Goal: Task Accomplishment & Management: Use online tool/utility

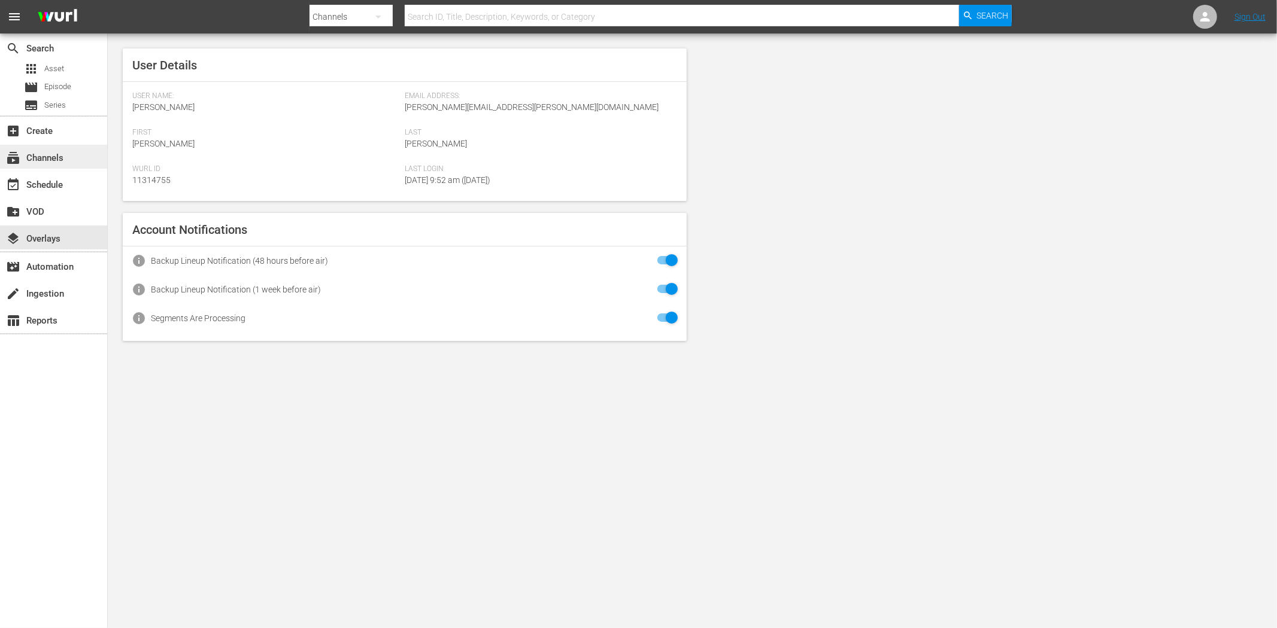
click at [22, 150] on div "subscriptions Channels" at bounding box center [53, 157] width 107 height 24
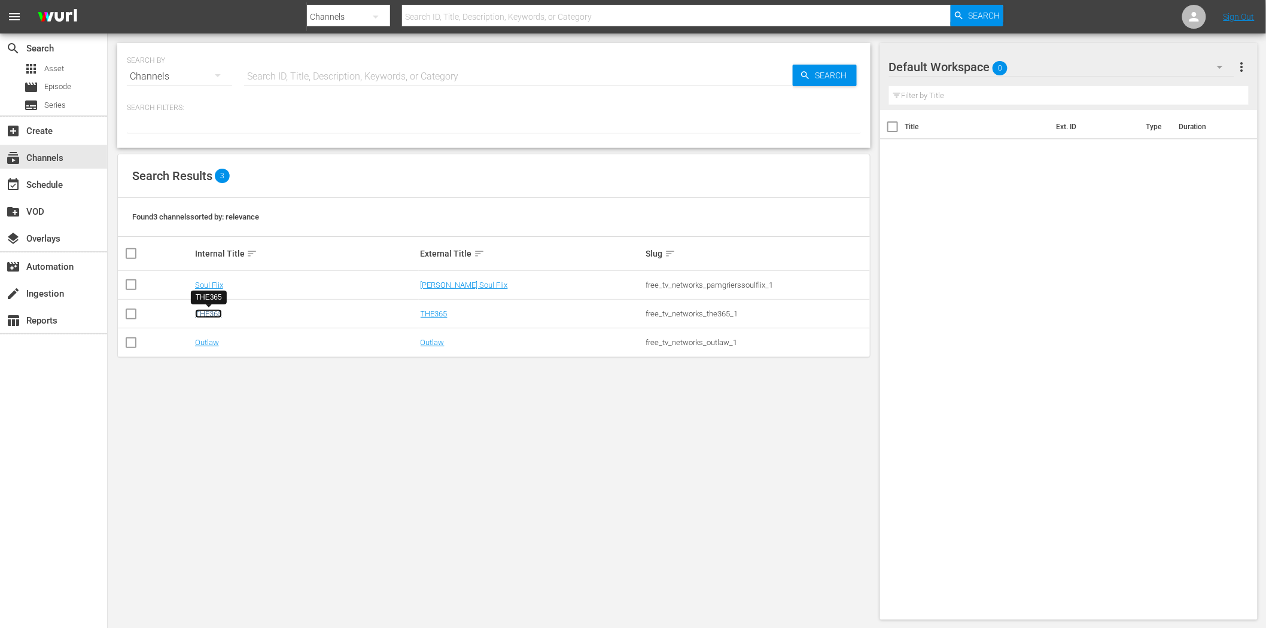
click at [209, 314] on link "THE365" at bounding box center [208, 313] width 27 height 9
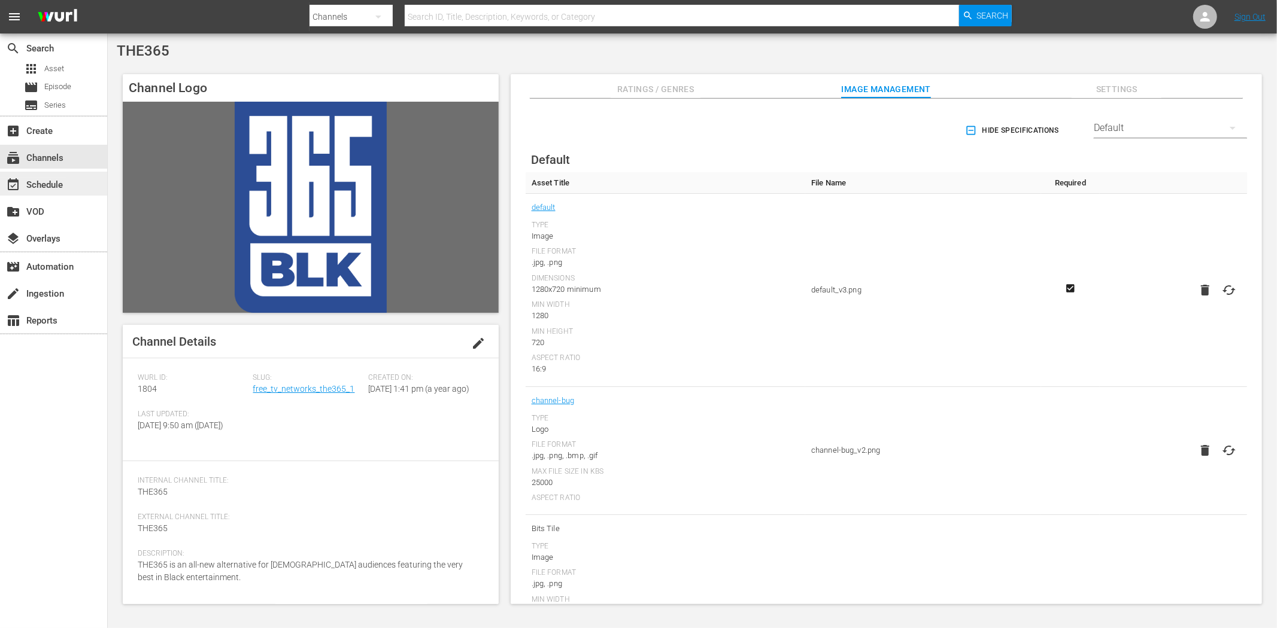
click at [58, 184] on div "event_available Schedule" at bounding box center [33, 183] width 67 height 11
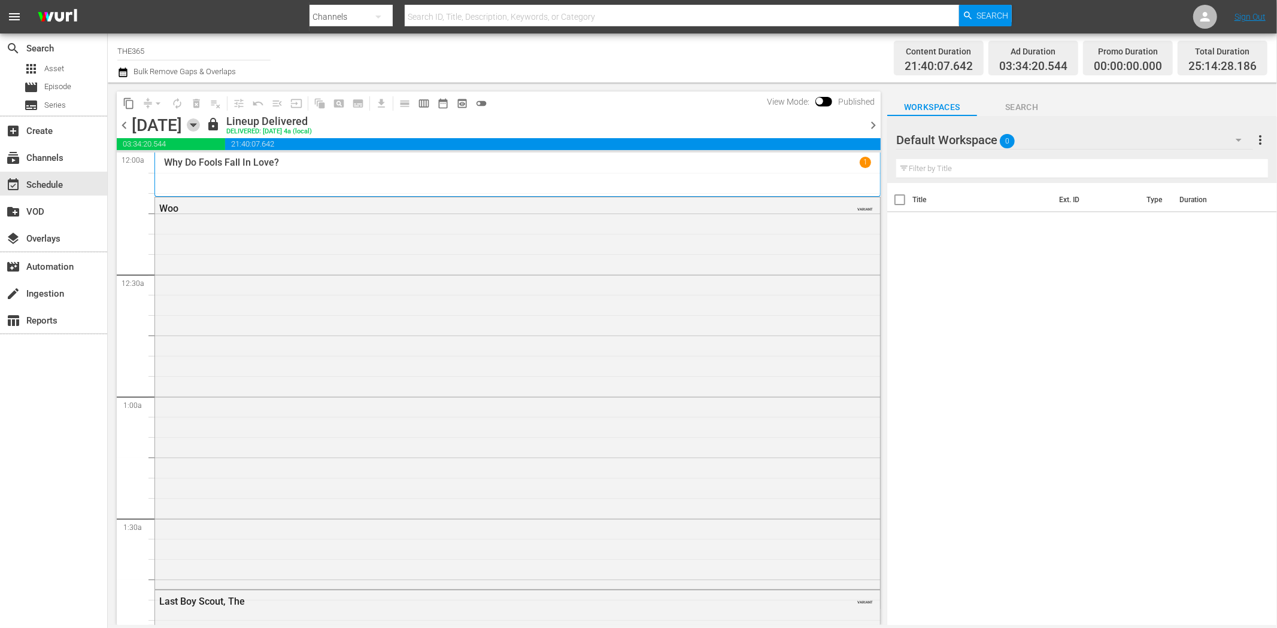
click at [196, 126] on icon "button" at bounding box center [192, 125] width 5 height 3
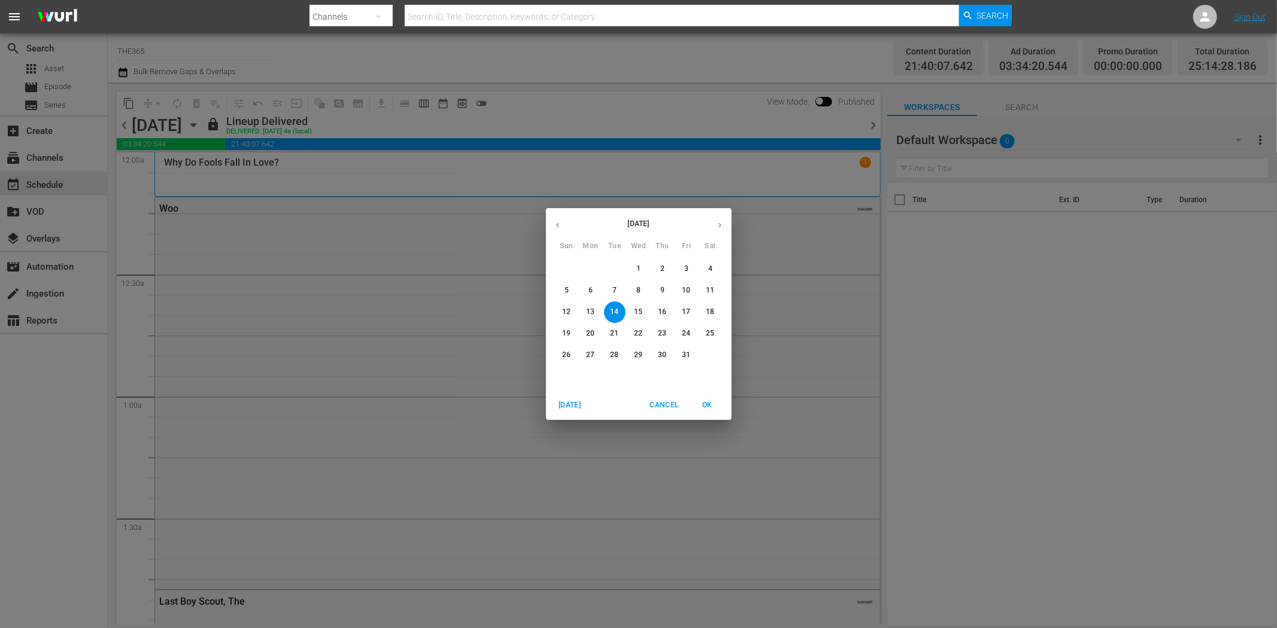
click at [685, 357] on p "31" at bounding box center [686, 355] width 8 height 10
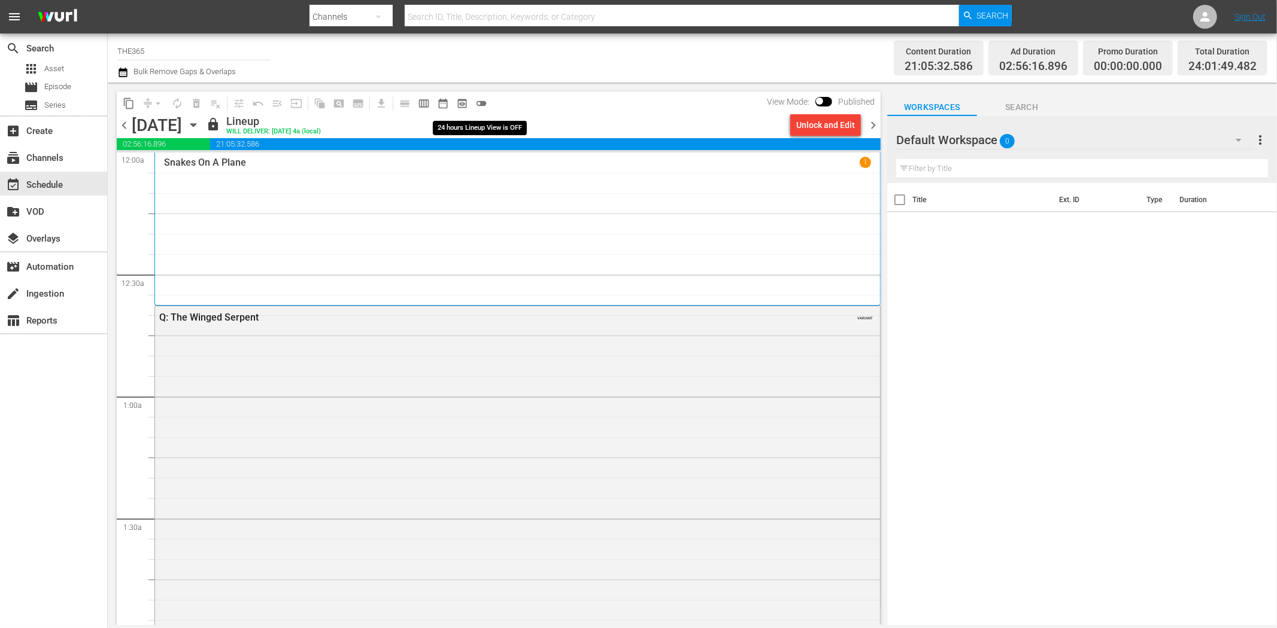
click at [480, 100] on span "toggle_off" at bounding box center [481, 104] width 12 height 12
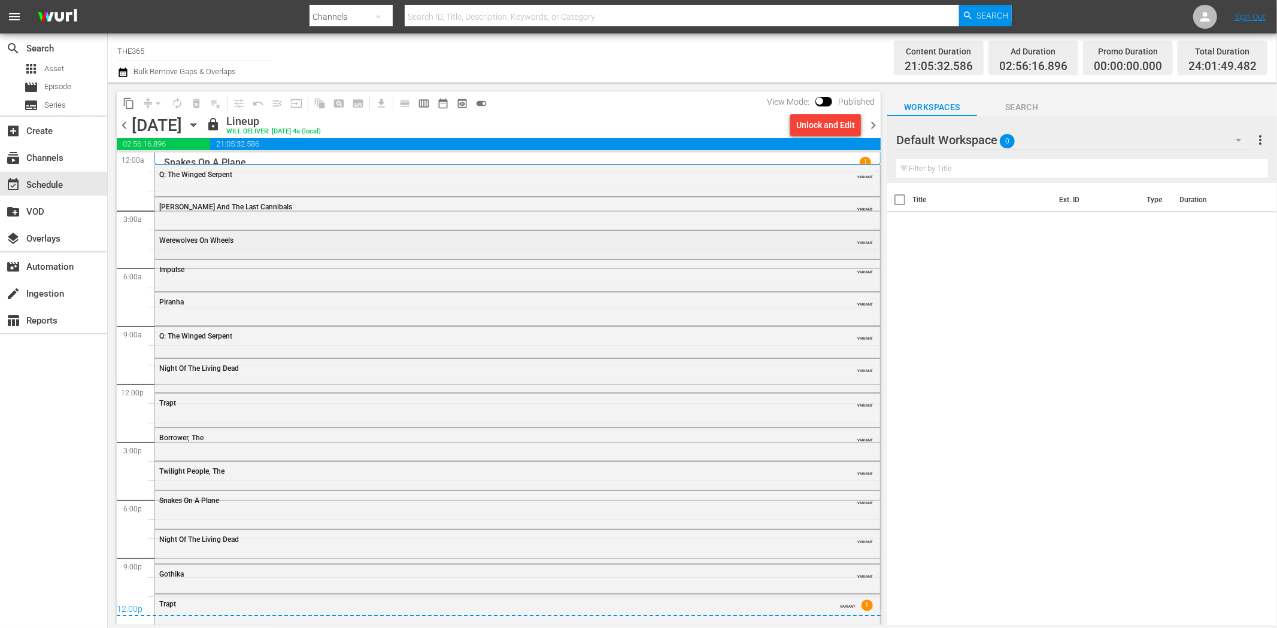
scroll to position [4, 0]
click at [875, 123] on span "chevron_right" at bounding box center [872, 125] width 15 height 15
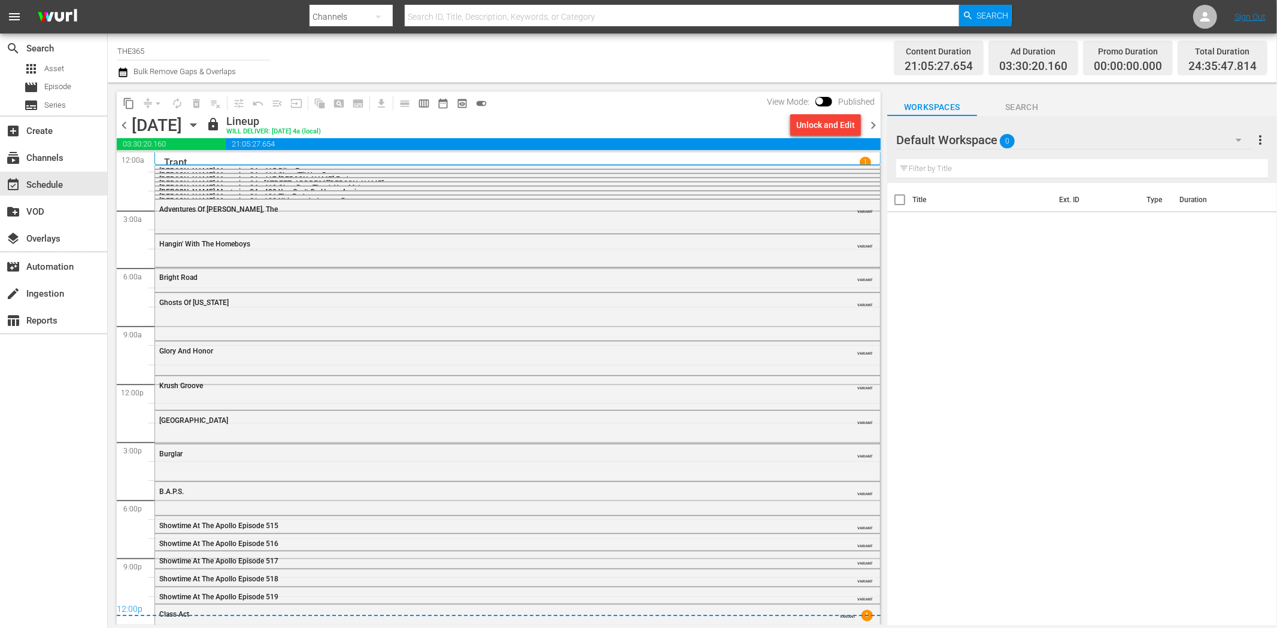
click at [869, 126] on span "chevron_right" at bounding box center [872, 125] width 15 height 15
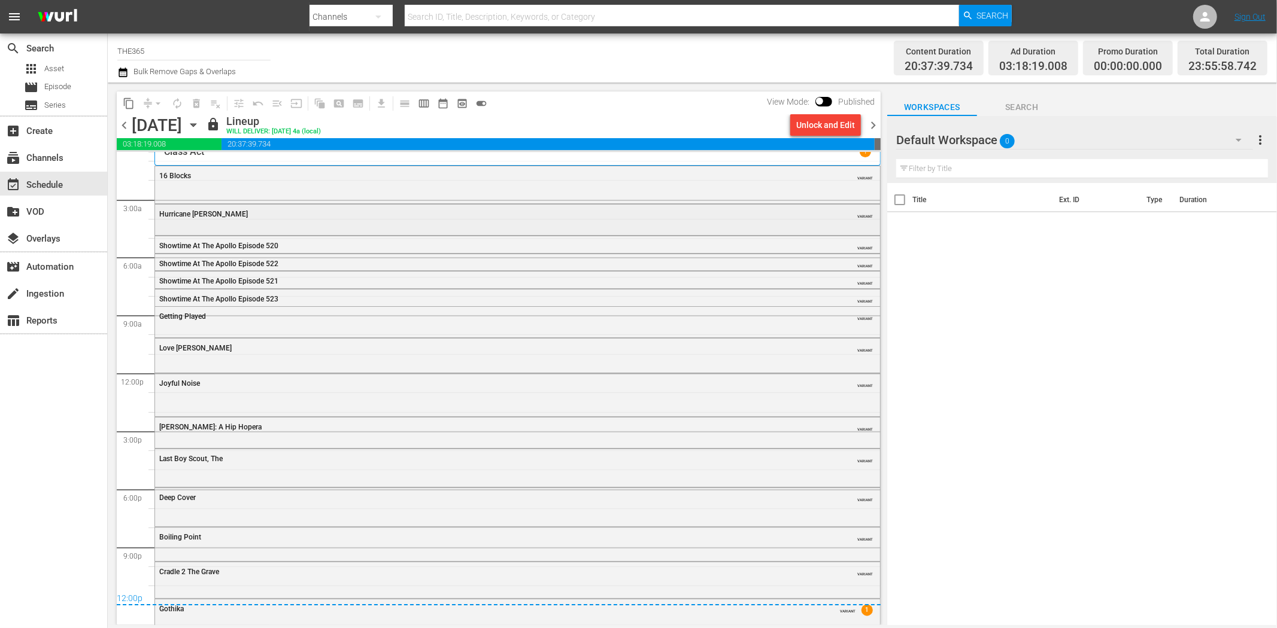
scroll to position [14, 0]
click at [38, 154] on div "subscriptions Channels" at bounding box center [33, 156] width 67 height 11
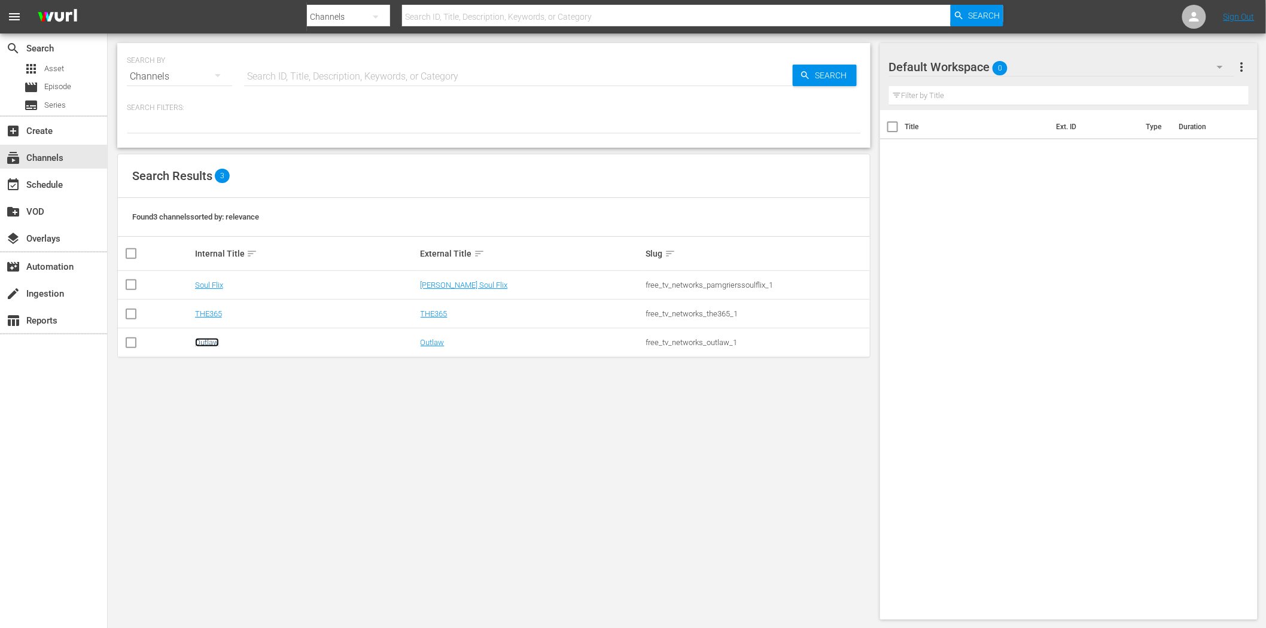
click at [207, 338] on link "Outlaw" at bounding box center [207, 342] width 24 height 9
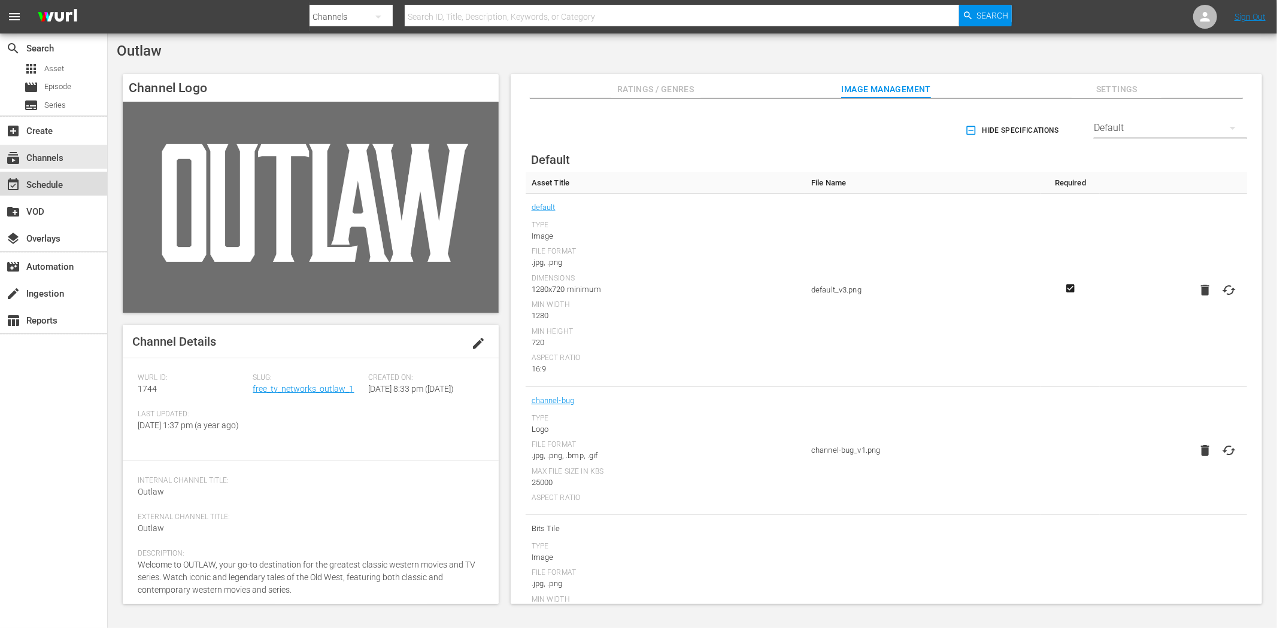
click at [75, 189] on div "event_available Schedule" at bounding box center [53, 184] width 107 height 24
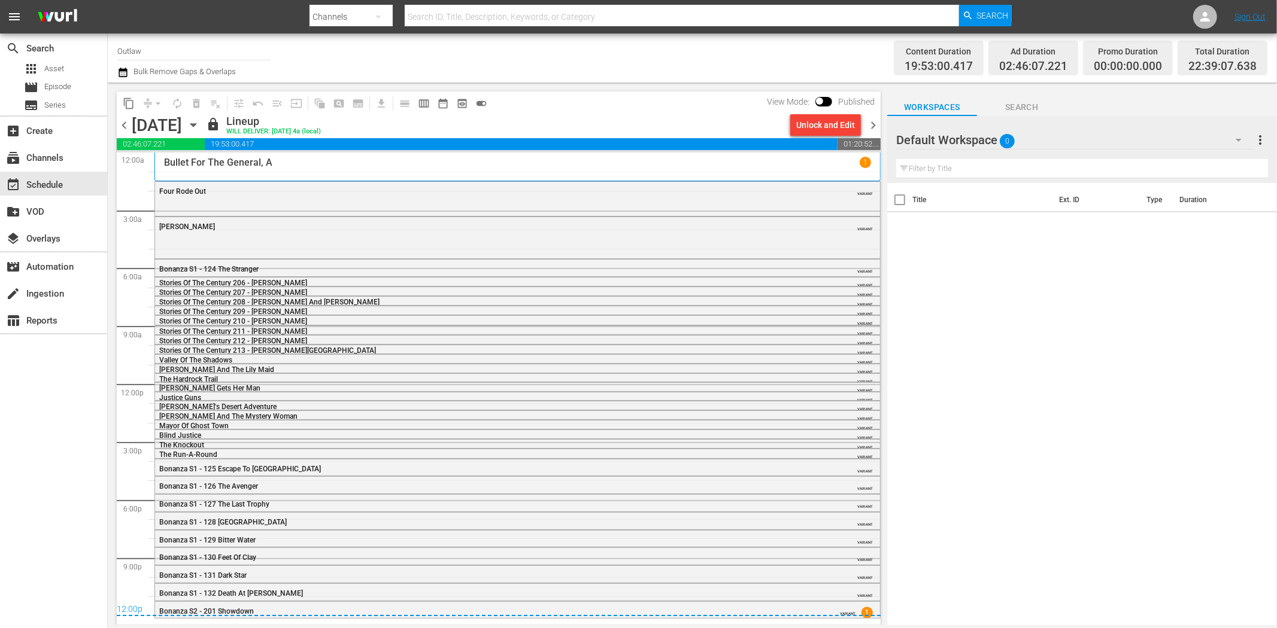
click at [196, 124] on icon "button" at bounding box center [192, 125] width 5 height 3
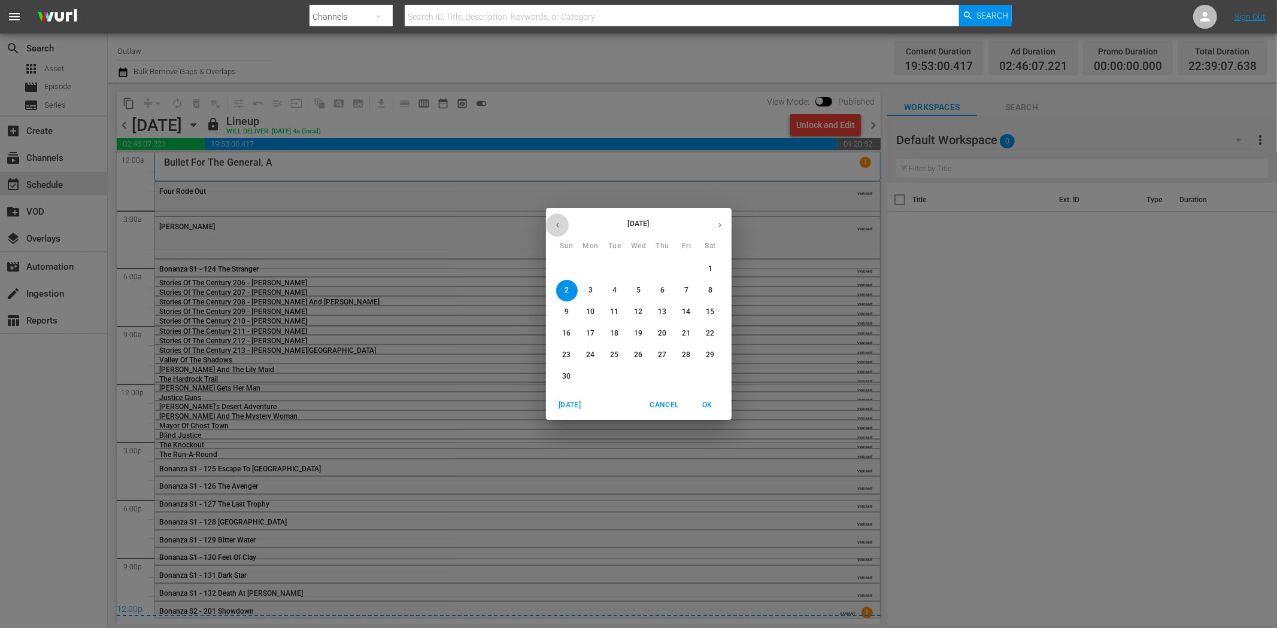
click at [558, 224] on icon "button" at bounding box center [557, 225] width 3 height 5
click at [664, 350] on p "30" at bounding box center [662, 355] width 8 height 10
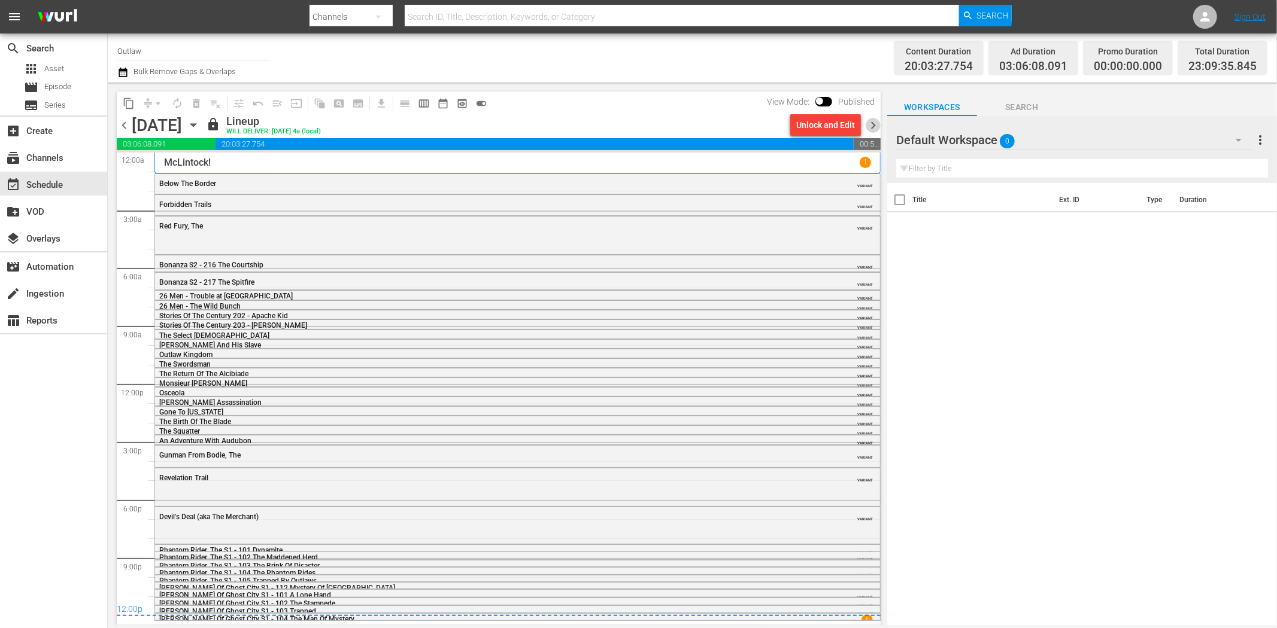
click at [874, 124] on span "chevron_right" at bounding box center [872, 125] width 15 height 15
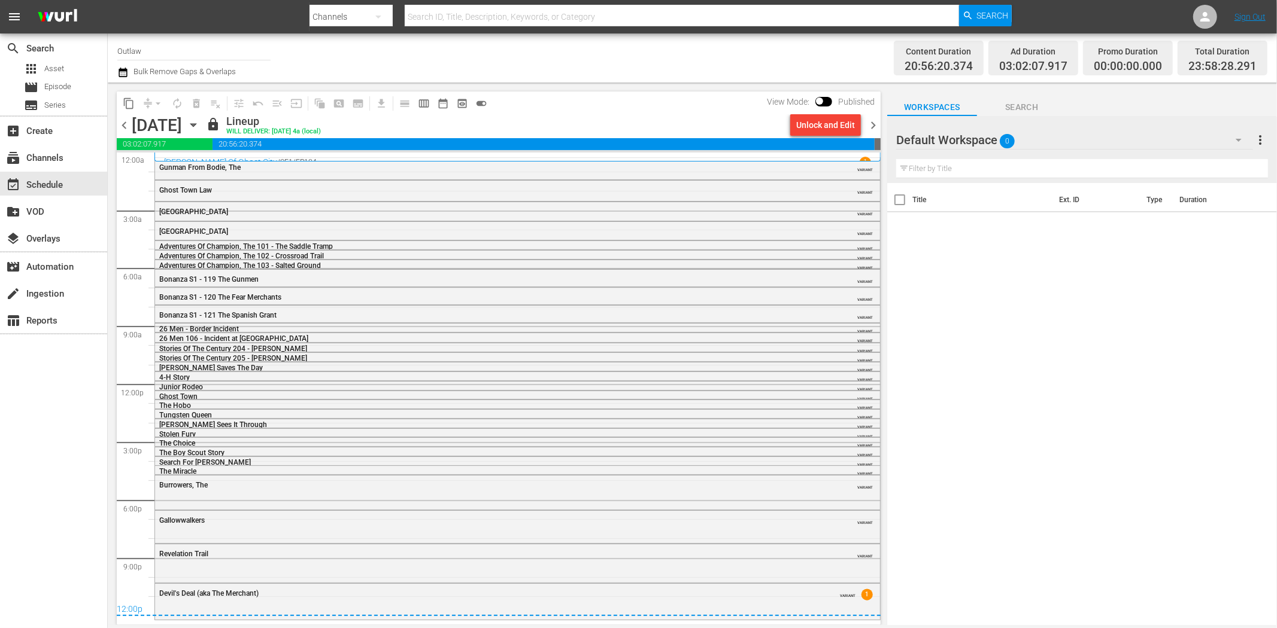
click at [875, 122] on span "chevron_right" at bounding box center [872, 125] width 15 height 15
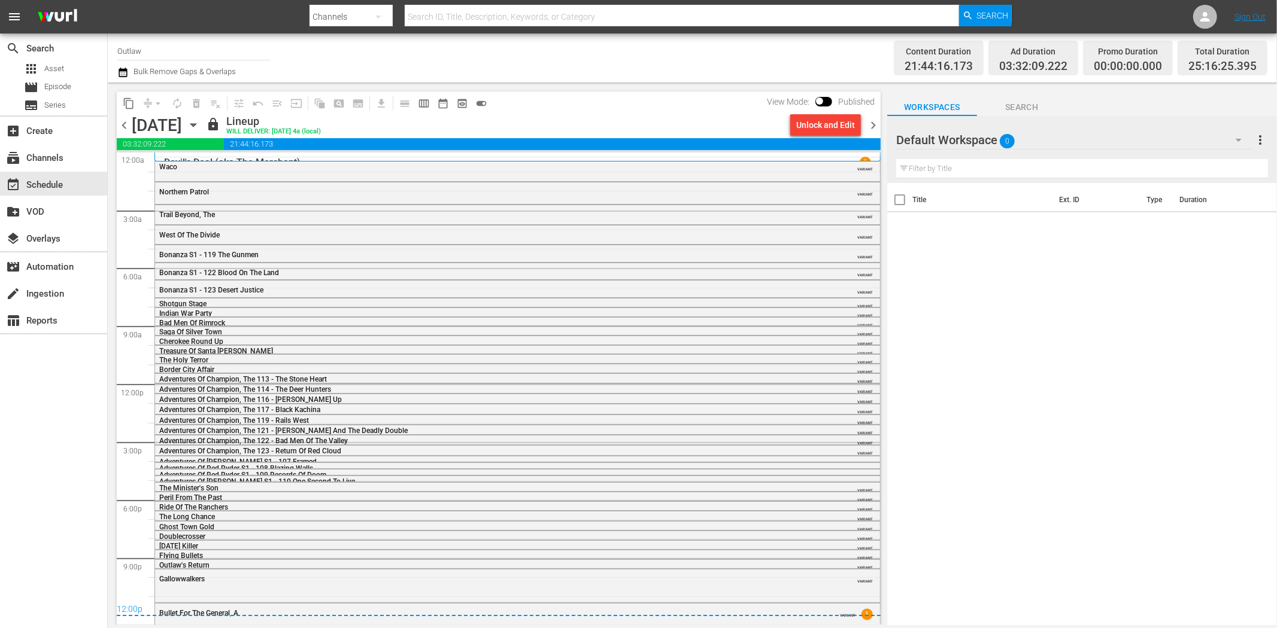
click at [874, 126] on span "chevron_right" at bounding box center [872, 125] width 15 height 15
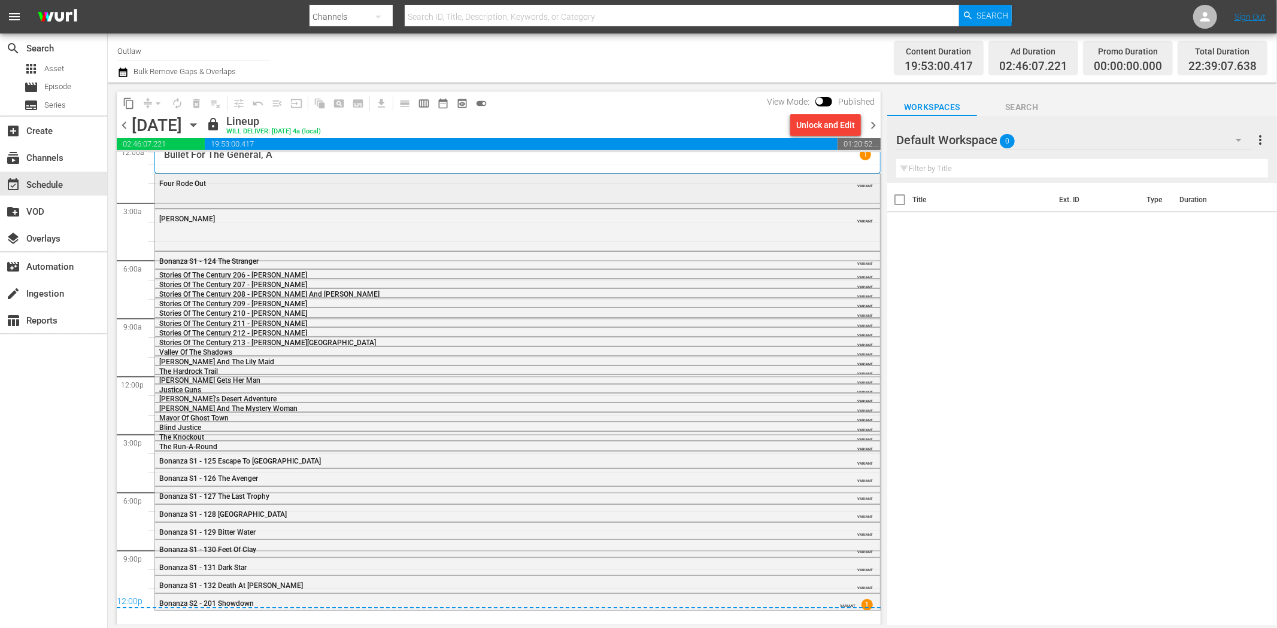
scroll to position [10, 0]
click at [871, 120] on span "chevron_right" at bounding box center [872, 125] width 15 height 15
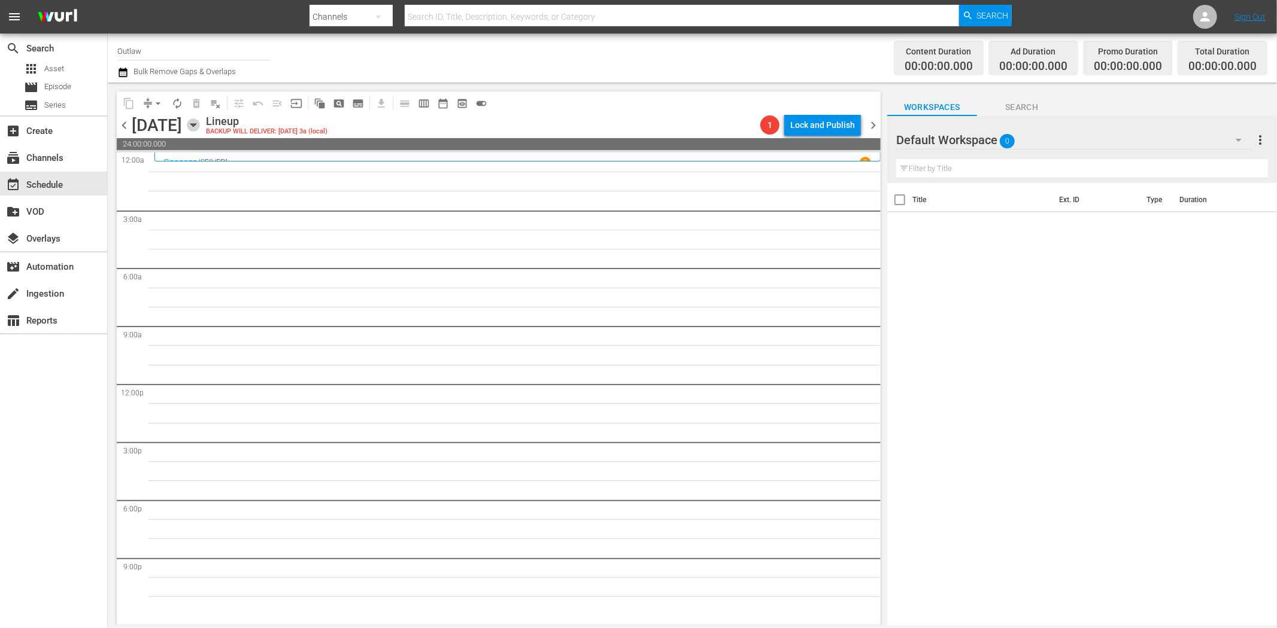
click at [200, 122] on icon "button" at bounding box center [193, 125] width 13 height 13
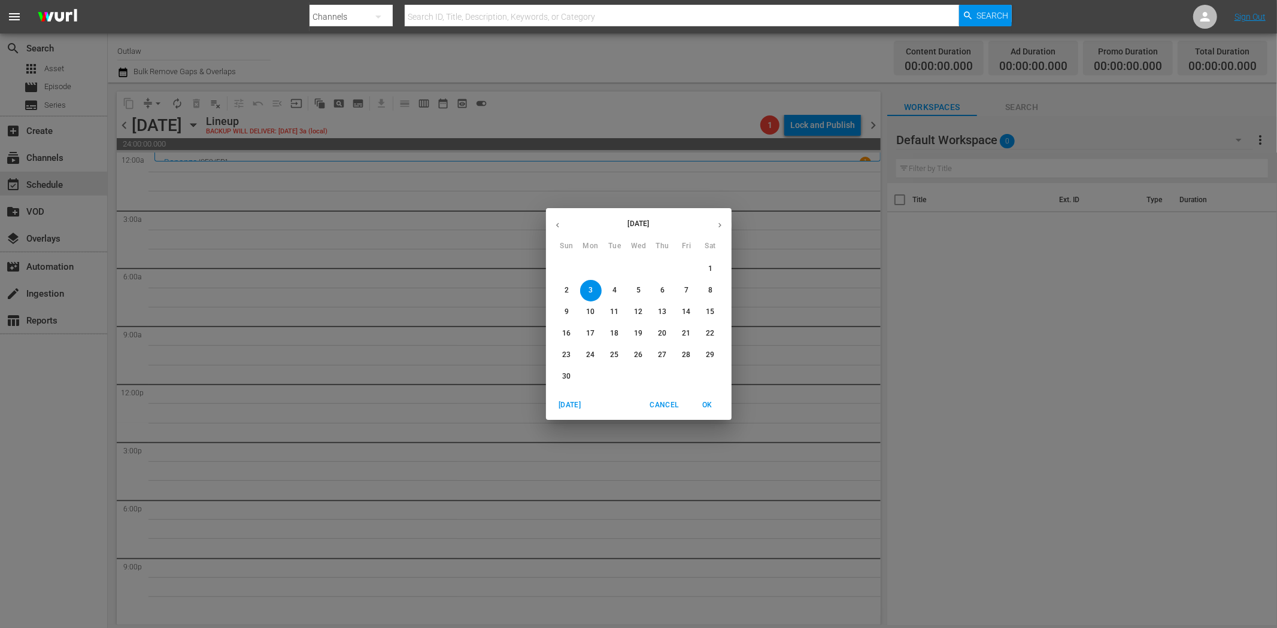
click at [672, 404] on span "Cancel" at bounding box center [663, 405] width 29 height 13
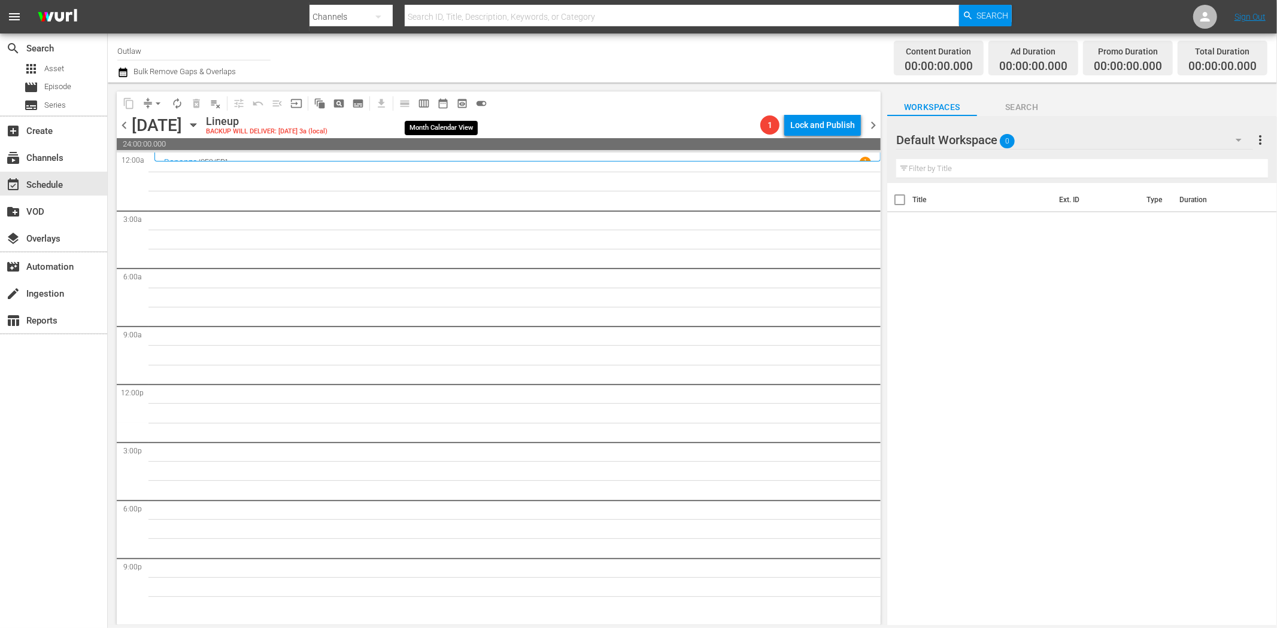
click at [448, 104] on span "date_range_outlined" at bounding box center [443, 104] width 12 height 12
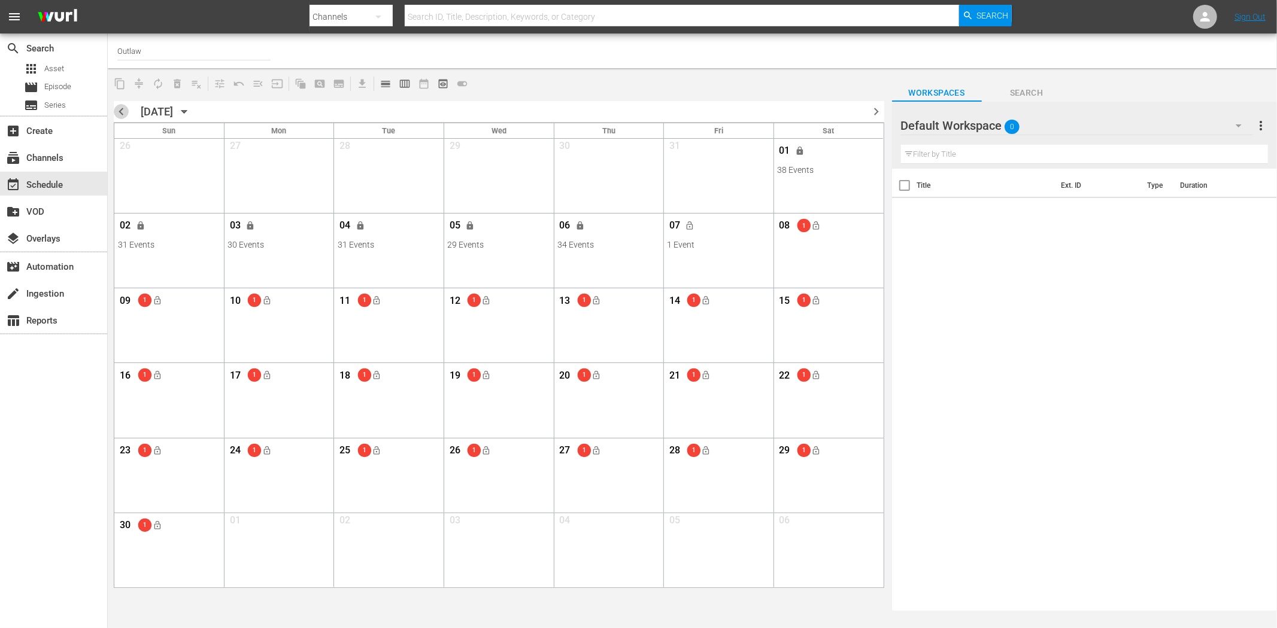
click at [120, 110] on span "chevron_left" at bounding box center [121, 111] width 15 height 15
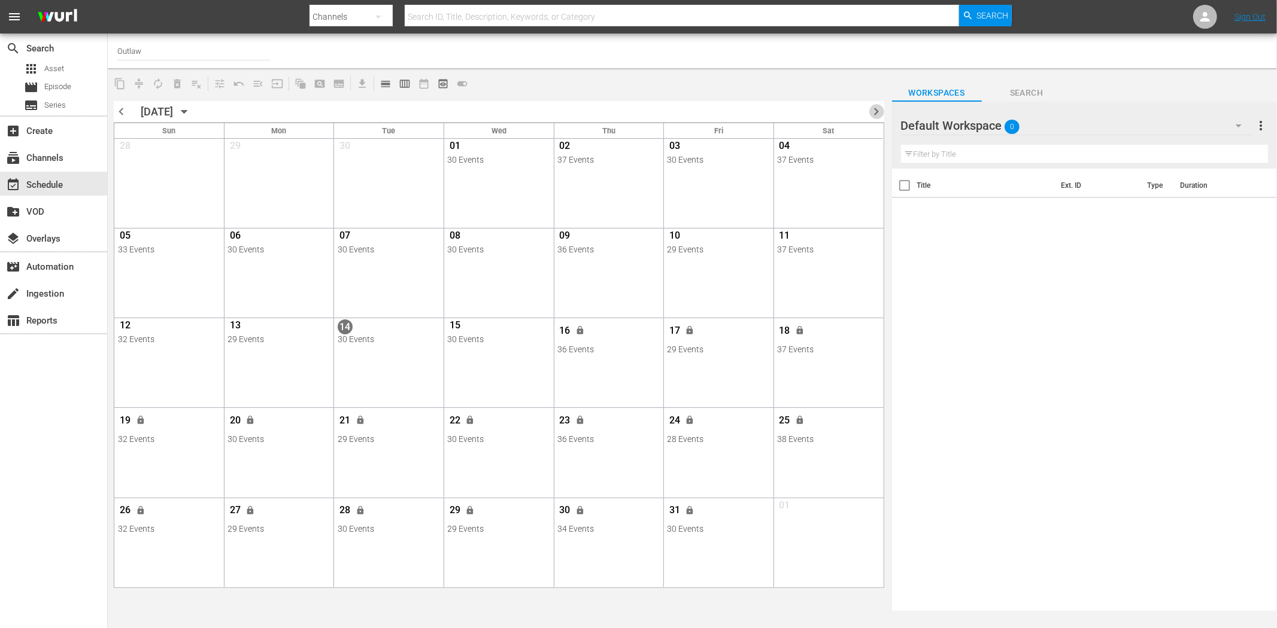
click at [876, 104] on span "chevron_right" at bounding box center [876, 111] width 15 height 15
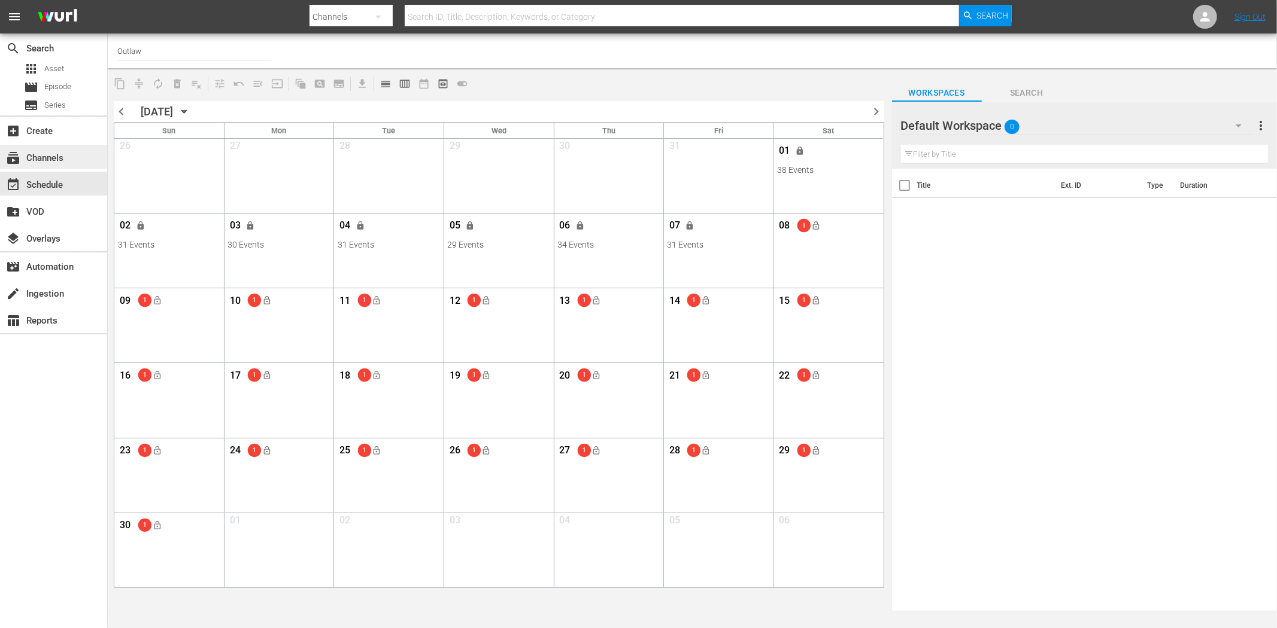
click at [71, 159] on div "subscriptions Channels" at bounding box center [53, 157] width 107 height 24
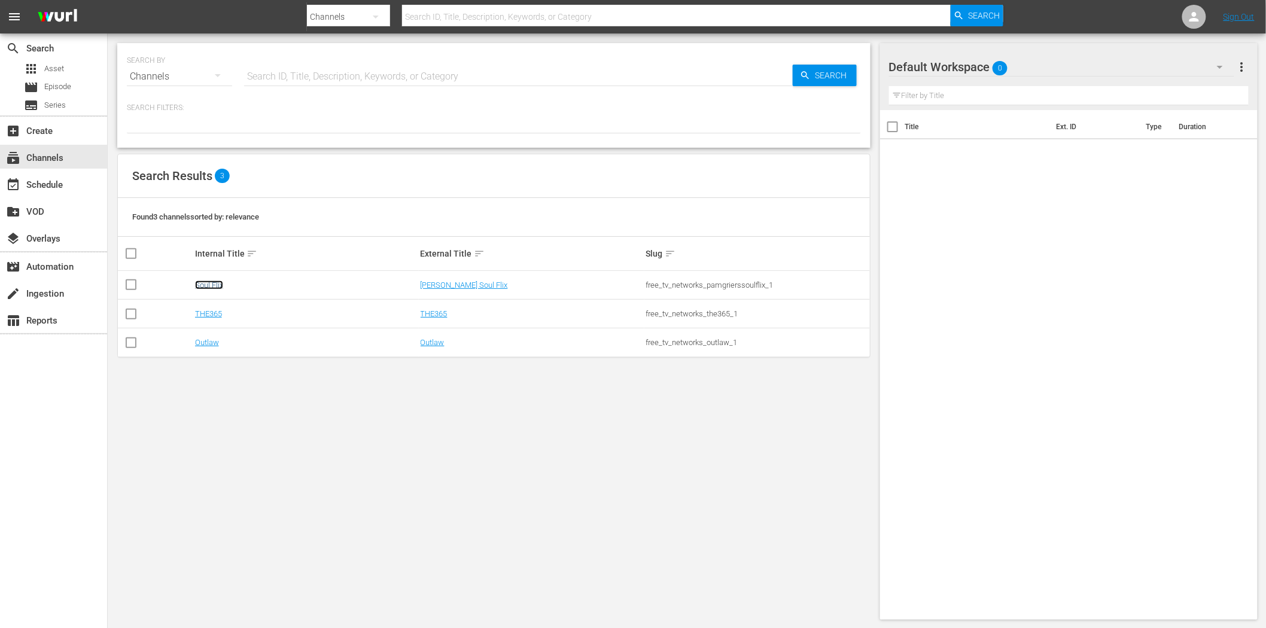
click at [208, 282] on link "Soul Flix" at bounding box center [209, 285] width 28 height 9
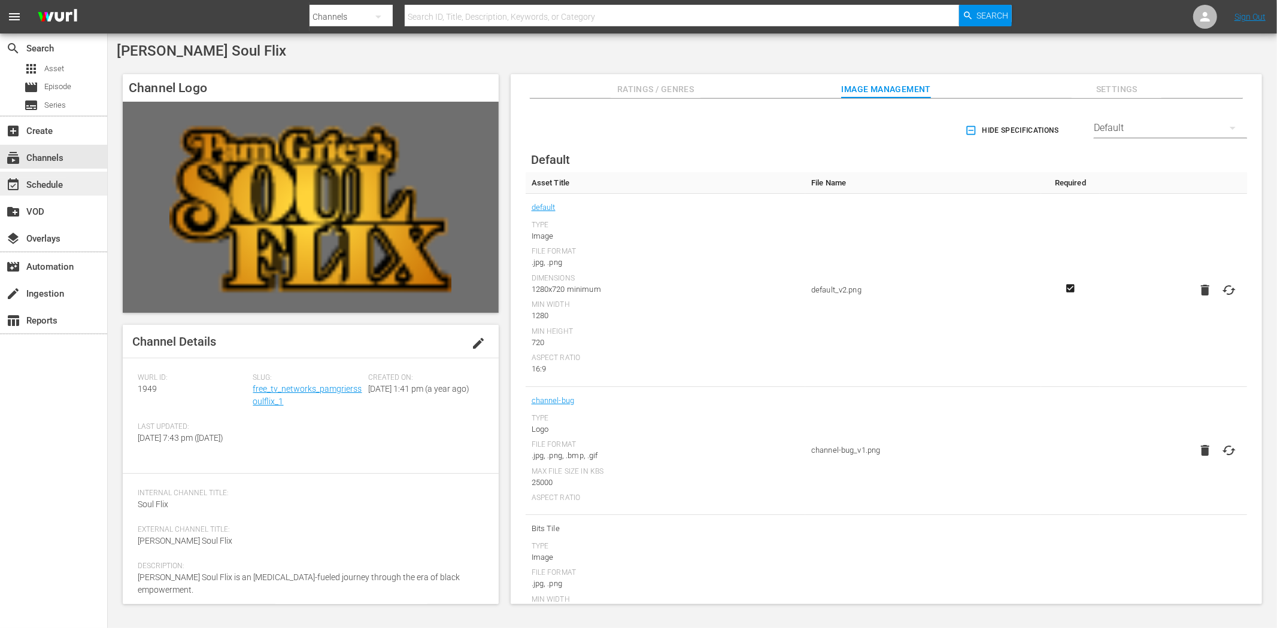
click at [59, 182] on div "event_available Schedule" at bounding box center [33, 183] width 67 height 11
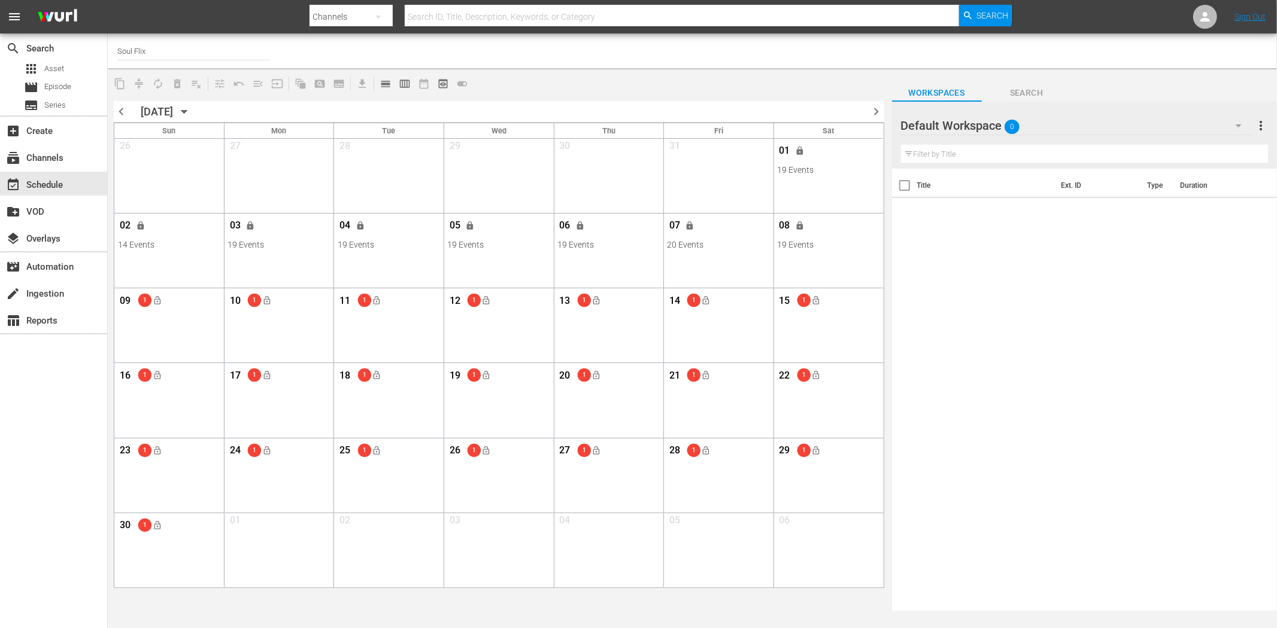
click at [187, 111] on icon "button" at bounding box center [183, 112] width 5 height 3
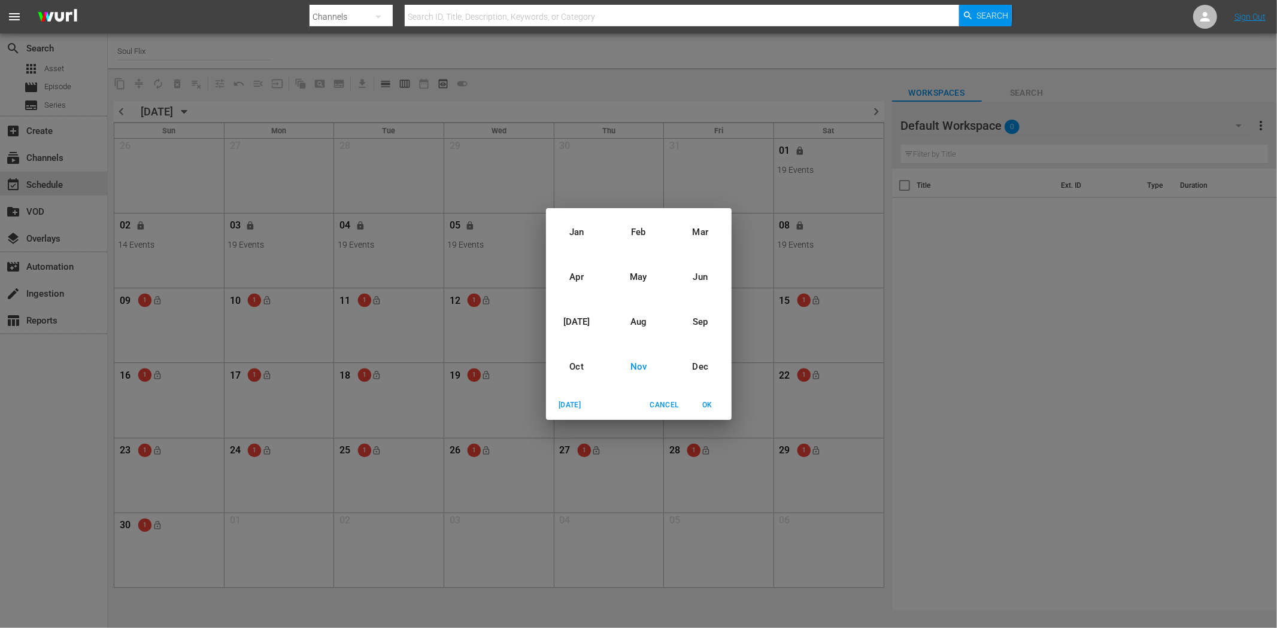
drag, startPoint x: 1093, startPoint y: 375, endPoint x: 961, endPoint y: 358, distance: 132.7
click at [1093, 375] on div "Jan Feb Mar Apr May Jun Jul Aug Sep Oct Nov Dec Today Cancel OK" at bounding box center [638, 314] width 1277 height 628
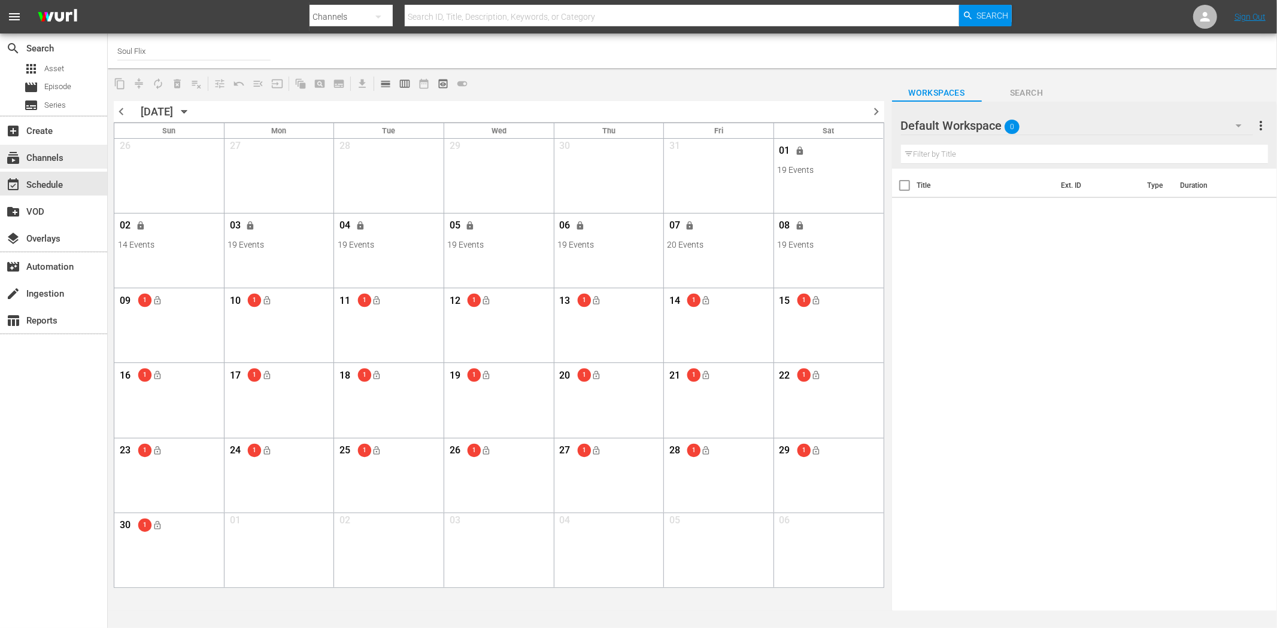
click at [45, 148] on div "subscriptions Channels" at bounding box center [53, 157] width 107 height 24
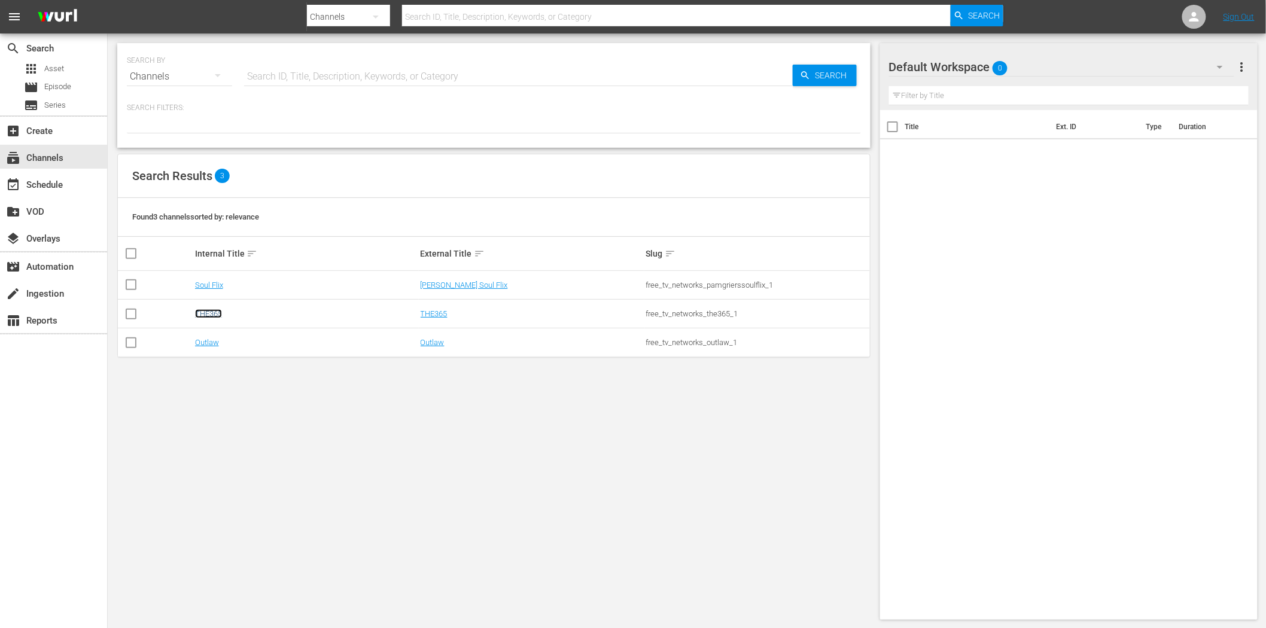
click at [217, 313] on link "THE365" at bounding box center [208, 313] width 27 height 9
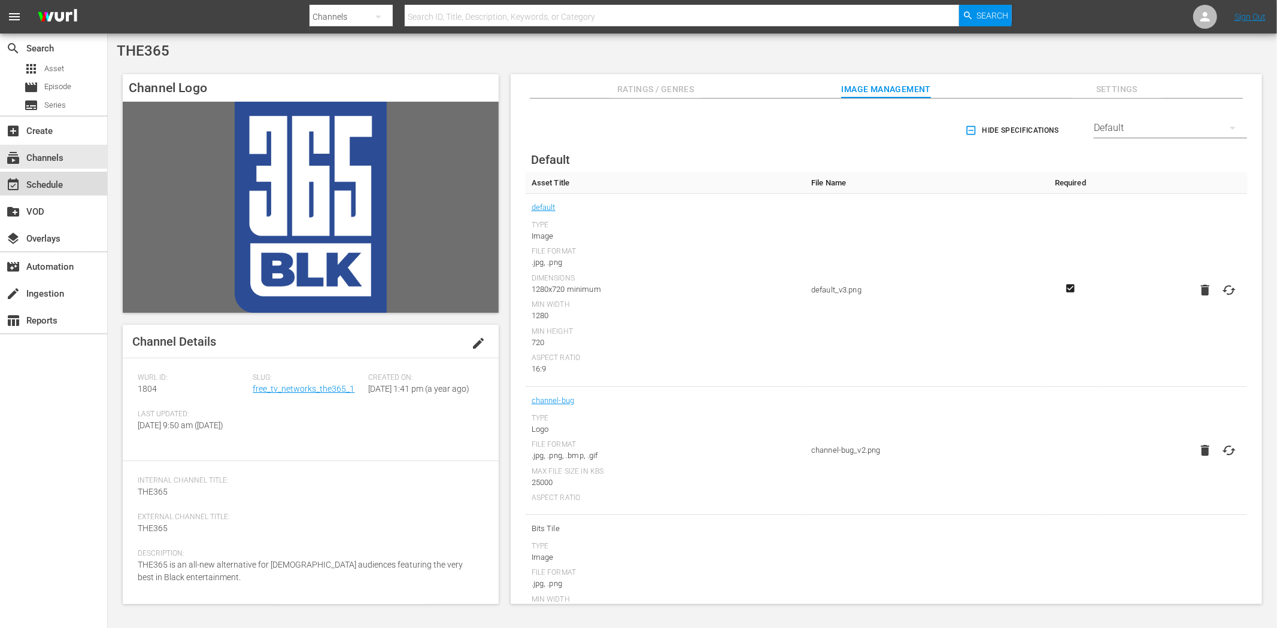
click at [39, 183] on div "event_available Schedule" at bounding box center [33, 183] width 67 height 11
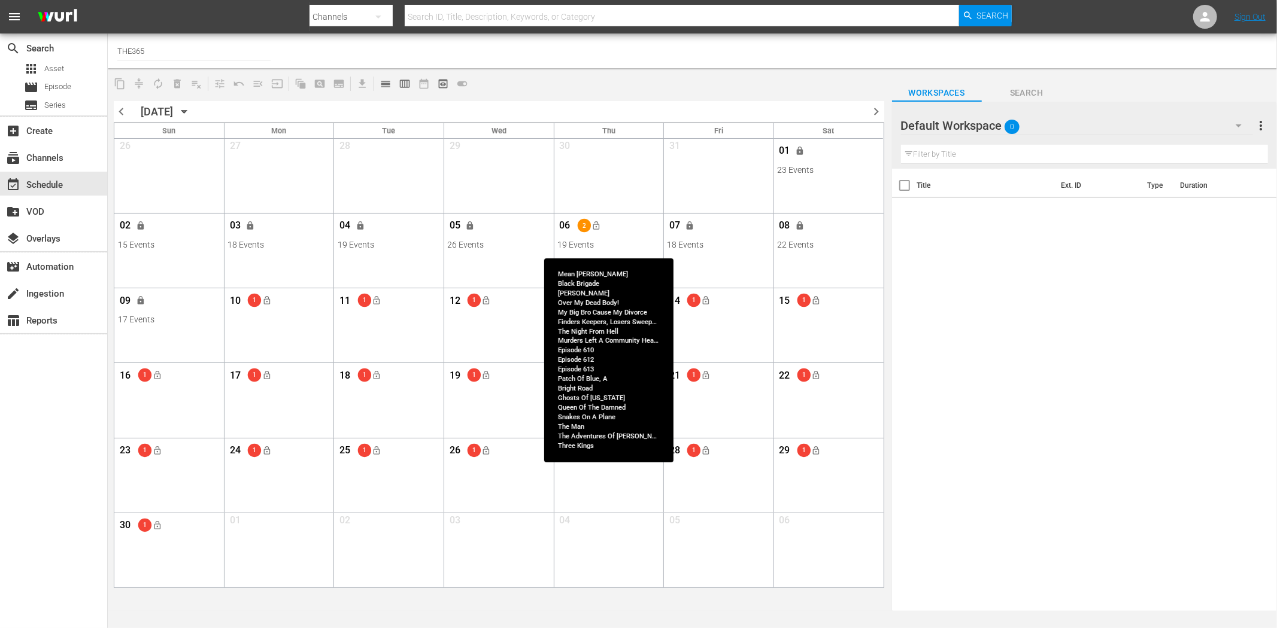
click at [619, 242] on div "19 Events" at bounding box center [608, 245] width 102 height 10
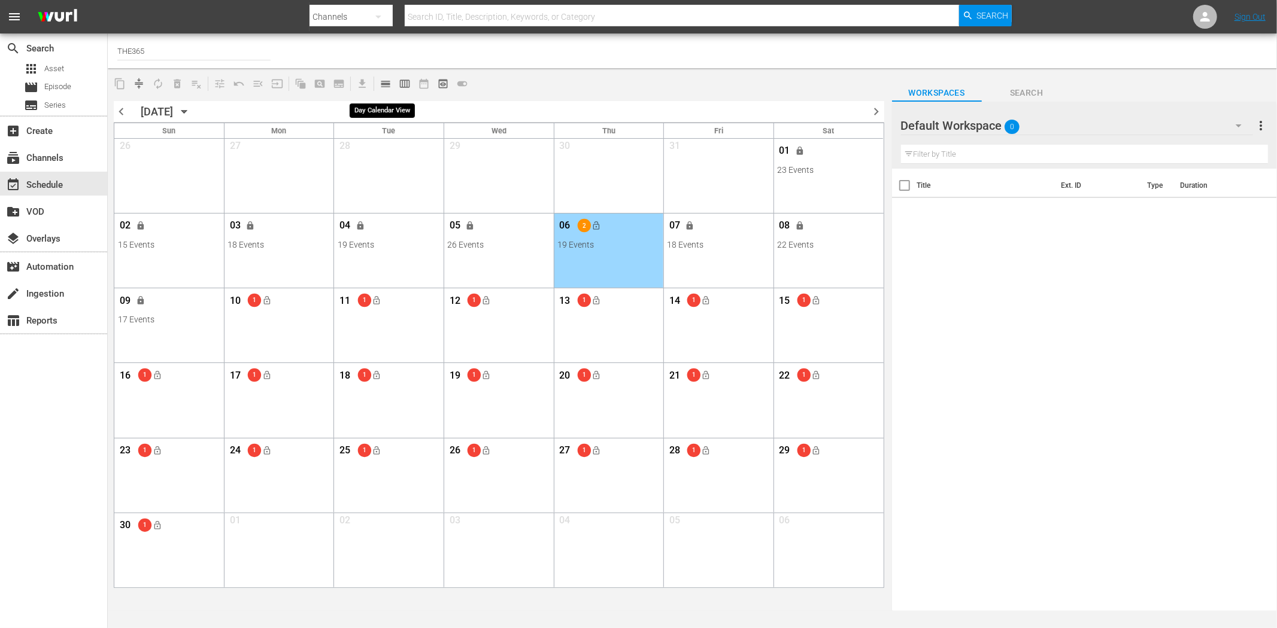
click at [390, 81] on span "calendar_view_day_outlined" at bounding box center [385, 84] width 12 height 12
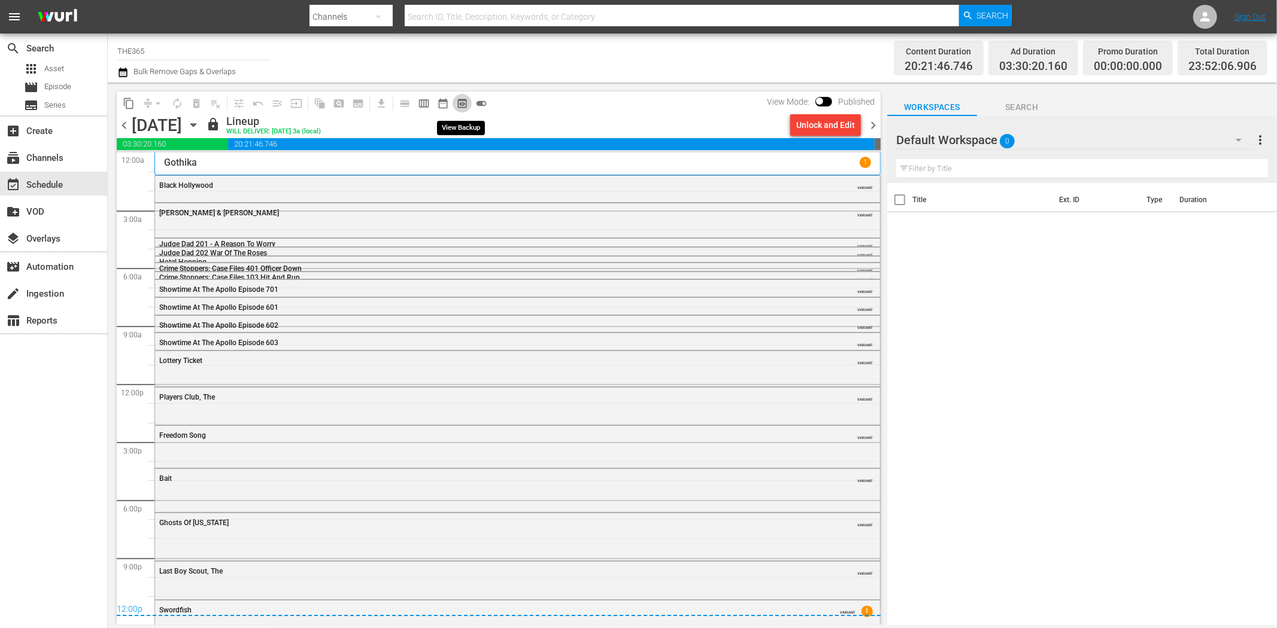
click at [461, 102] on span "preview_outlined" at bounding box center [462, 104] width 12 height 12
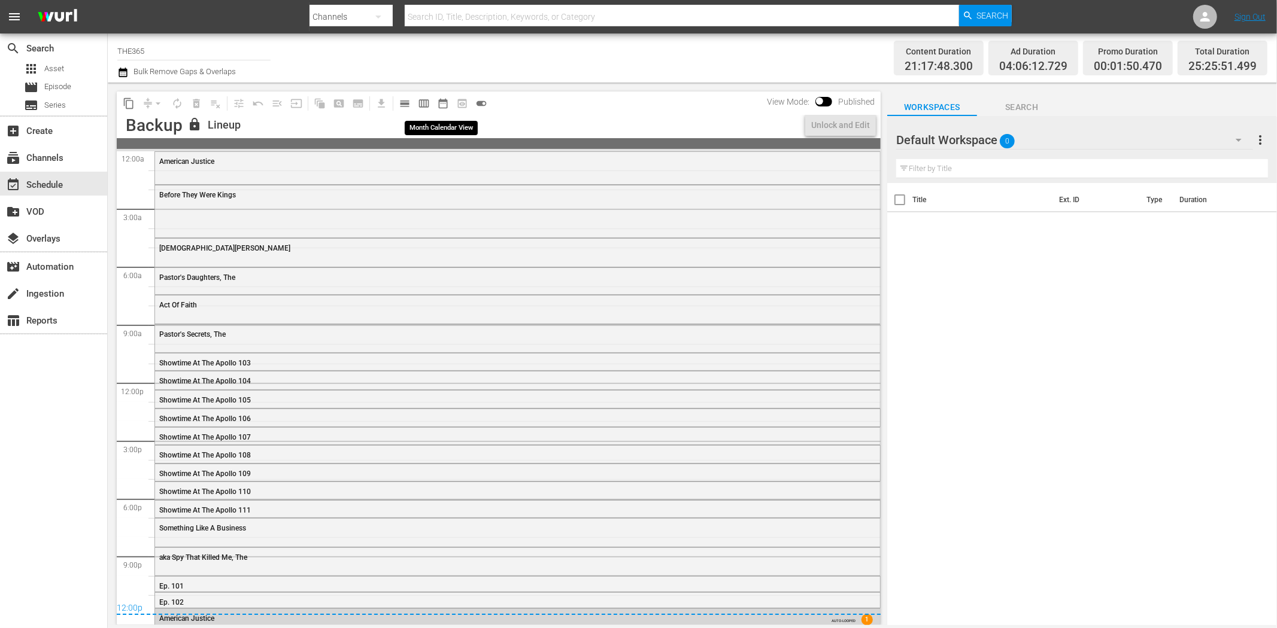
click at [445, 102] on span "date_range_outlined" at bounding box center [443, 104] width 12 height 12
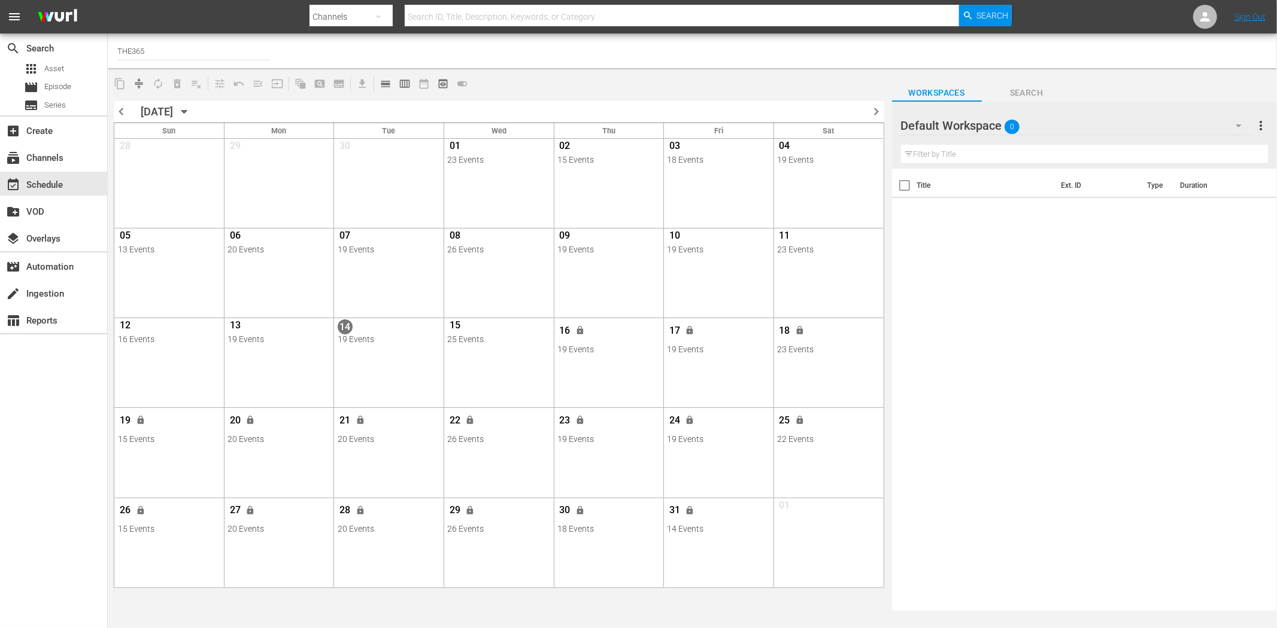
click at [877, 110] on span "chevron_right" at bounding box center [876, 111] width 15 height 15
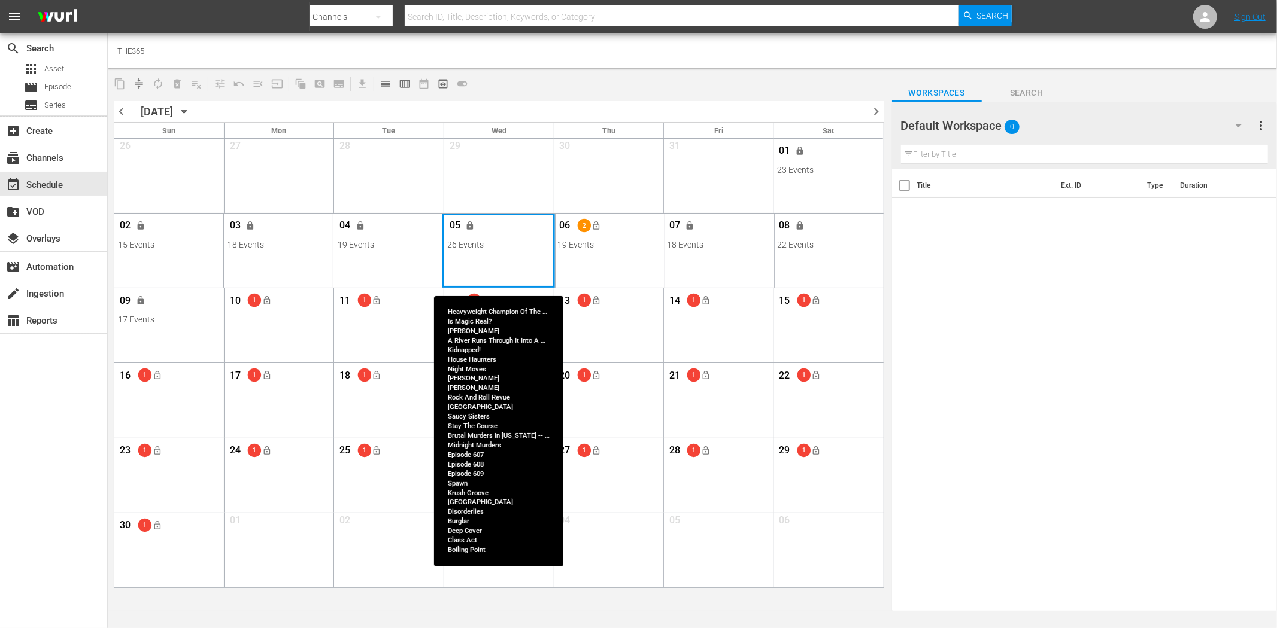
click at [510, 253] on div "Month View" at bounding box center [498, 251] width 113 height 74
click at [506, 266] on div "Month View" at bounding box center [498, 251] width 113 height 74
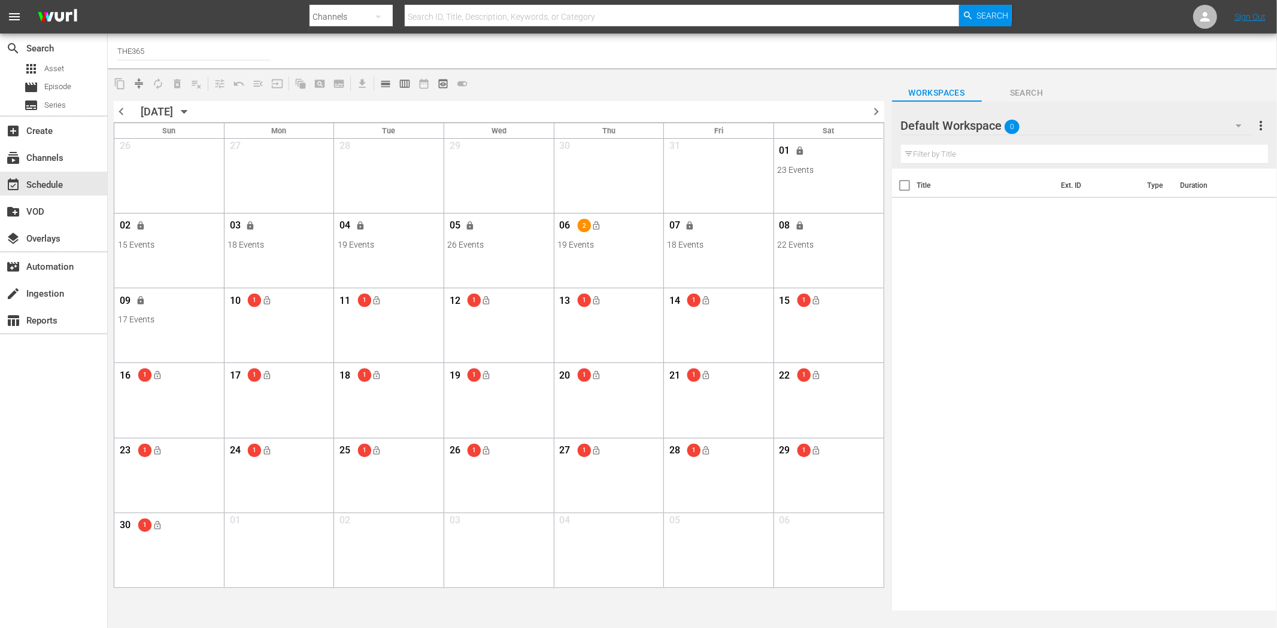
click at [191, 108] on icon "button" at bounding box center [184, 111] width 13 height 13
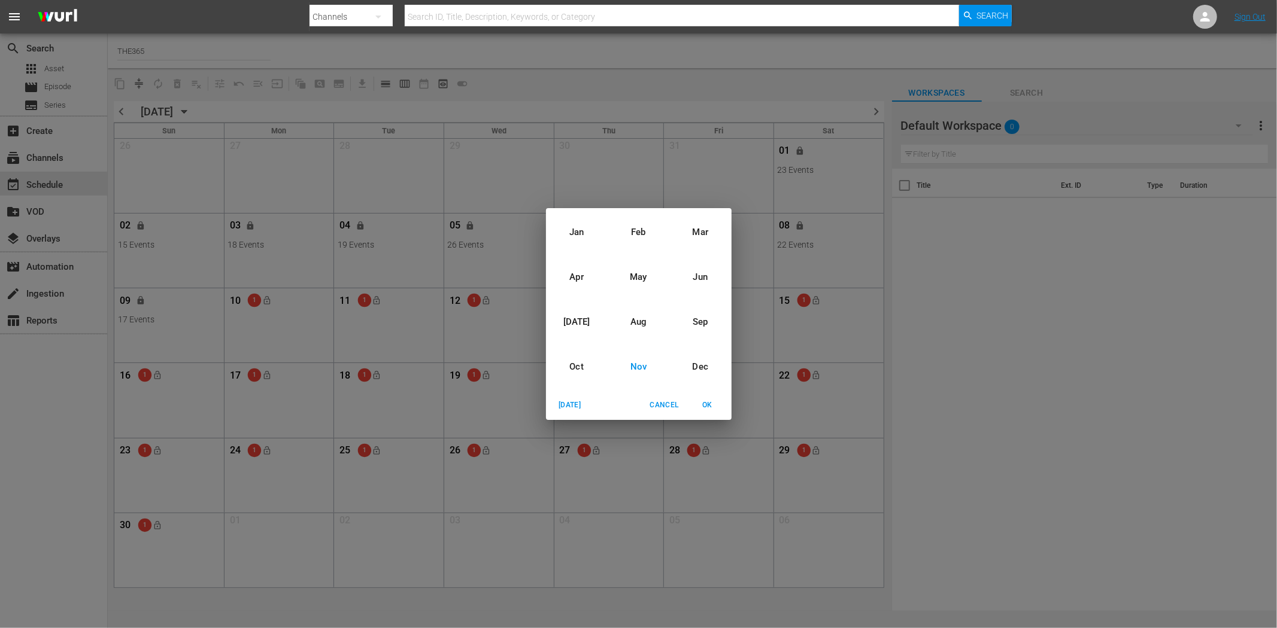
click at [235, 108] on div "Jan Feb Mar Apr May Jun Jul Aug Sep Oct Nov Dec Today Cancel OK" at bounding box center [638, 314] width 1277 height 628
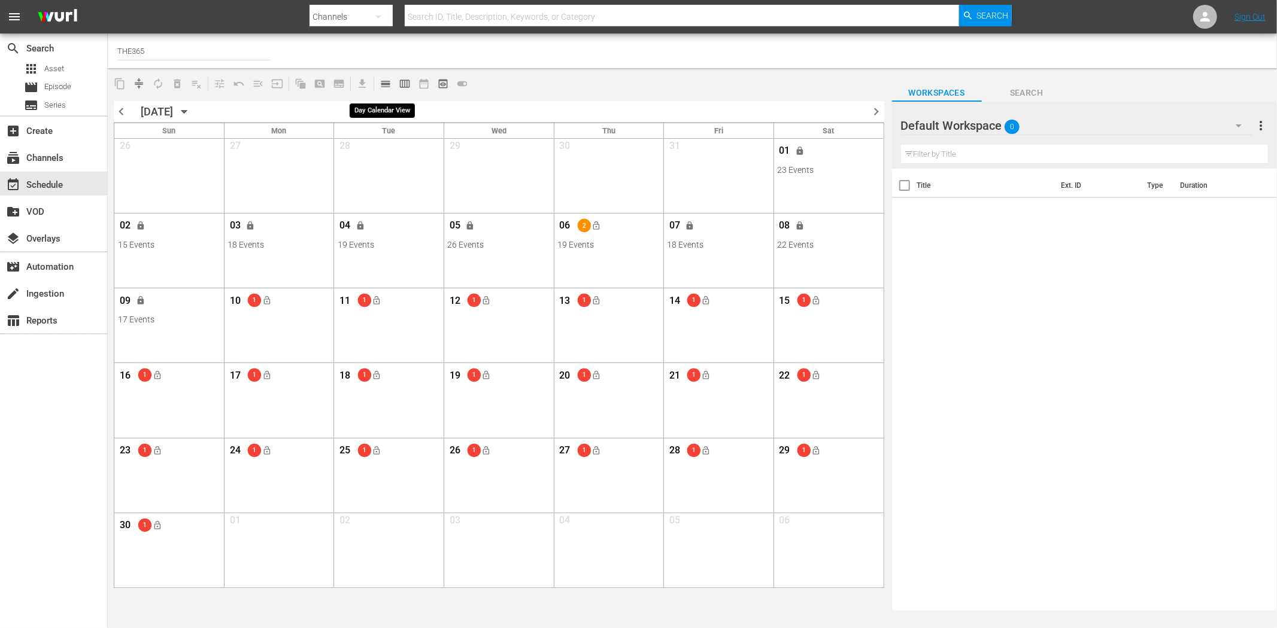
click at [385, 90] on button "calendar_view_day_outlined" at bounding box center [385, 83] width 19 height 19
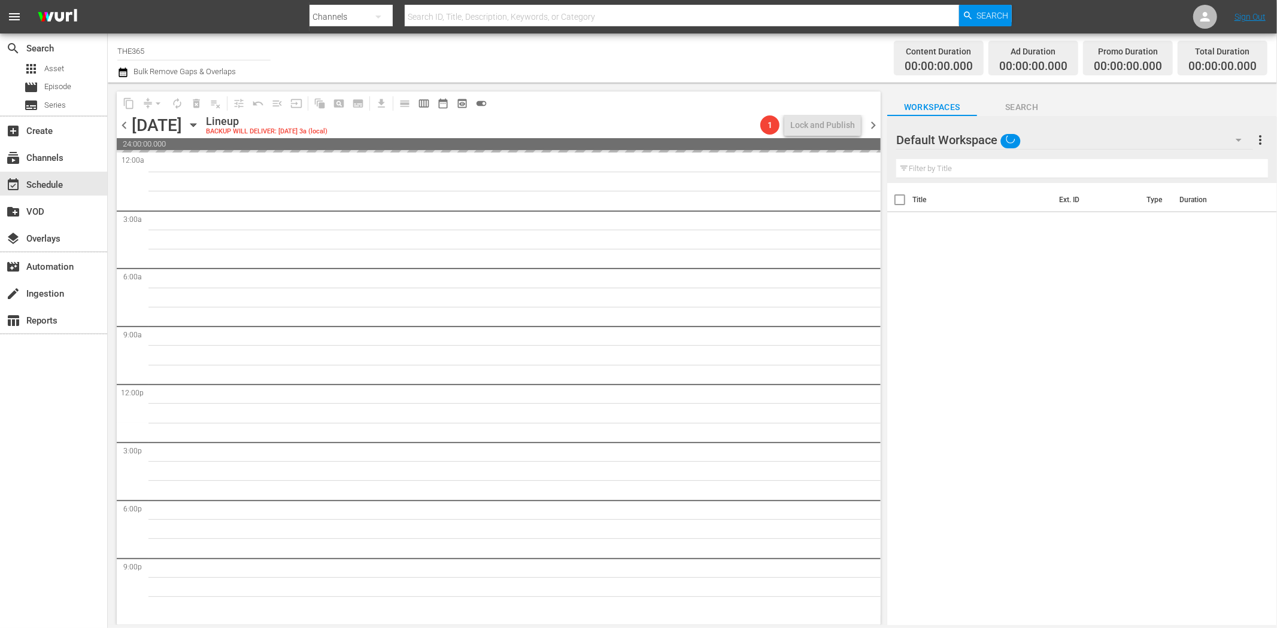
click at [196, 124] on icon "button" at bounding box center [192, 125] width 5 height 3
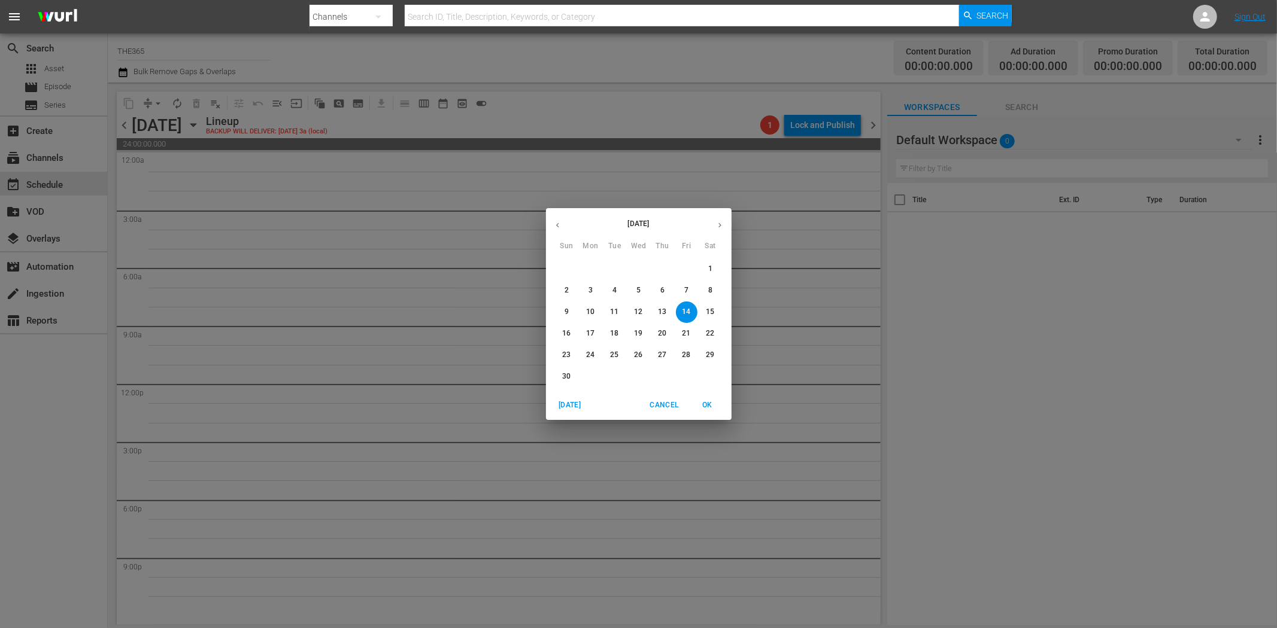
click at [639, 291] on p "5" at bounding box center [638, 290] width 4 height 10
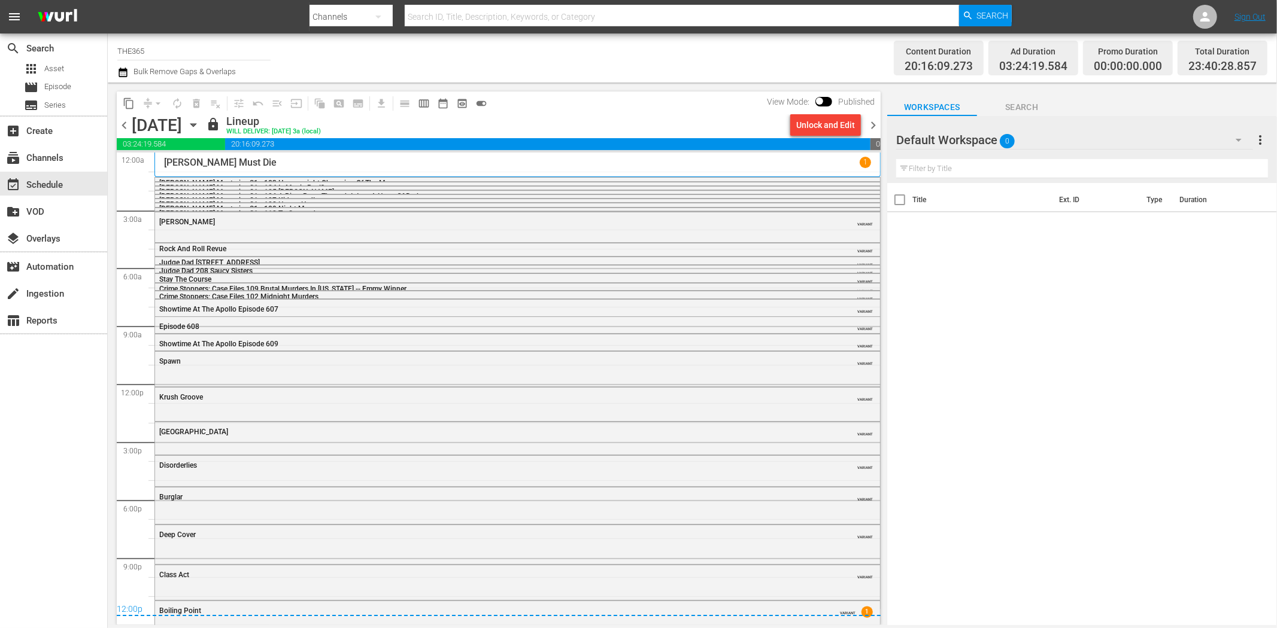
click at [870, 124] on span "chevron_right" at bounding box center [872, 125] width 15 height 15
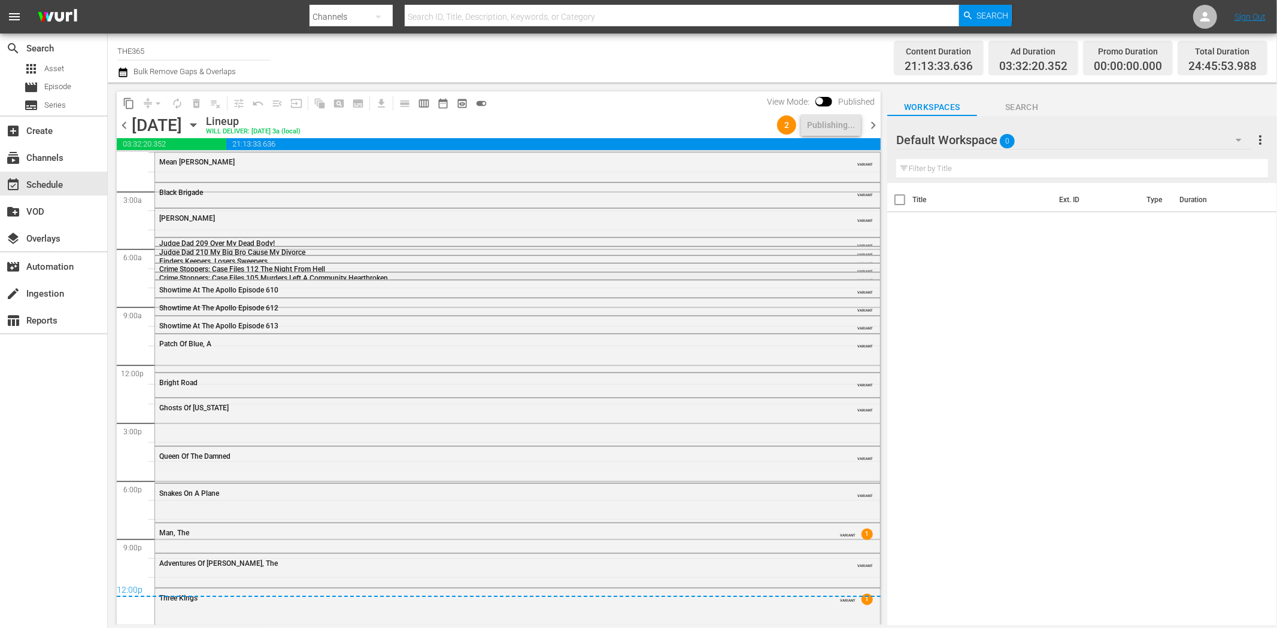
scroll to position [25, 0]
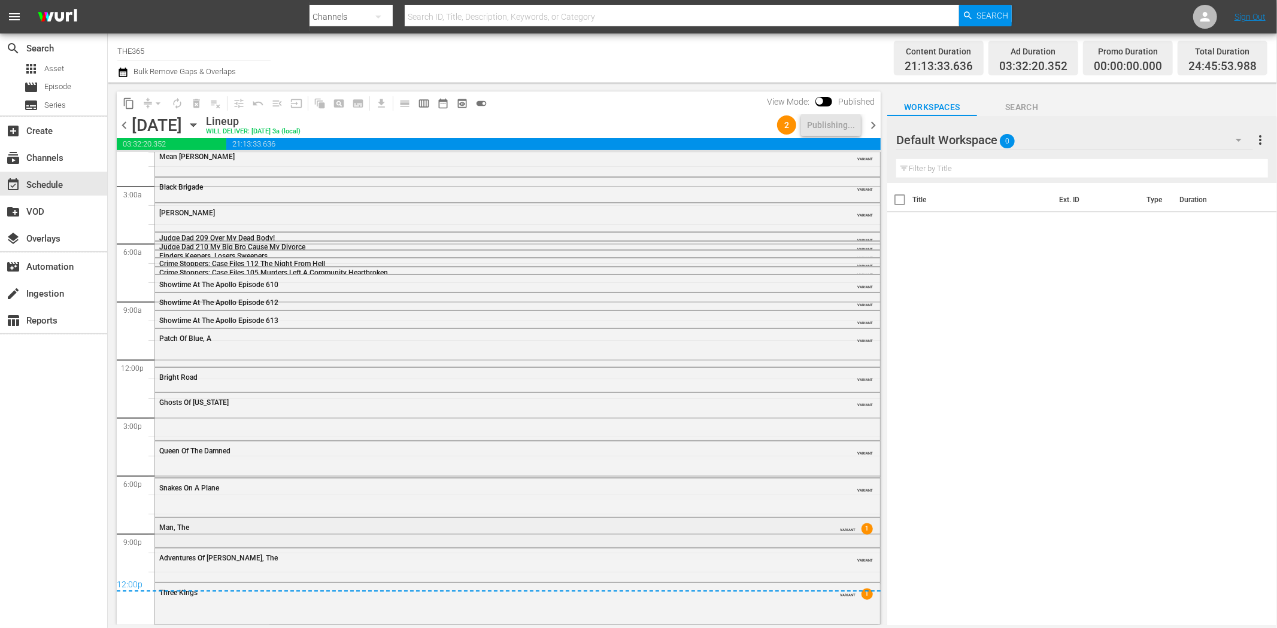
click at [565, 525] on div "Man, The" at bounding box center [484, 528] width 651 height 8
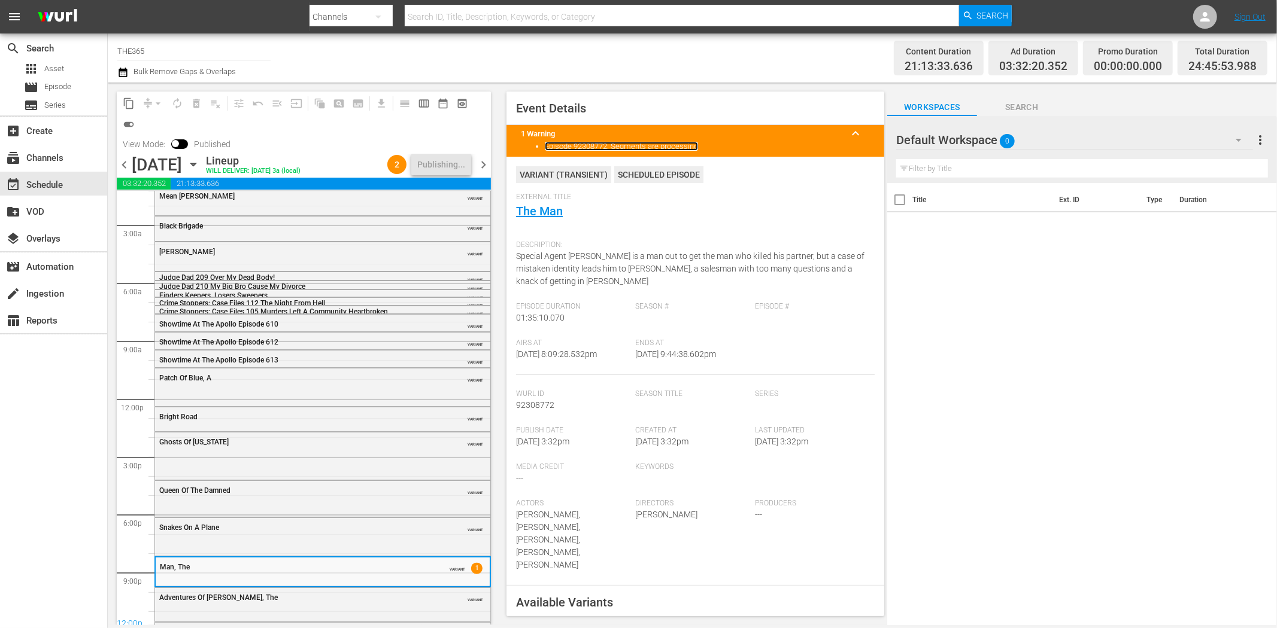
click at [649, 144] on link "Episode 92308772: Segments are processing" at bounding box center [621, 146] width 153 height 9
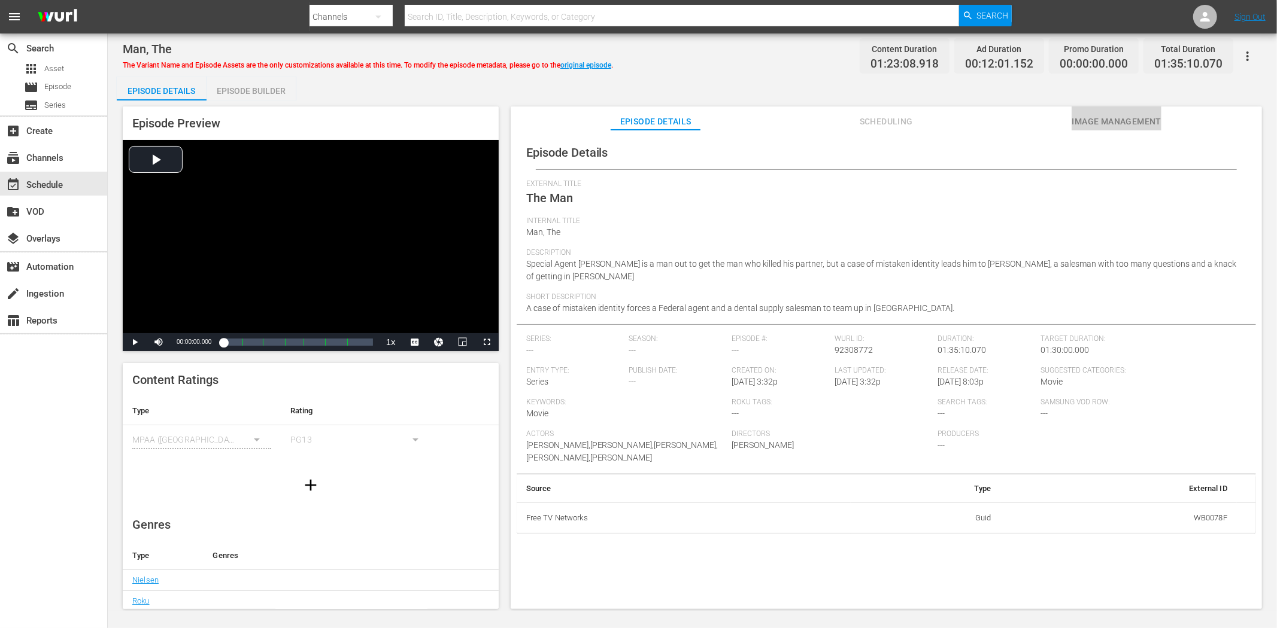
click at [1087, 121] on span "Image Management" at bounding box center [1116, 121] width 90 height 15
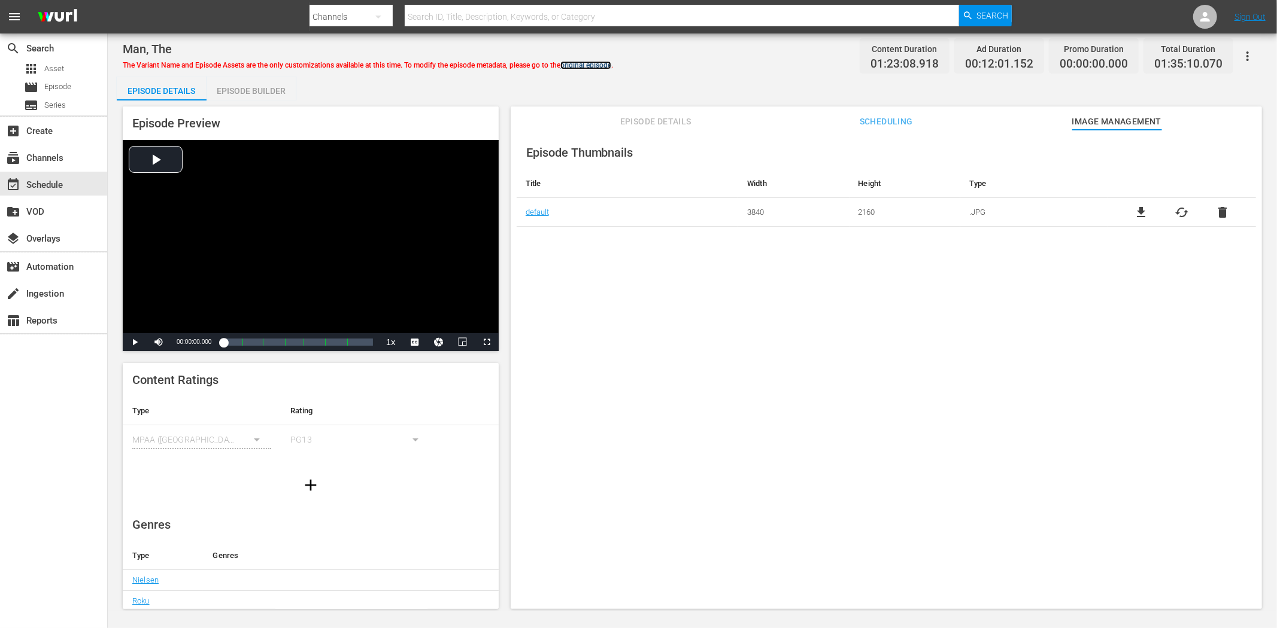
click at [600, 63] on link "original episode" at bounding box center [585, 65] width 51 height 8
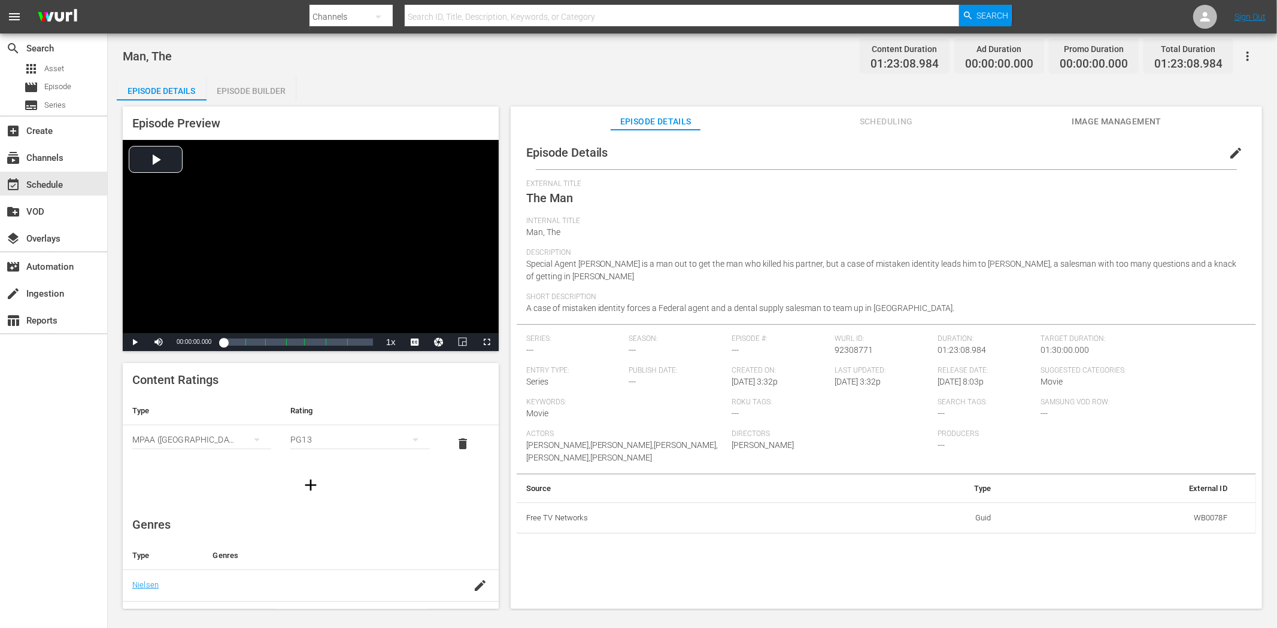
click at [1228, 151] on span "edit" at bounding box center [1235, 153] width 14 height 14
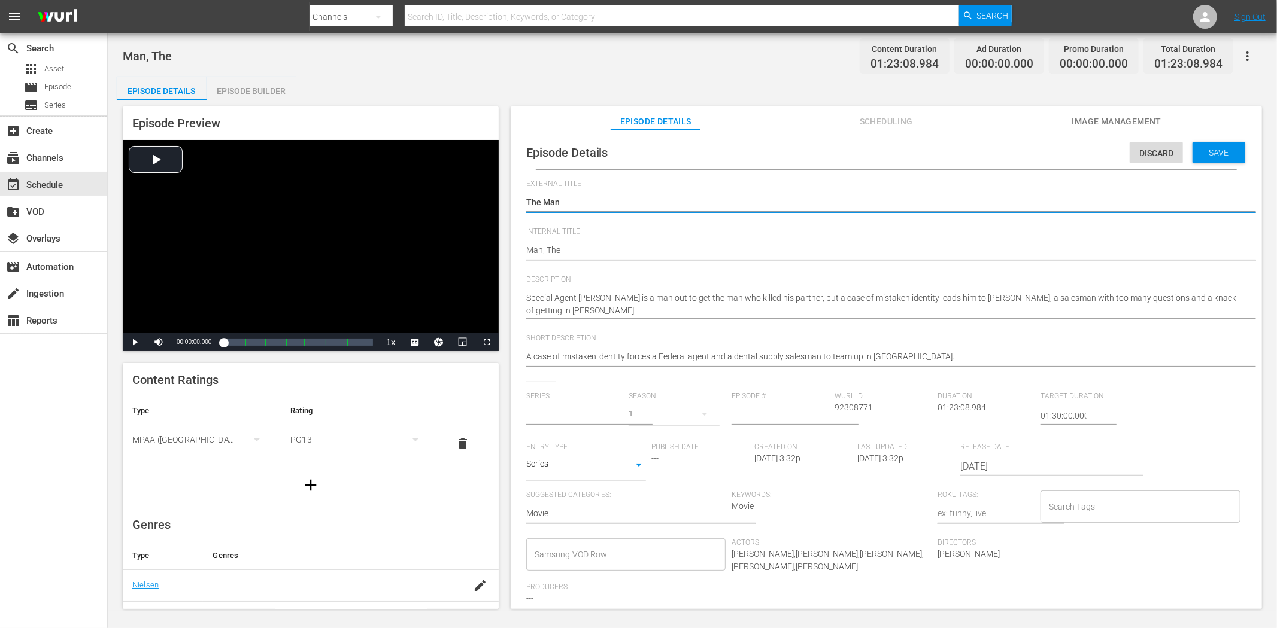
type input "No Series"
click at [635, 465] on body "menu Search By Channels Search ID, Title, Description, Keywords, or Category Se…" at bounding box center [638, 314] width 1277 height 628
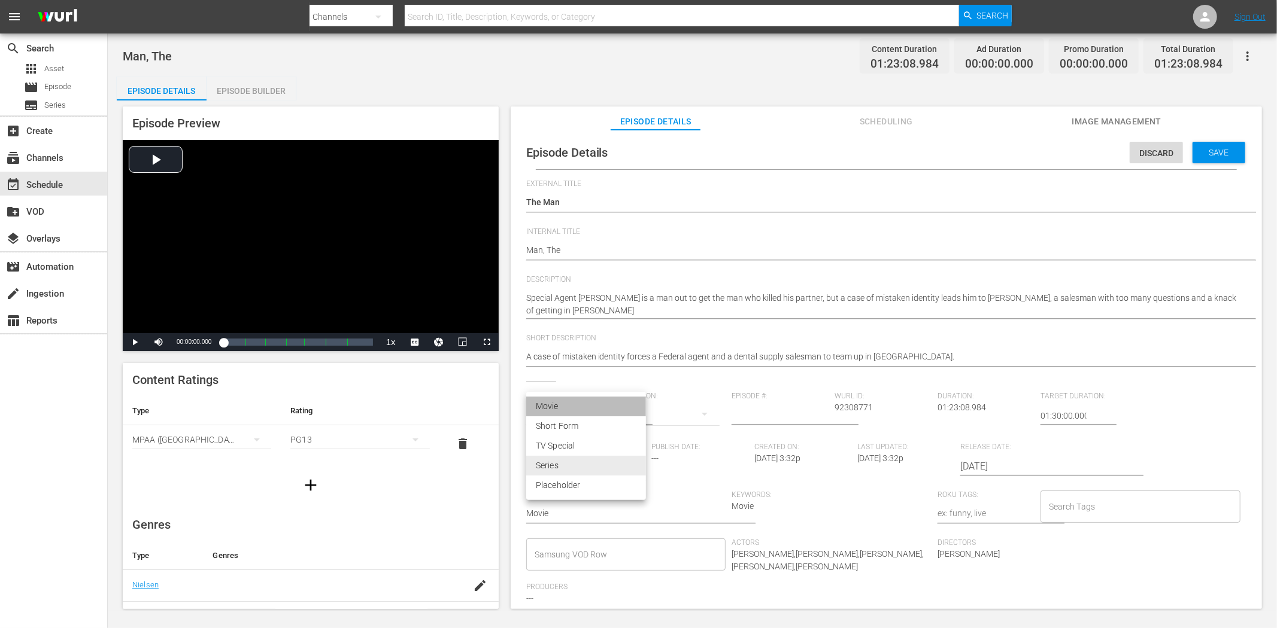
click at [603, 402] on li "Movie" at bounding box center [586, 407] width 120 height 20
type input "MOVIE"
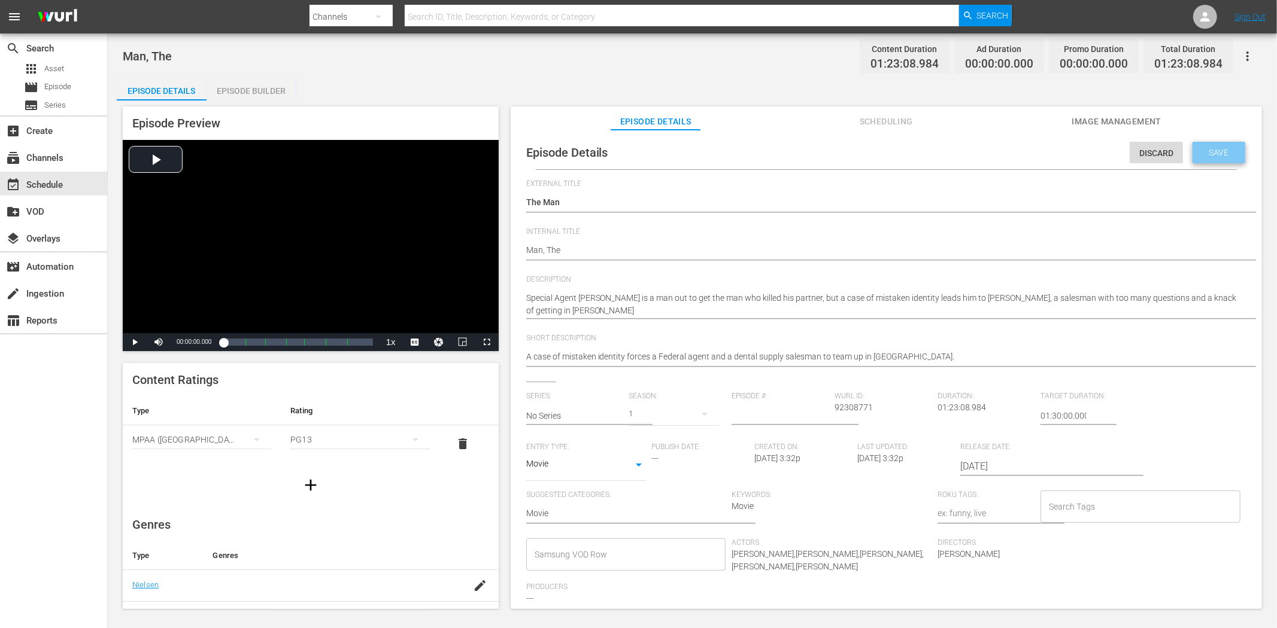
click at [1203, 148] on span "Save" at bounding box center [1218, 153] width 39 height 10
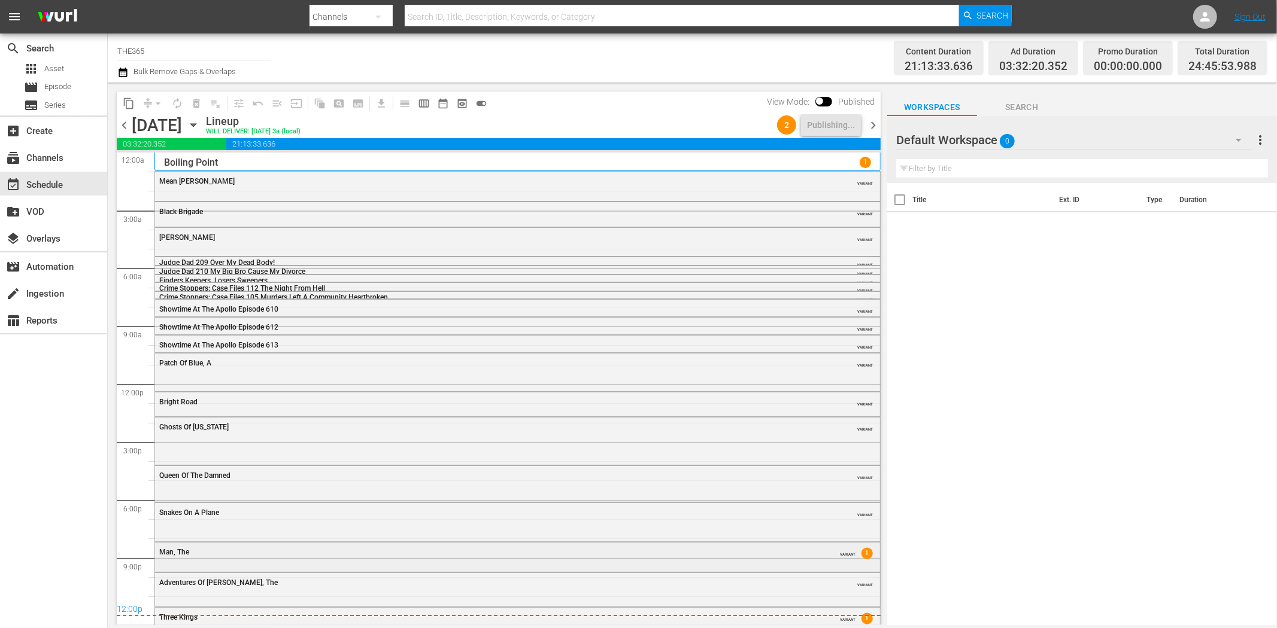
click at [511, 552] on div "Man, The" at bounding box center [484, 552] width 651 height 8
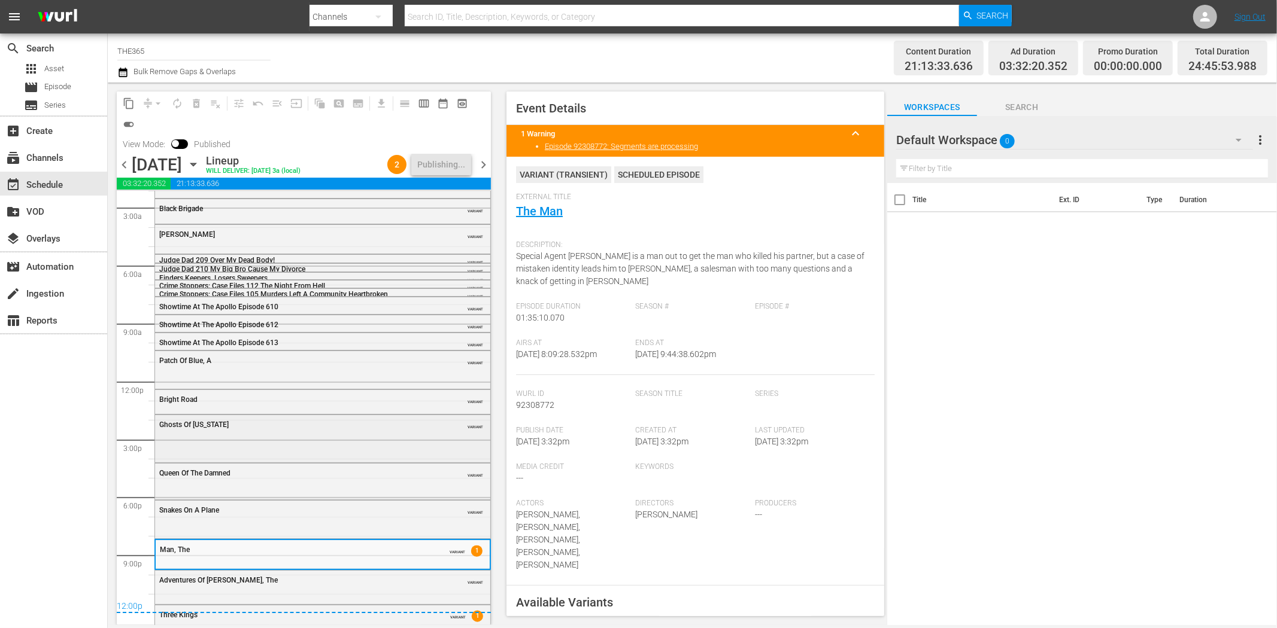
scroll to position [63, 0]
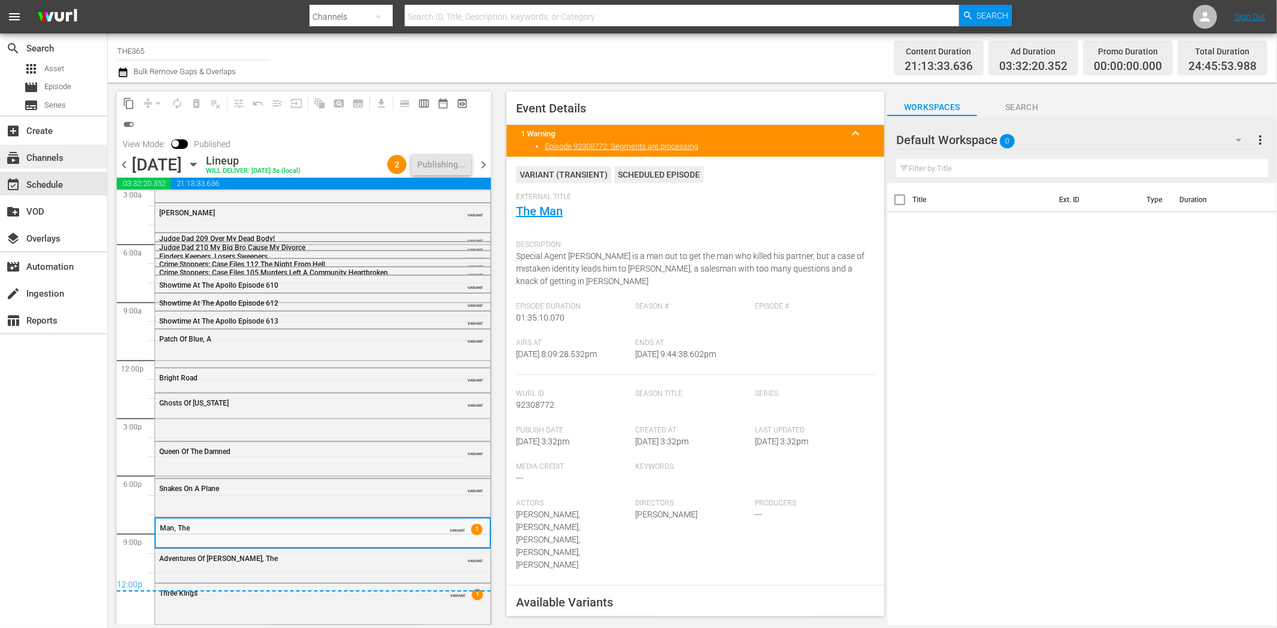
click at [62, 153] on div "subscriptions Channels" at bounding box center [33, 156] width 67 height 11
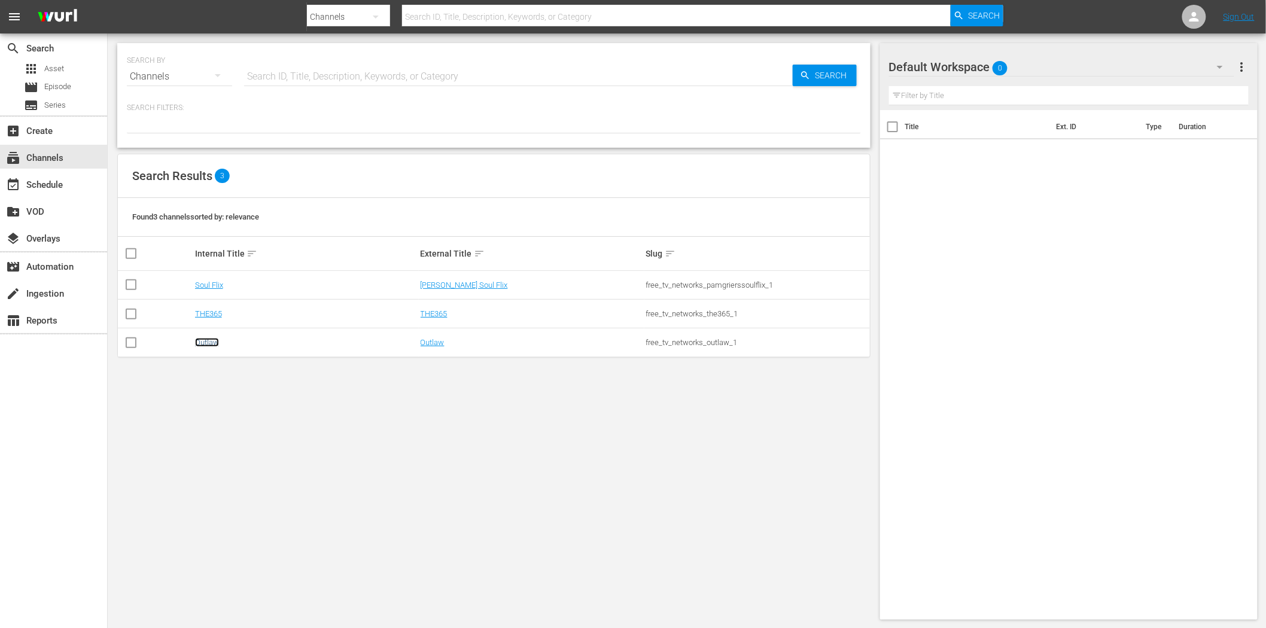
click at [204, 343] on link "Outlaw" at bounding box center [207, 342] width 24 height 9
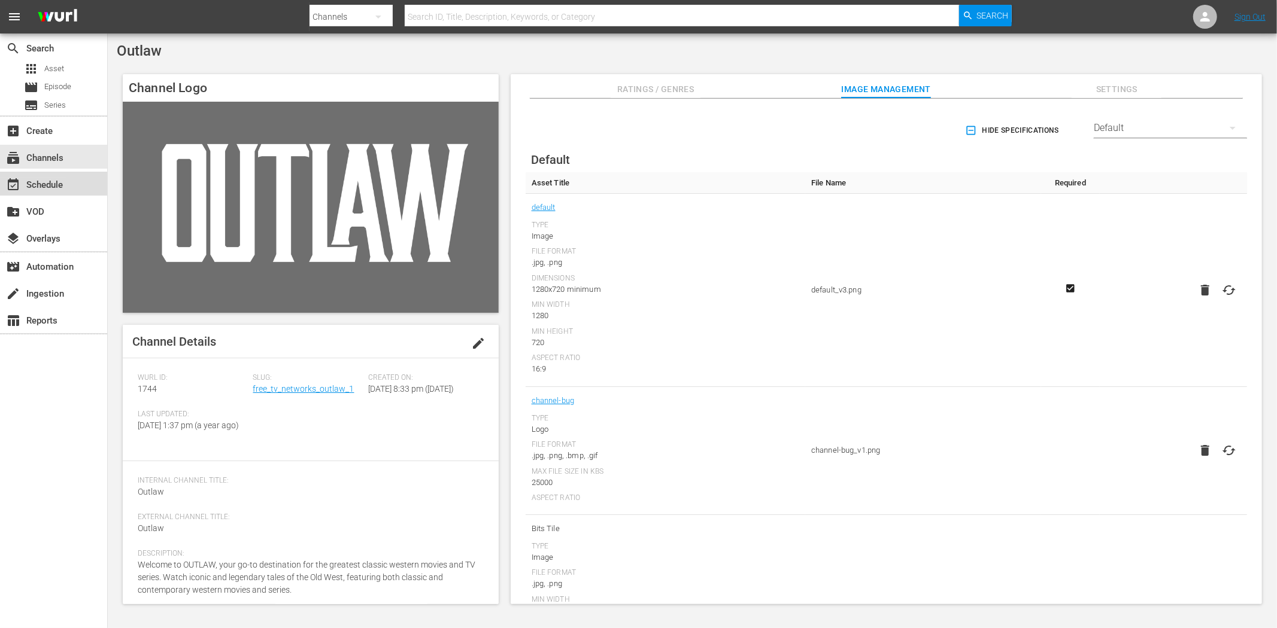
click at [51, 188] on div "event_available Schedule" at bounding box center [33, 183] width 67 height 11
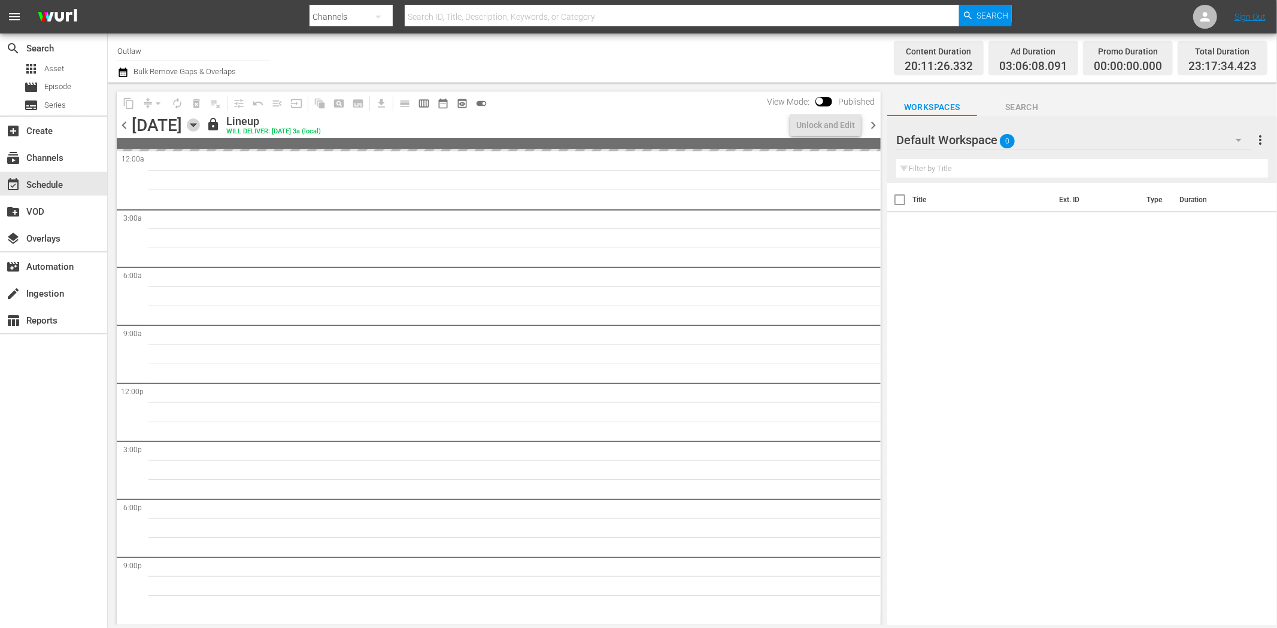
click at [196, 126] on icon "button" at bounding box center [192, 125] width 5 height 3
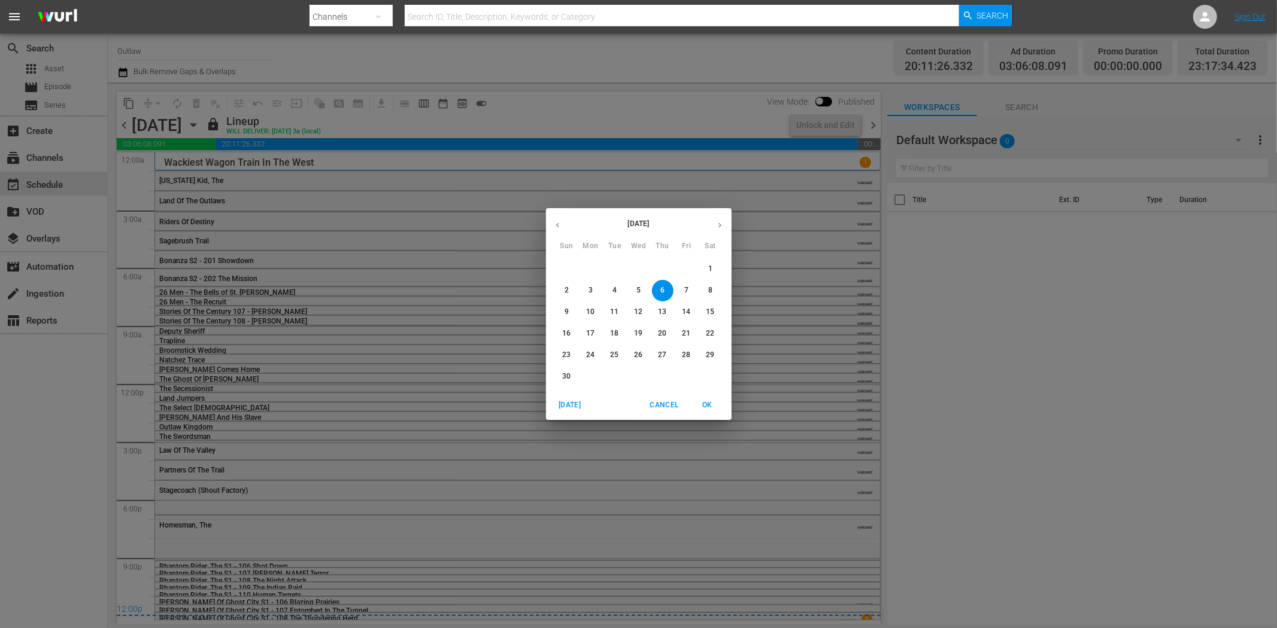
click at [619, 100] on div "November 2025 Sun Mon Tue Wed Thu Fri Sat 26 27 28 29 30 31 1 2 3 4 5 6 7 8 9 1…" at bounding box center [638, 314] width 1277 height 628
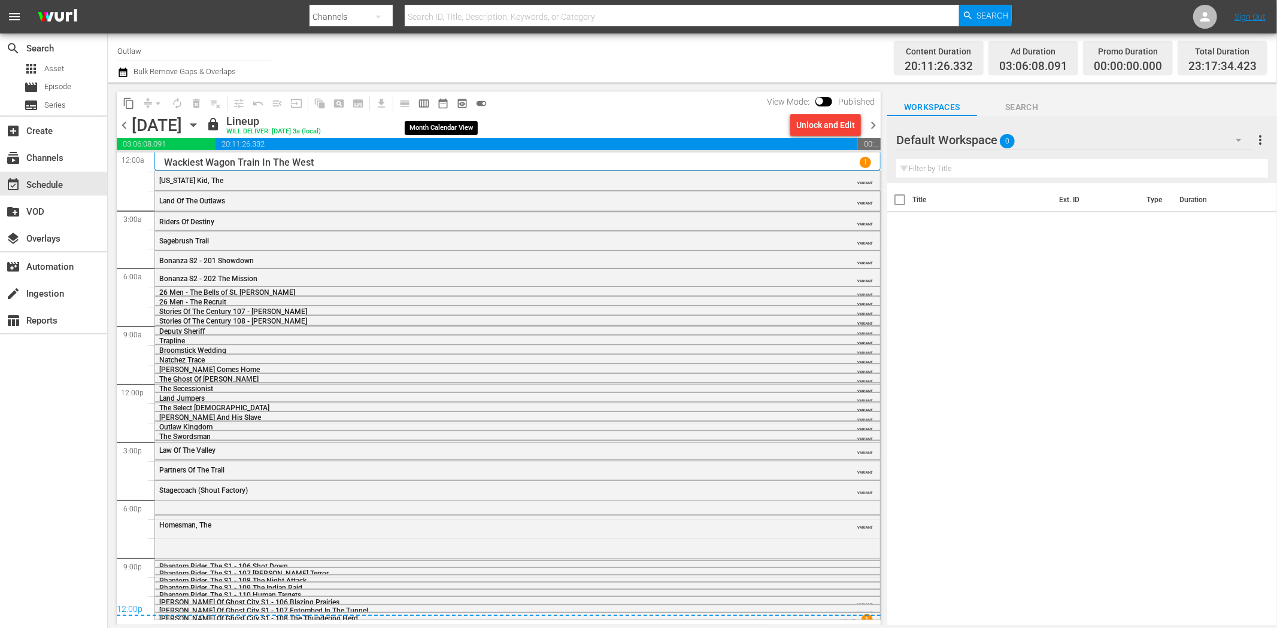
click at [444, 99] on span "date_range_outlined" at bounding box center [443, 104] width 12 height 12
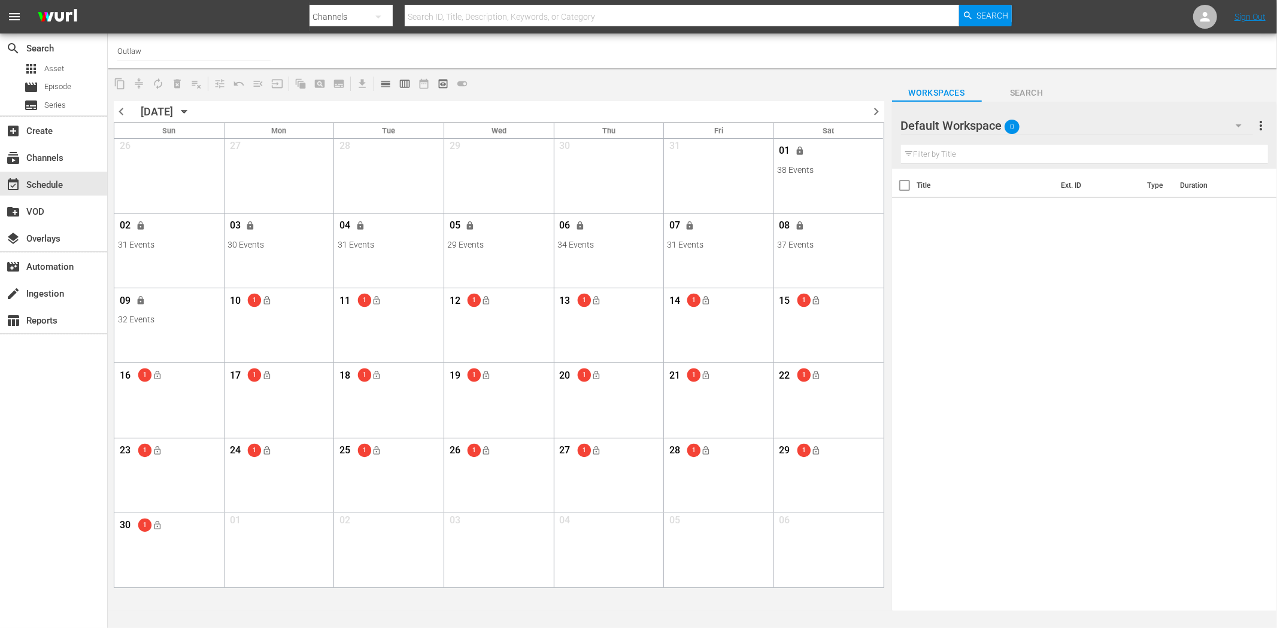
click at [120, 113] on span "chevron_left" at bounding box center [121, 111] width 15 height 15
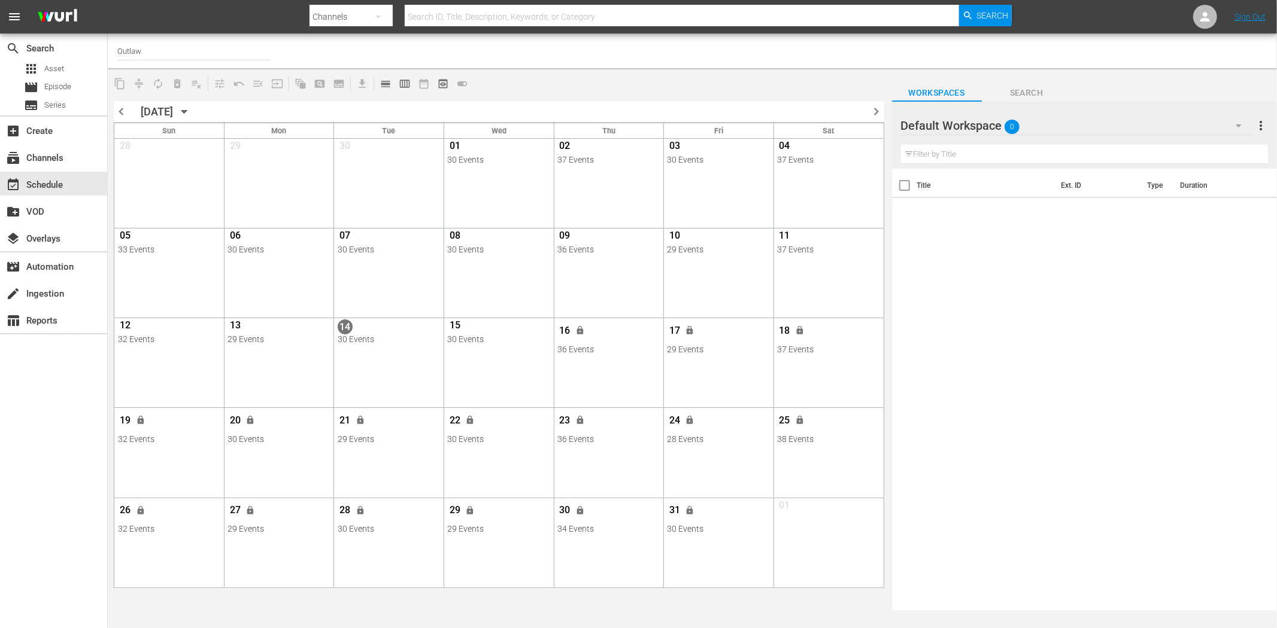
click at [870, 109] on span "chevron_right" at bounding box center [876, 111] width 15 height 15
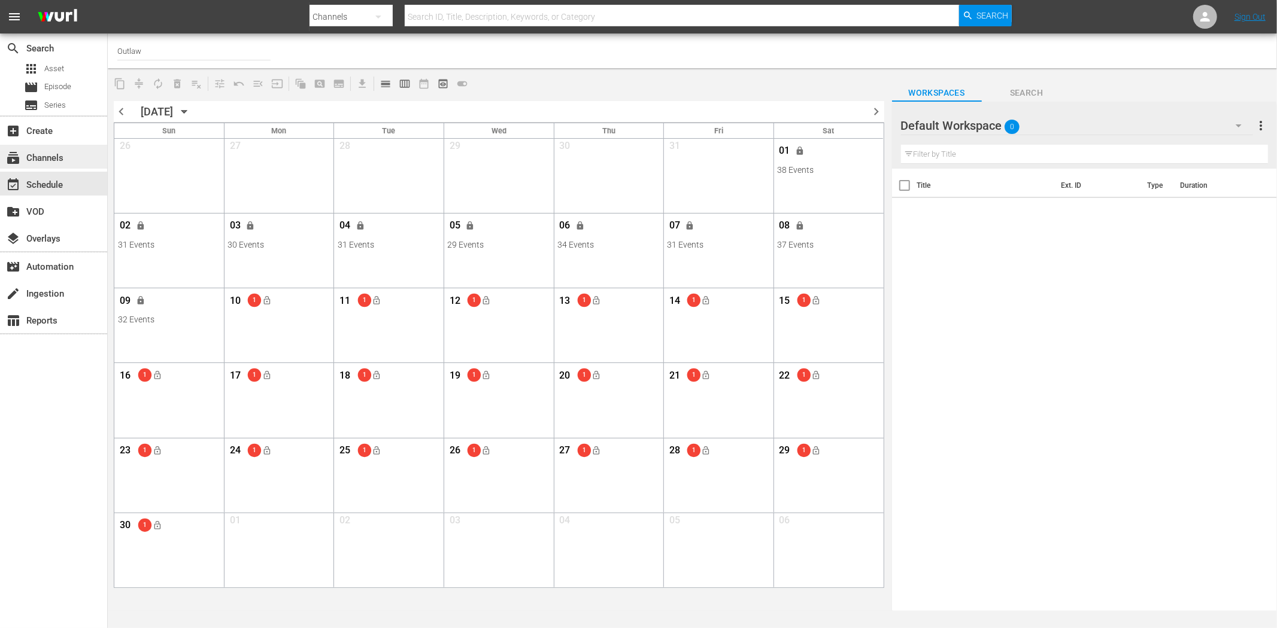
click at [40, 154] on div "subscriptions Channels" at bounding box center [33, 156] width 67 height 11
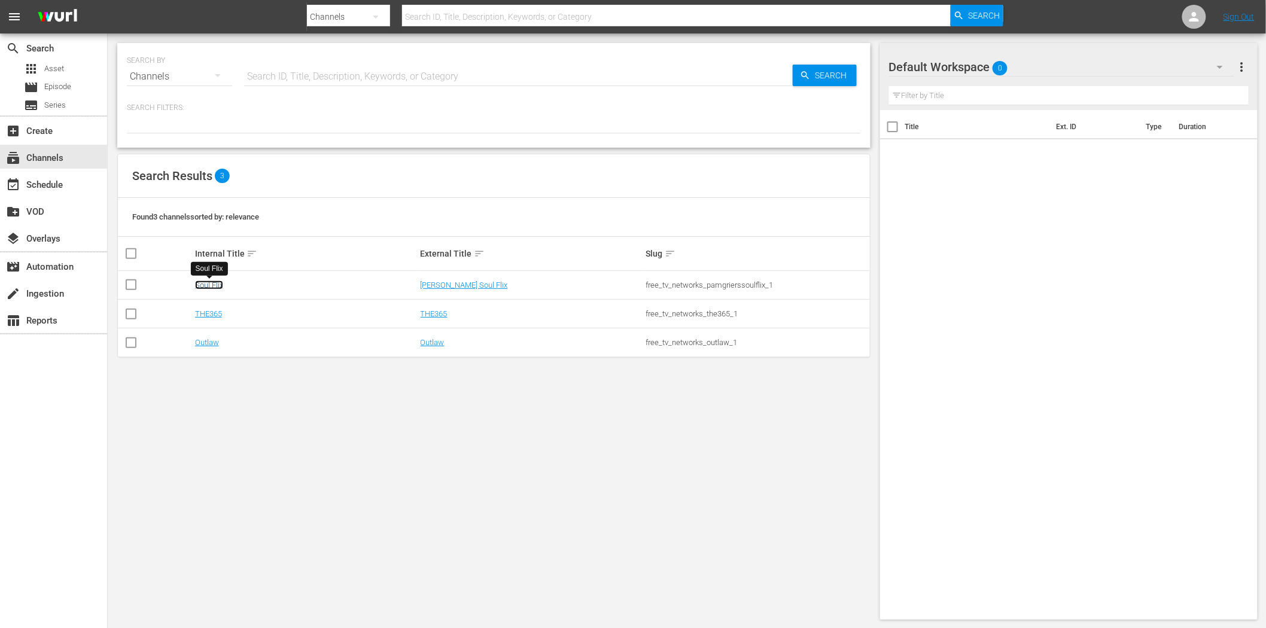
click at [207, 285] on link "Soul Flix" at bounding box center [209, 285] width 28 height 9
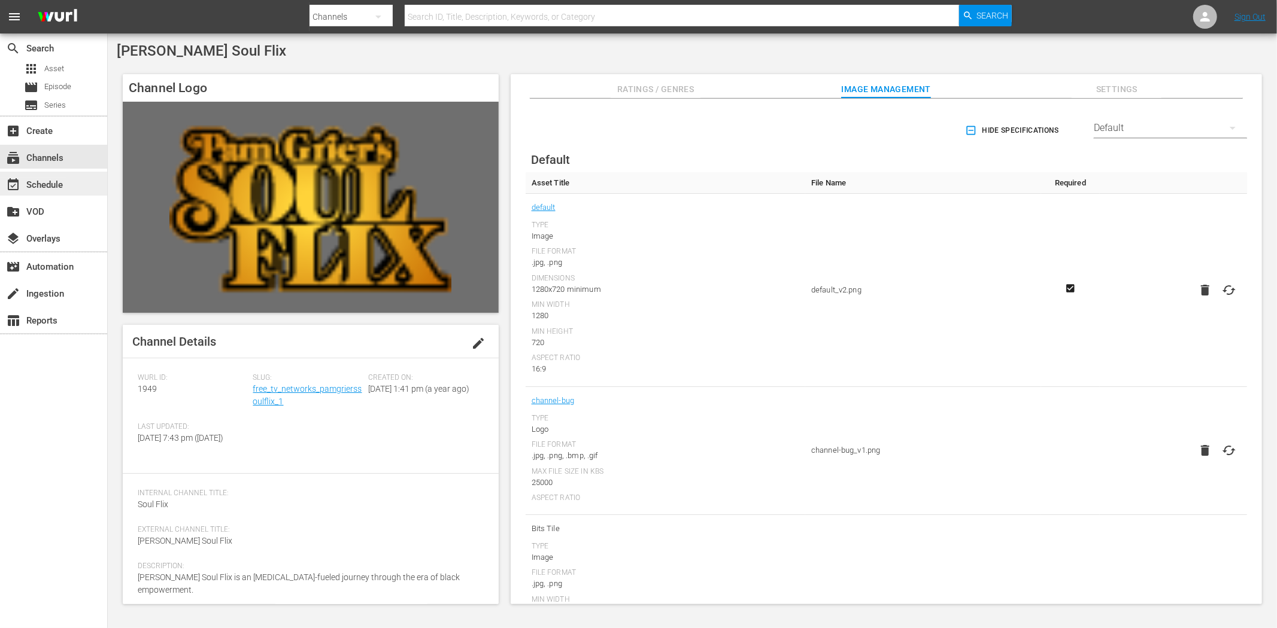
click at [45, 186] on div "event_available Schedule" at bounding box center [33, 183] width 67 height 11
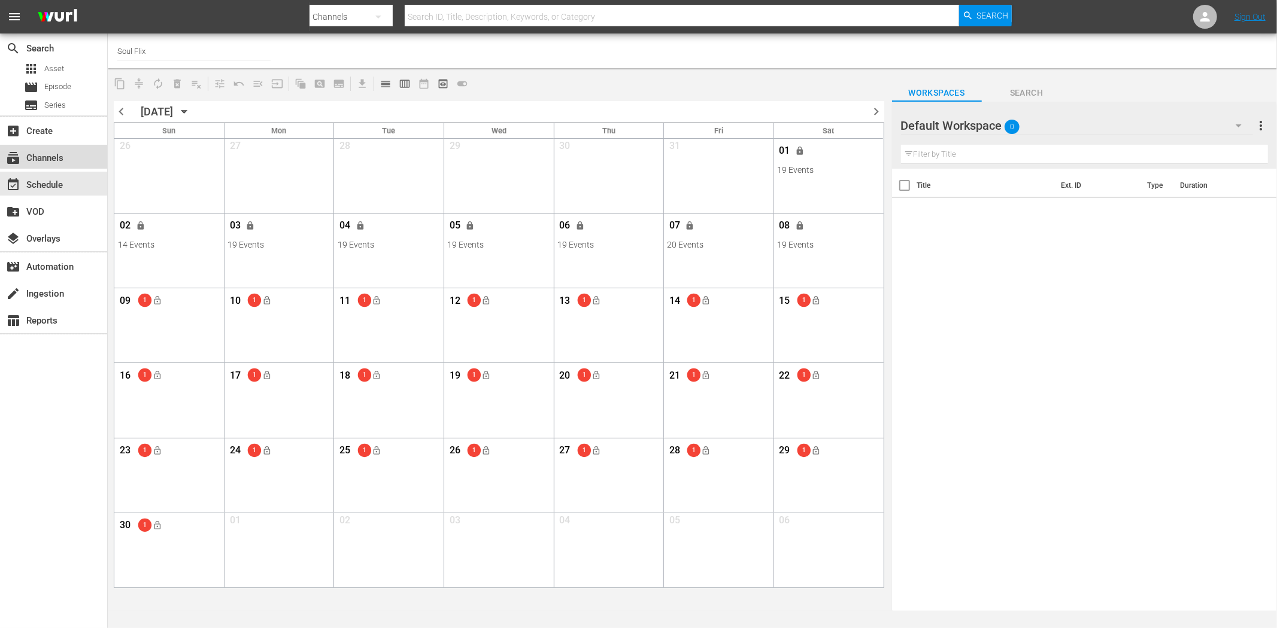
click at [59, 156] on div "subscriptions Channels" at bounding box center [33, 156] width 67 height 11
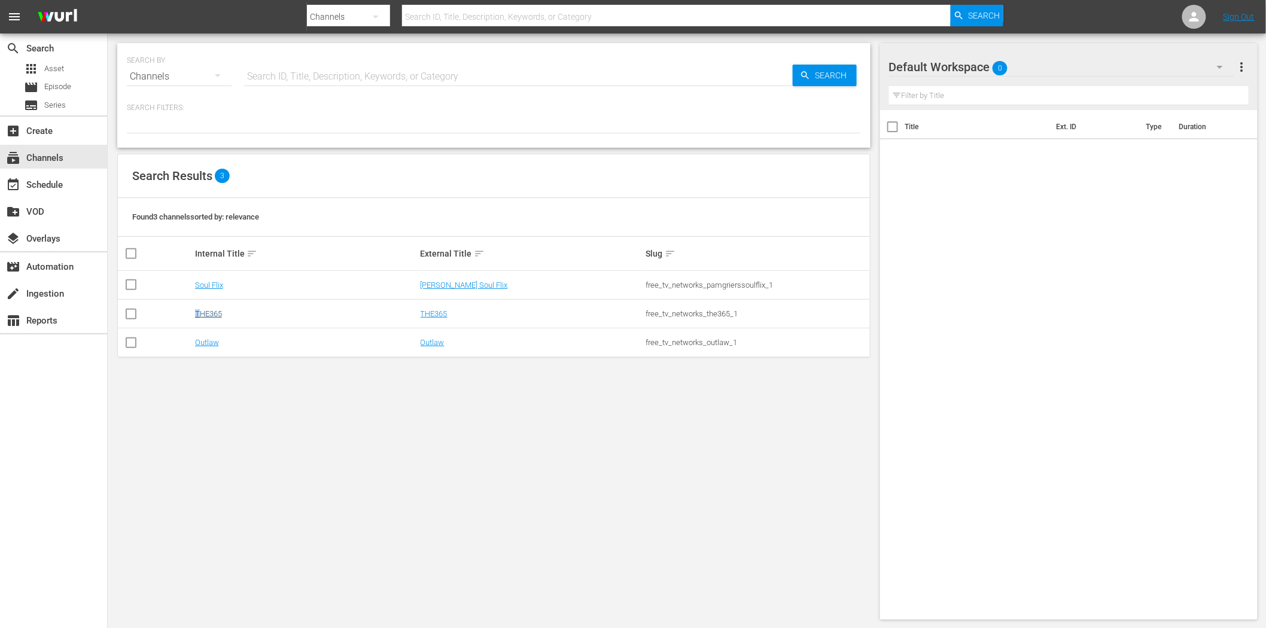
click at [198, 309] on td "THE365" at bounding box center [306, 314] width 226 height 29
click at [214, 314] on link "THE365" at bounding box center [208, 313] width 27 height 9
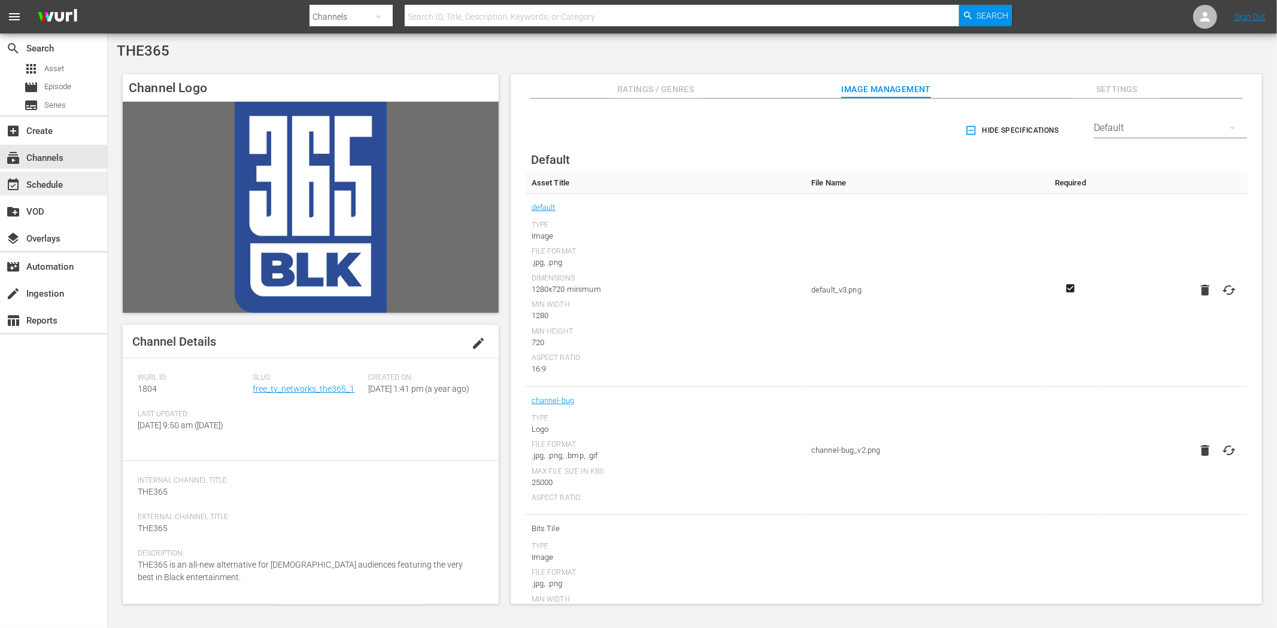
click at [33, 178] on div "event_available Schedule" at bounding box center [33, 183] width 67 height 11
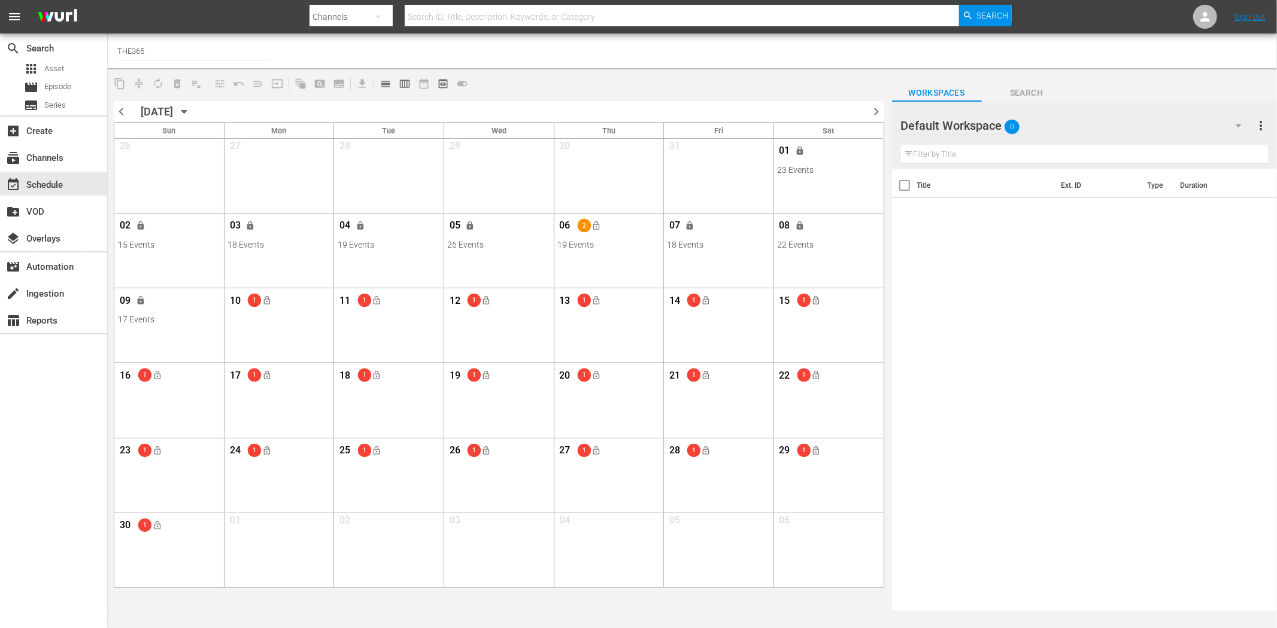
click at [381, 13] on icon "button" at bounding box center [378, 17] width 14 height 14
click at [469, 51] on div "Channels Series Episodes Assets" at bounding box center [638, 314] width 1277 height 628
click at [168, 54] on input "THE365" at bounding box center [193, 51] width 153 height 29
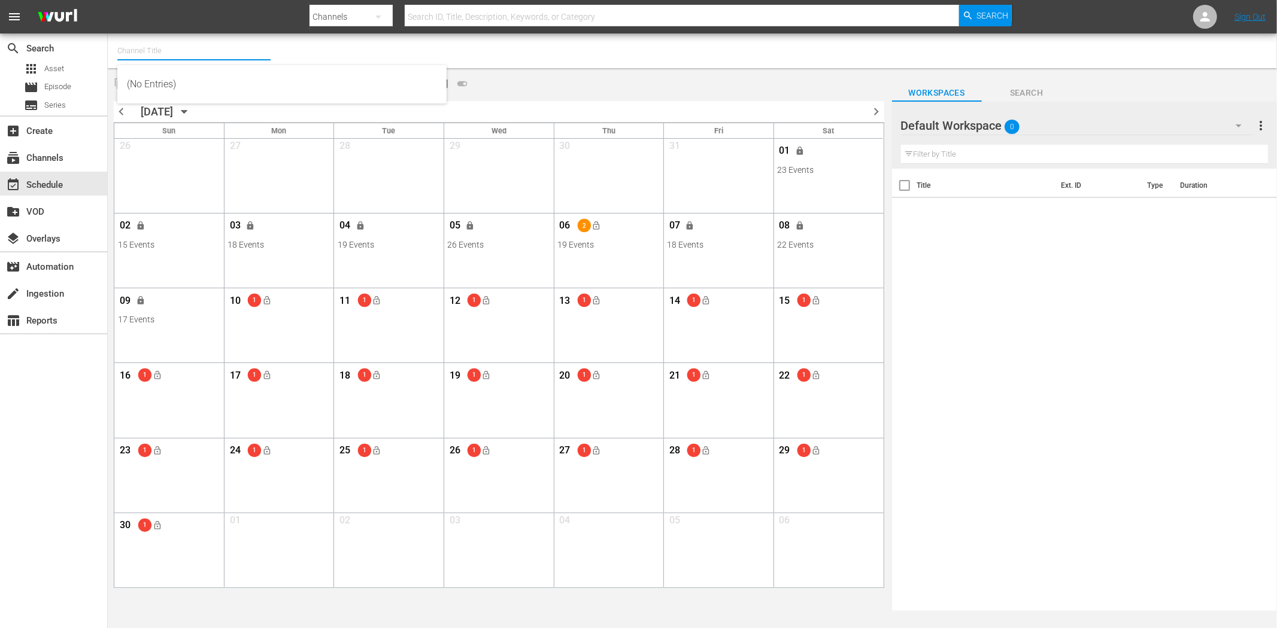
click at [511, 49] on div "Channel Title" at bounding box center [430, 51] width 627 height 29
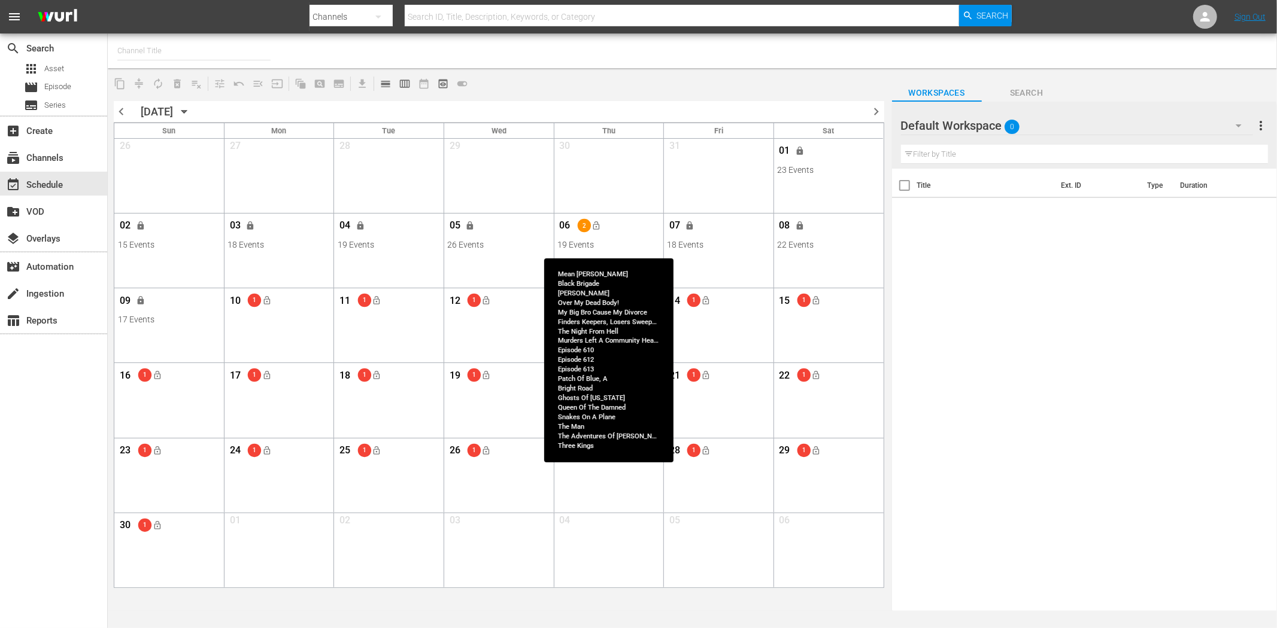
click at [621, 226] on div "06 2 lock_open" at bounding box center [608, 227] width 102 height 25
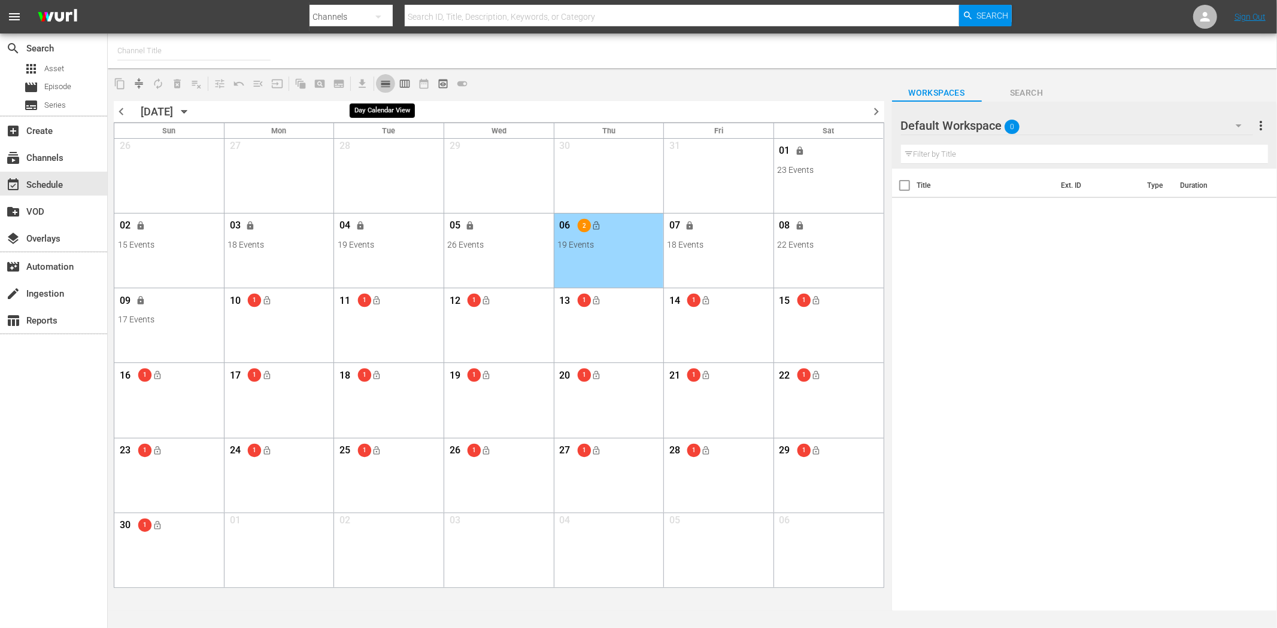
click at [382, 81] on span "calendar_view_day_outlined" at bounding box center [385, 84] width 12 height 12
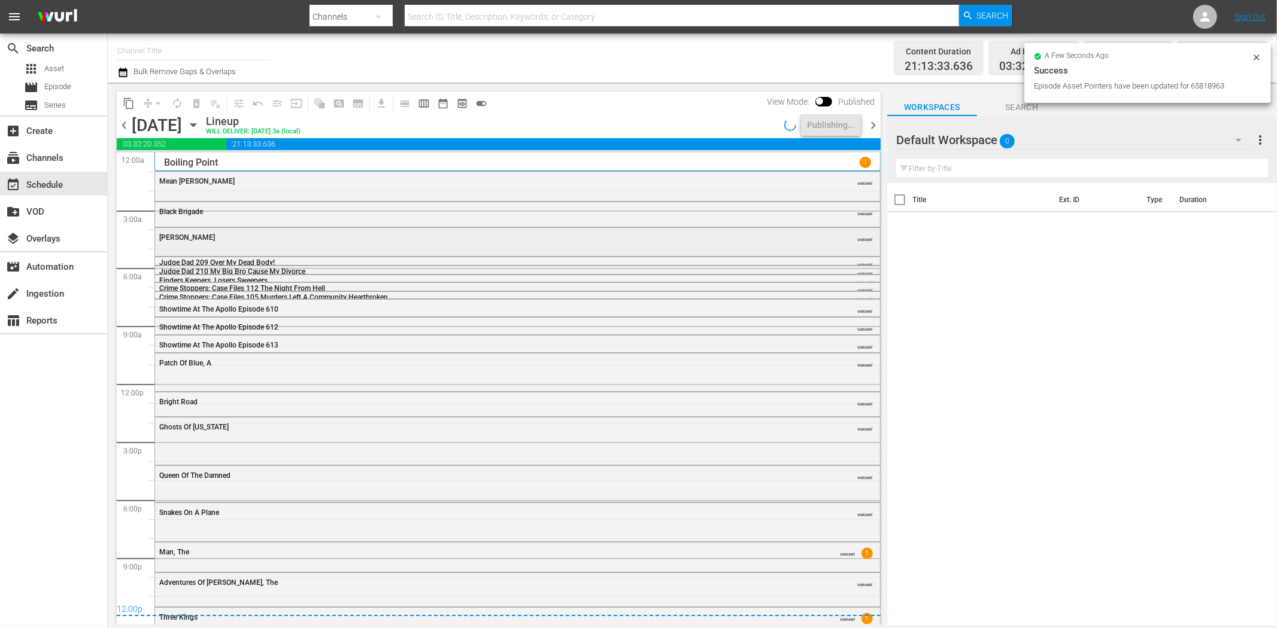
scroll to position [25, 0]
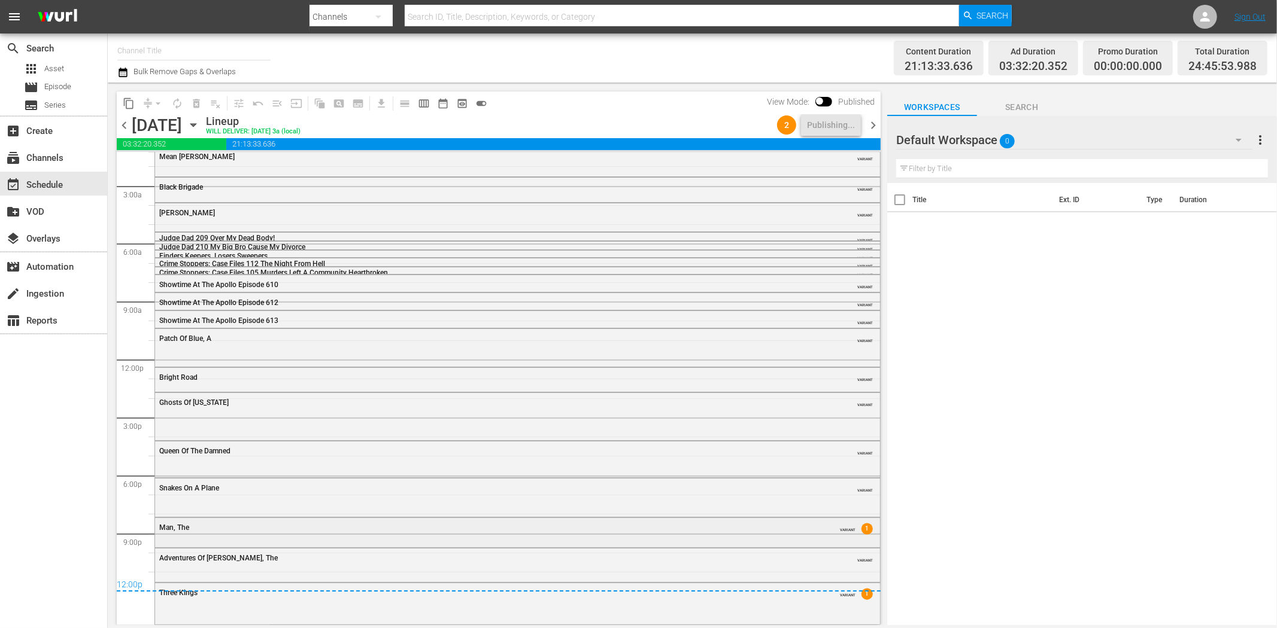
click at [407, 540] on div "Man, The VARIANT 1" at bounding box center [517, 531] width 725 height 27
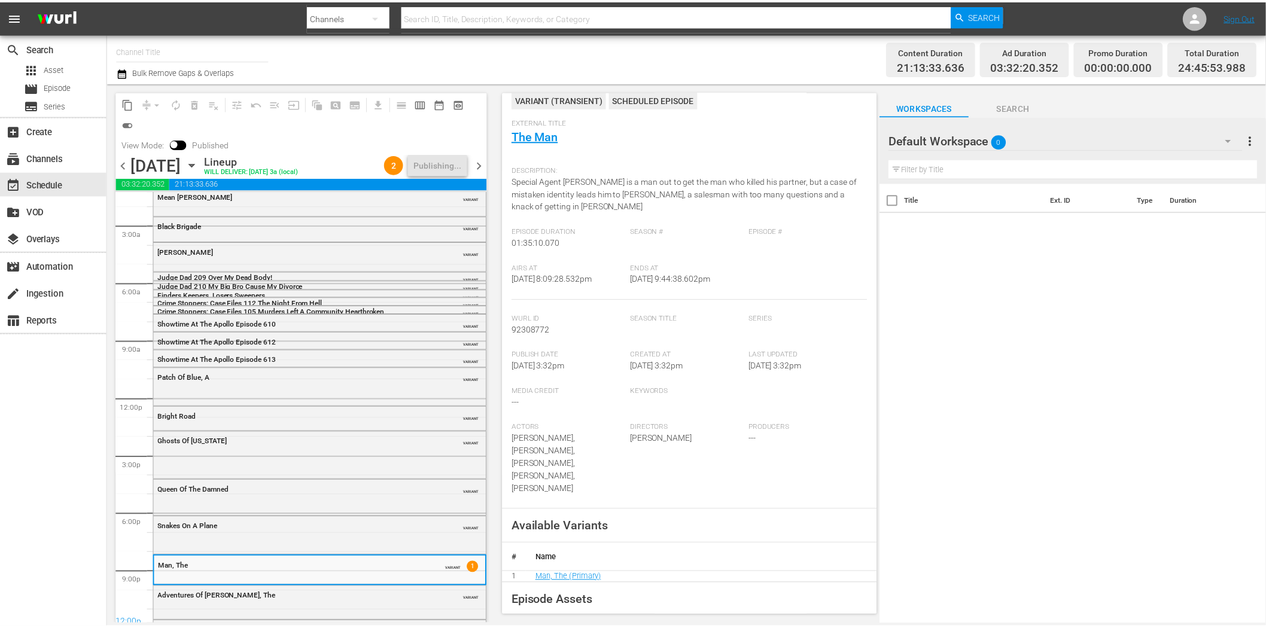
scroll to position [0, 0]
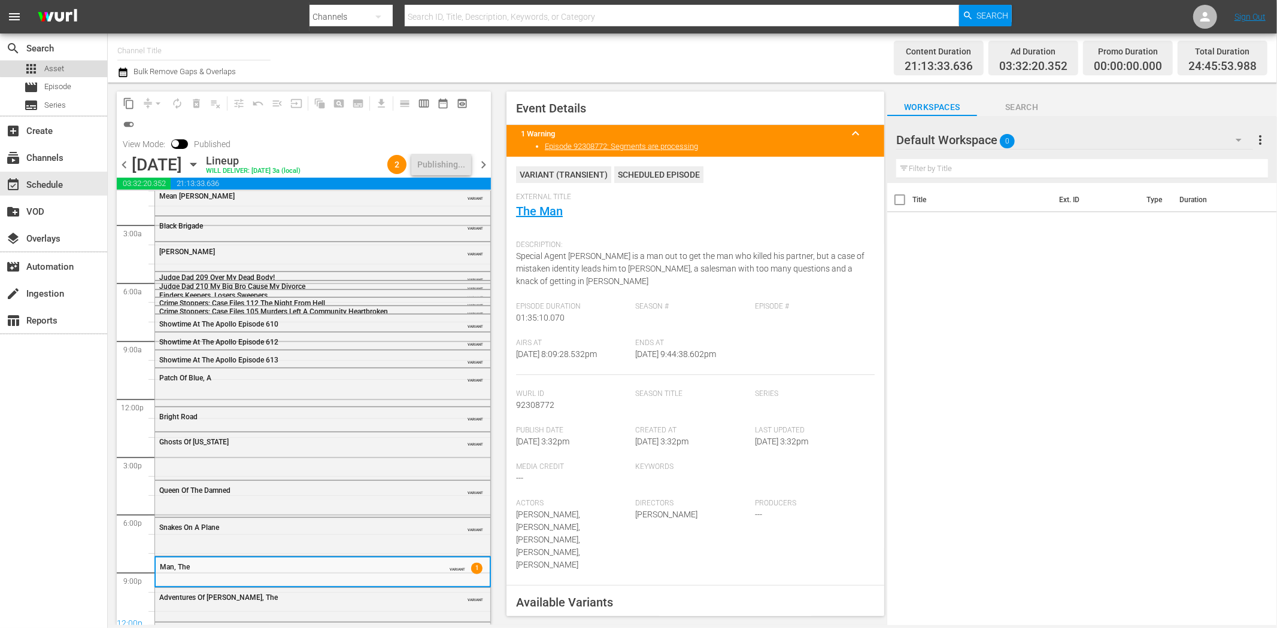
click at [60, 68] on span "Asset" at bounding box center [54, 69] width 20 height 12
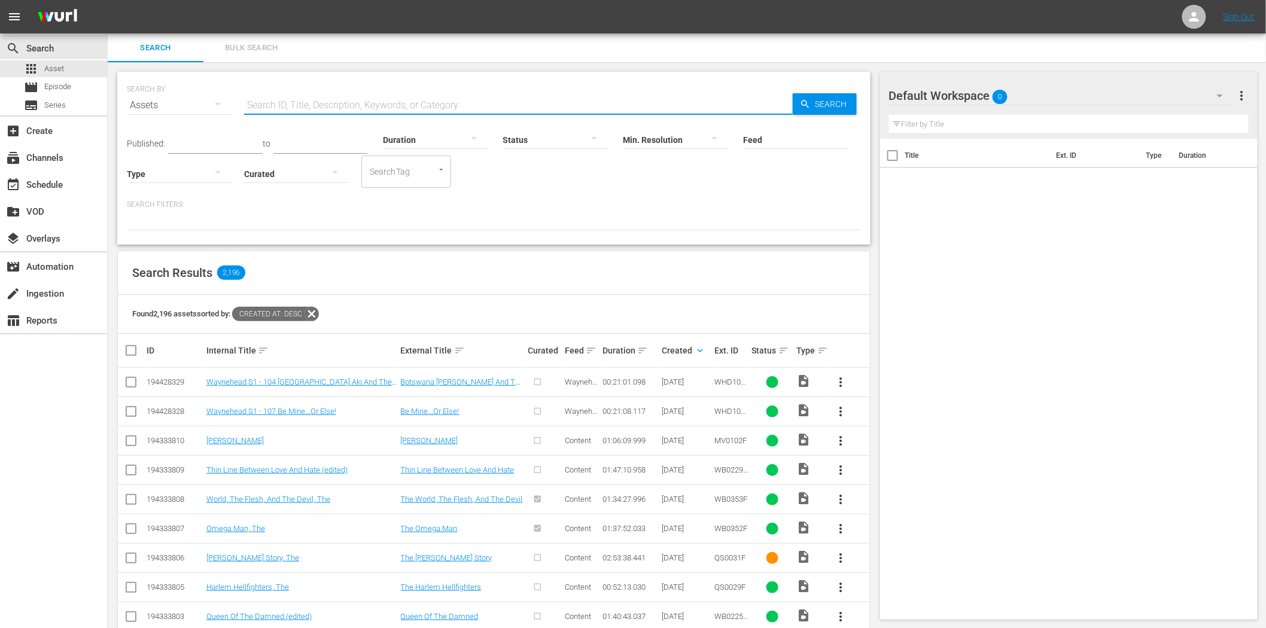
click at [311, 102] on input "text" at bounding box center [518, 105] width 549 height 29
type input "the man"
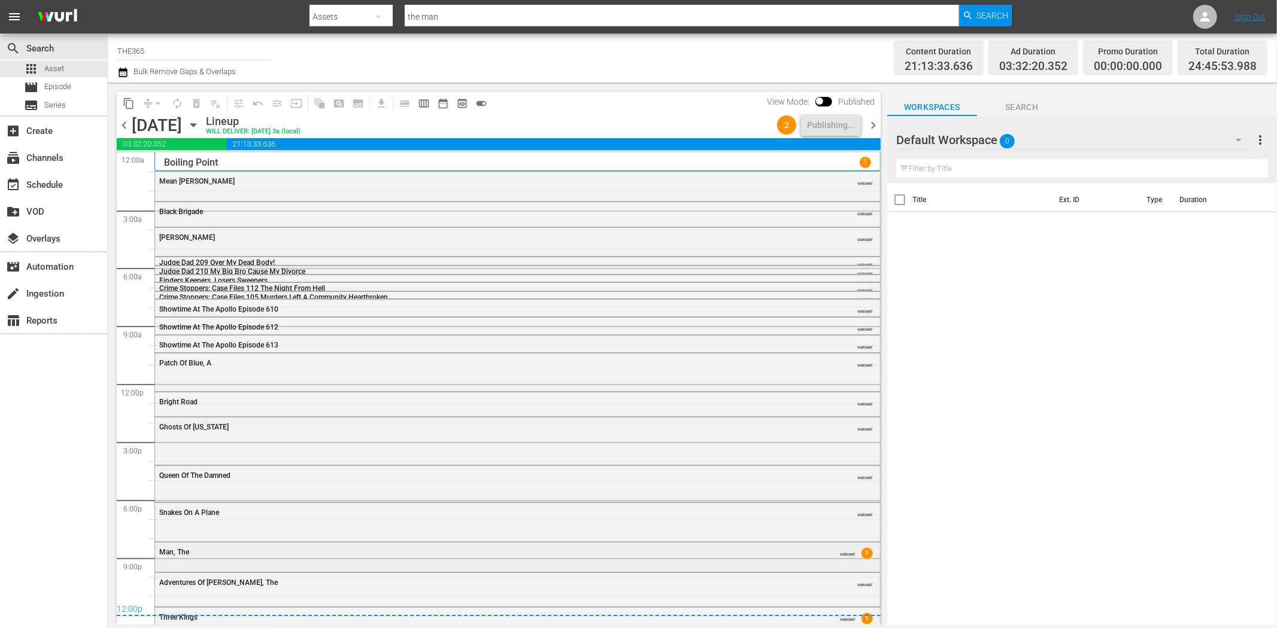
click at [395, 552] on div "Man, The" at bounding box center [484, 552] width 651 height 8
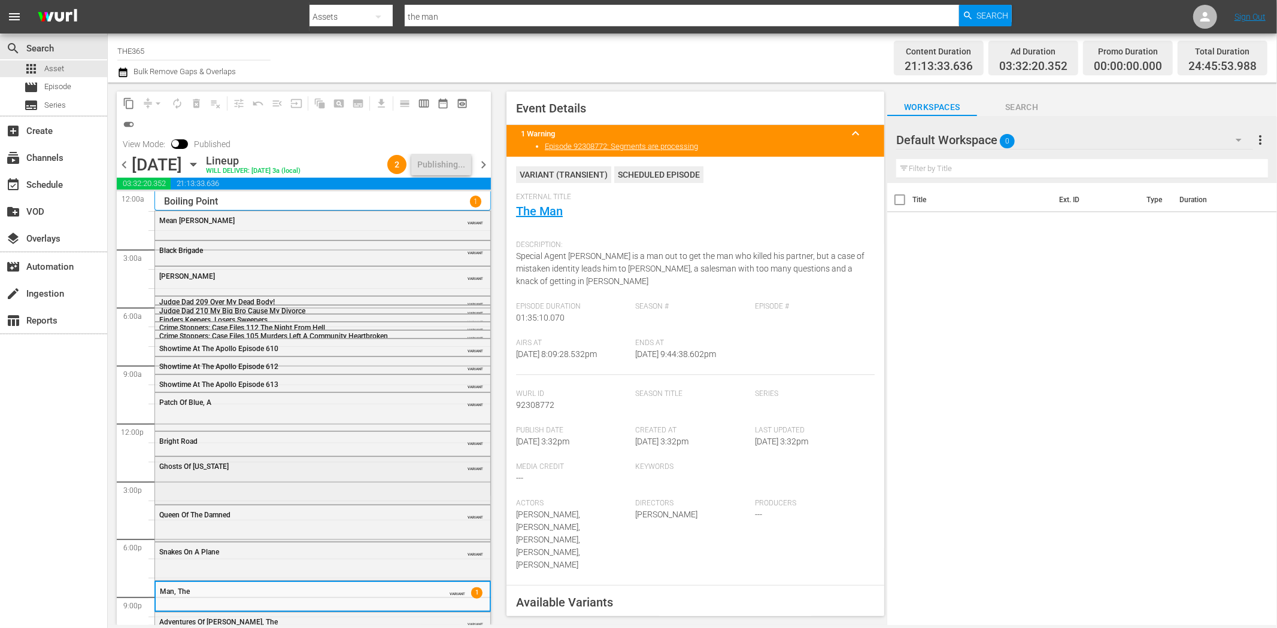
click at [389, 482] on div "Ghosts Of Mississippi VARIANT" at bounding box center [322, 479] width 335 height 45
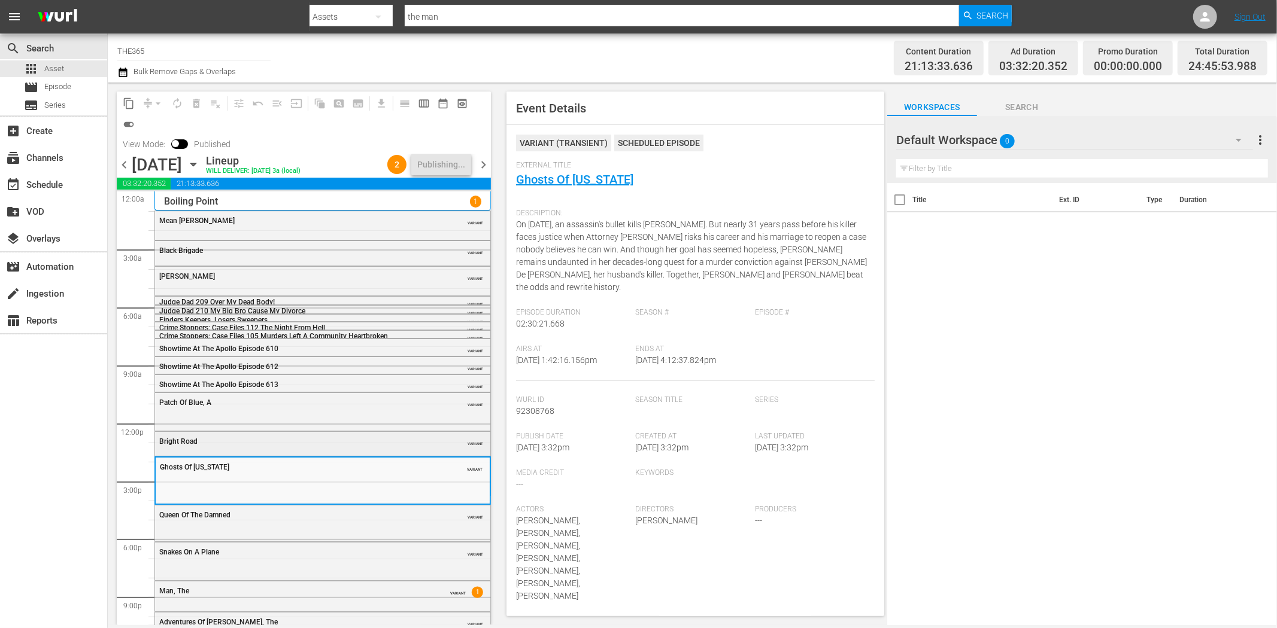
click at [369, 439] on div "Bright Road" at bounding box center [292, 442] width 266 height 8
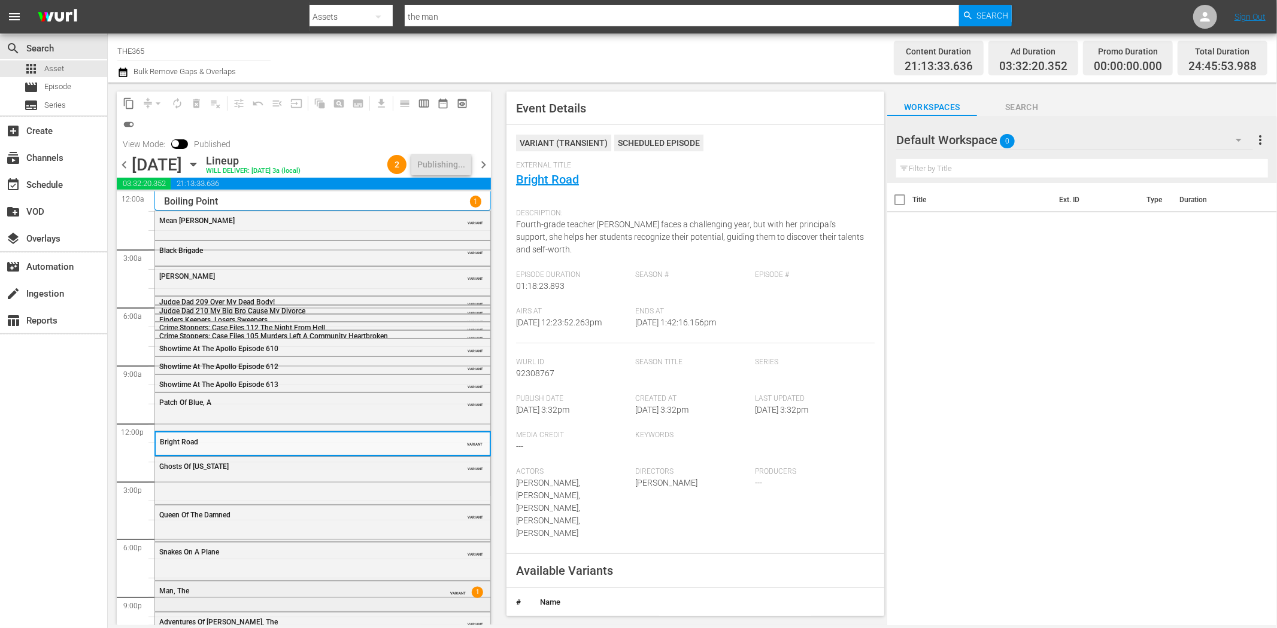
click at [367, 591] on div "Man, The" at bounding box center [292, 591] width 266 height 8
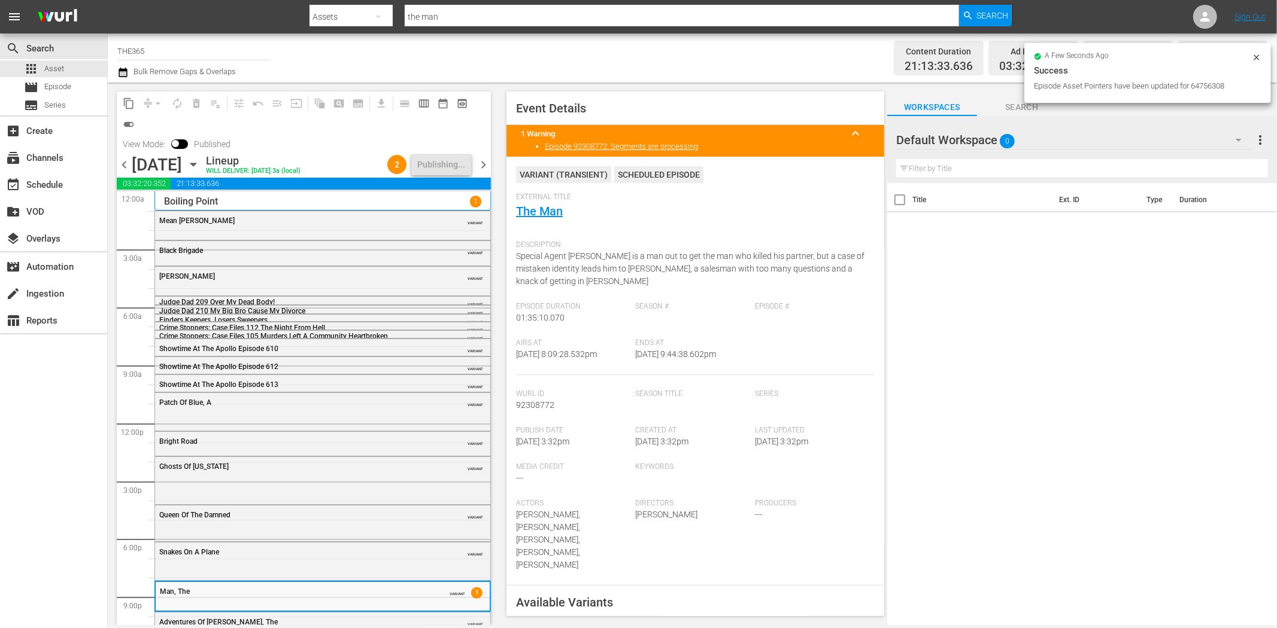
click at [848, 130] on span "keyboard_arrow_up" at bounding box center [855, 133] width 14 height 14
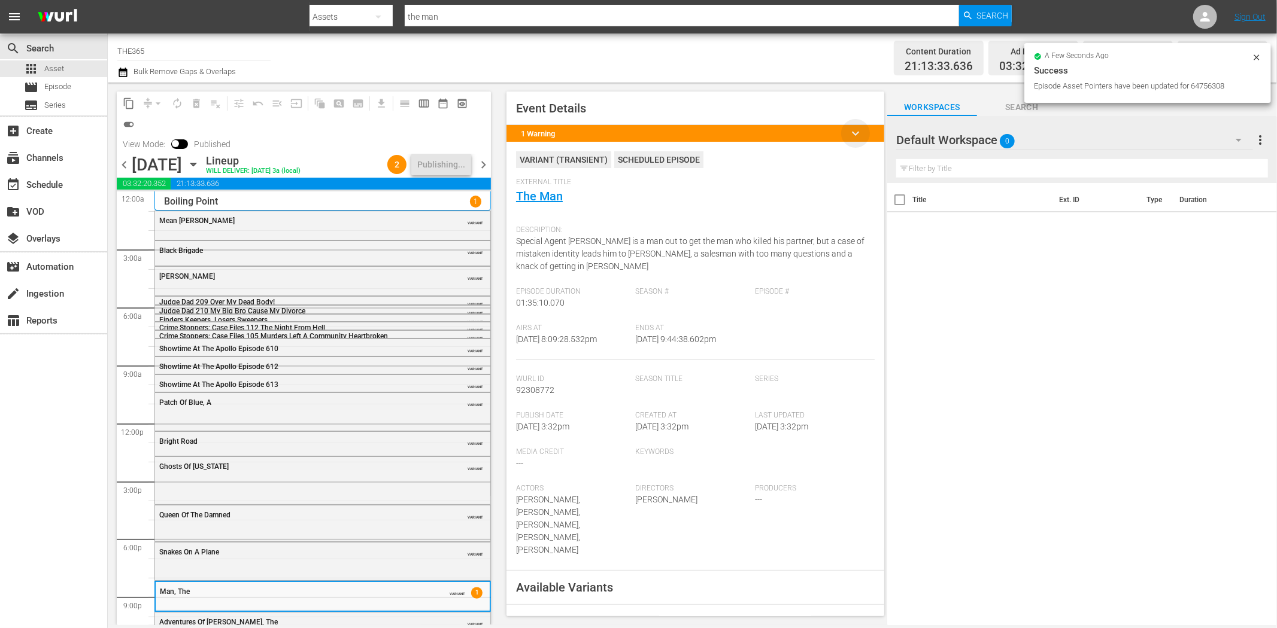
click at [848, 130] on span "keyboard_arrow_down" at bounding box center [855, 133] width 14 height 14
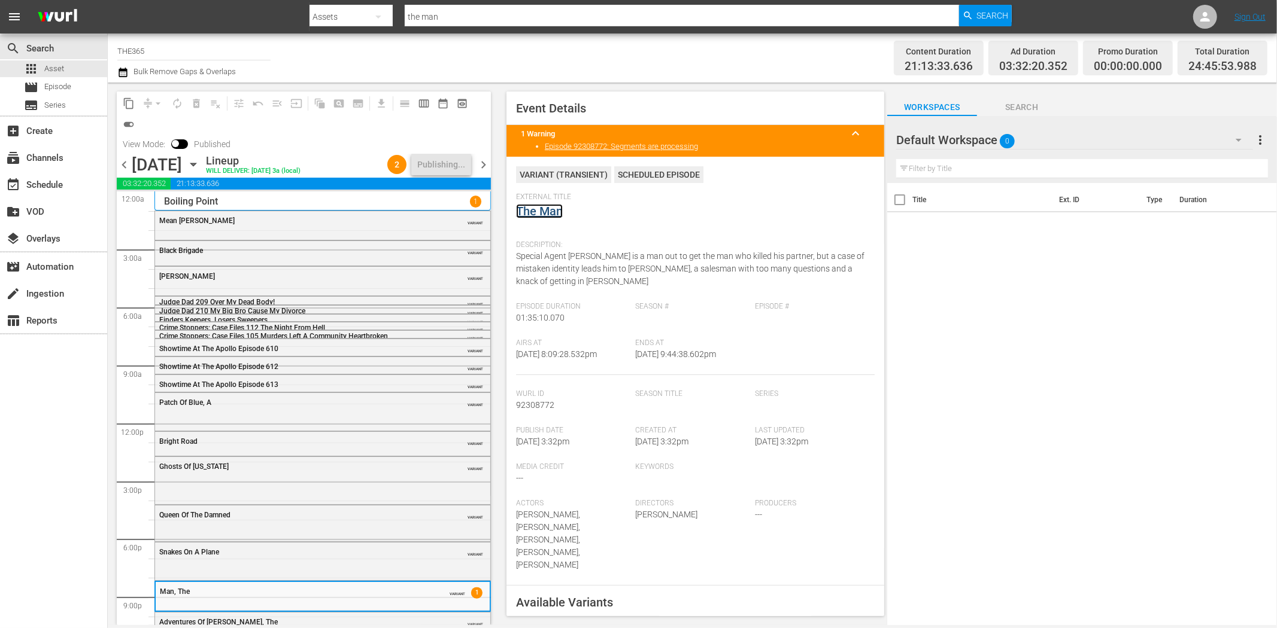
drag, startPoint x: 539, startPoint y: 202, endPoint x: 537, endPoint y: 209, distance: 8.1
click at [522, 405] on span "92308772" at bounding box center [535, 405] width 38 height 10
copy span "92308772"
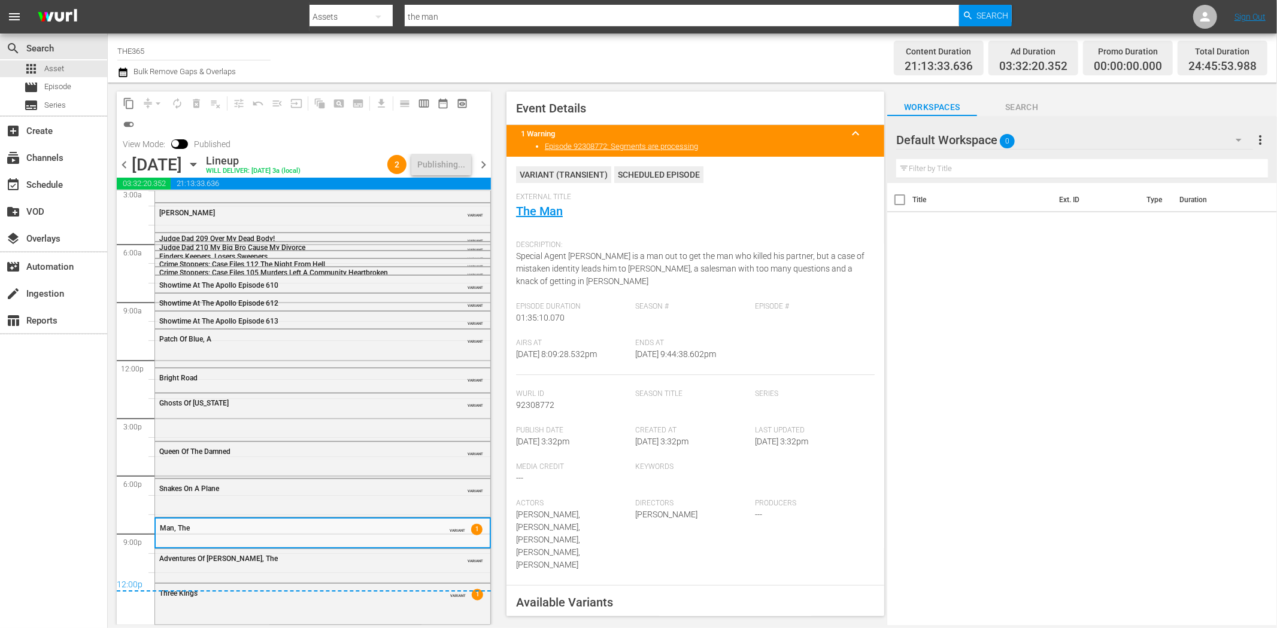
click at [686, 345] on span "Ends At" at bounding box center [693, 344] width 114 height 10
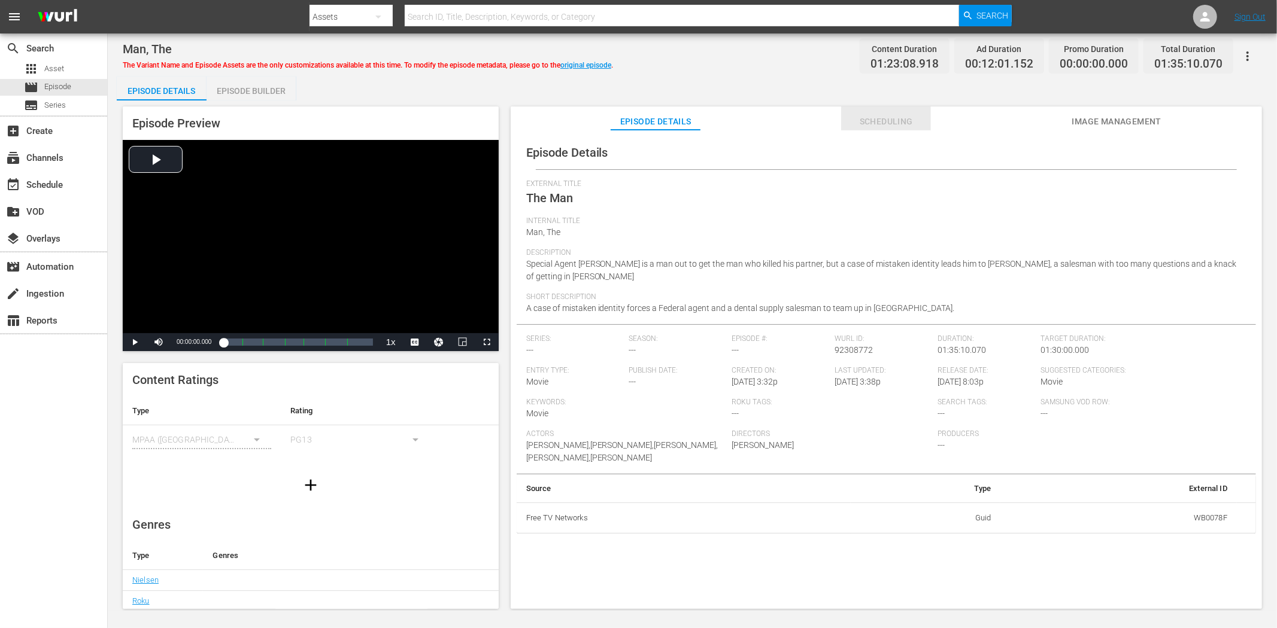
click at [854, 116] on span "Scheduling" at bounding box center [886, 121] width 90 height 15
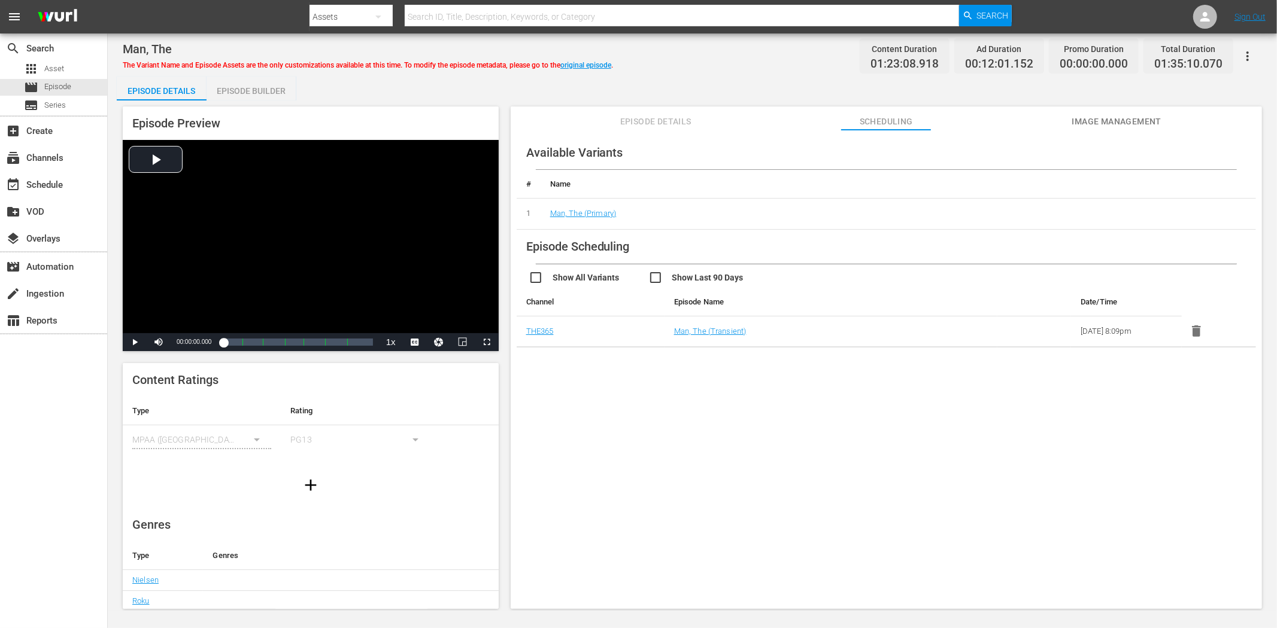
click at [684, 280] on input "checkbox" at bounding box center [708, 279] width 120 height 17
checkbox input "true"
click at [582, 279] on input "checkbox" at bounding box center [588, 279] width 120 height 17
checkbox input "true"
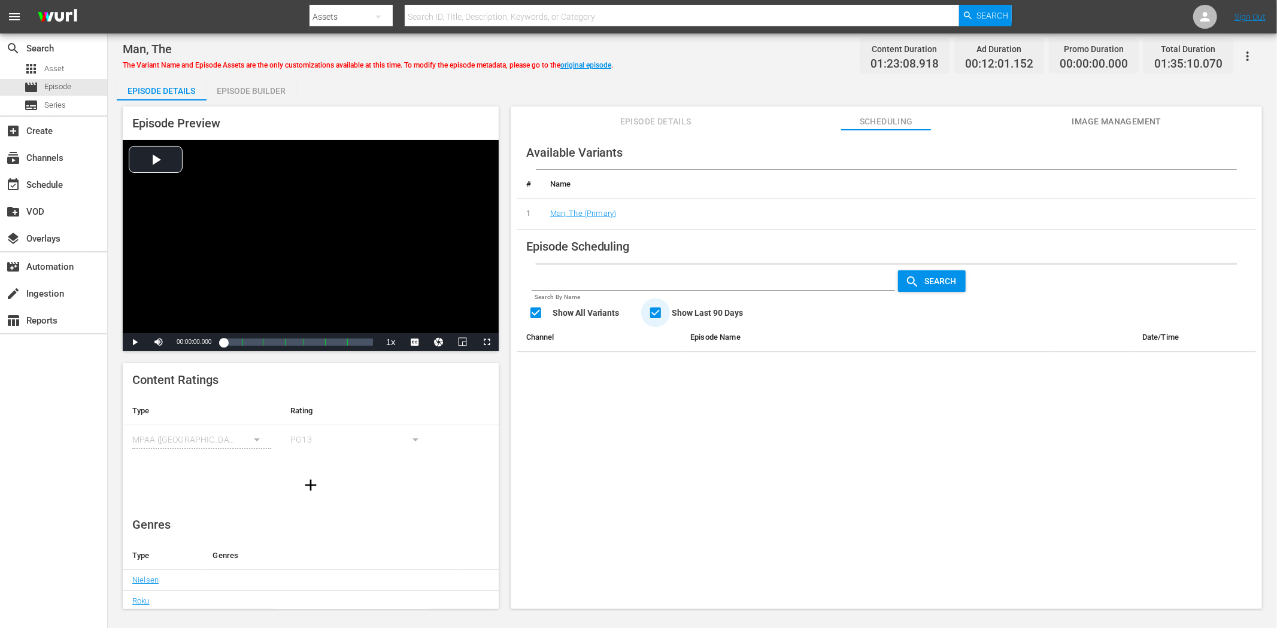
click at [655, 309] on input "checkbox" at bounding box center [708, 314] width 120 height 17
checkbox input "false"
click at [536, 315] on input "checkbox" at bounding box center [588, 314] width 120 height 17
checkbox input "false"
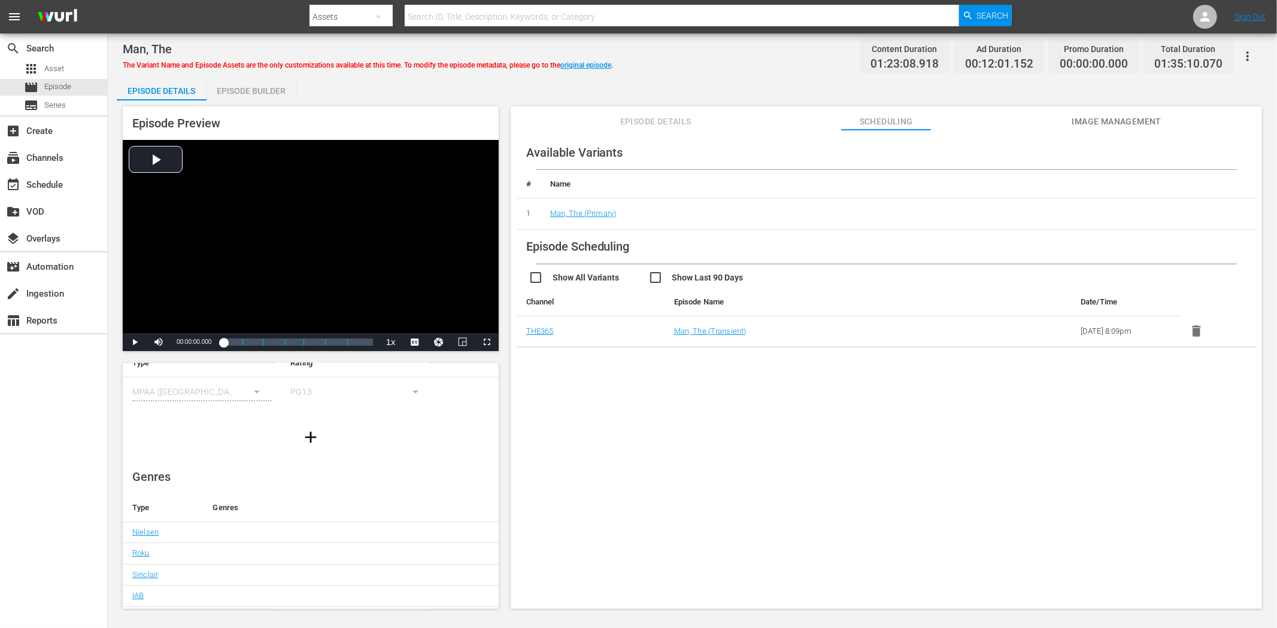
scroll to position [110, 0]
drag, startPoint x: 643, startPoint y: 129, endPoint x: 636, endPoint y: 123, distance: 9.3
click at [643, 129] on button "Episode Details" at bounding box center [655, 119] width 90 height 24
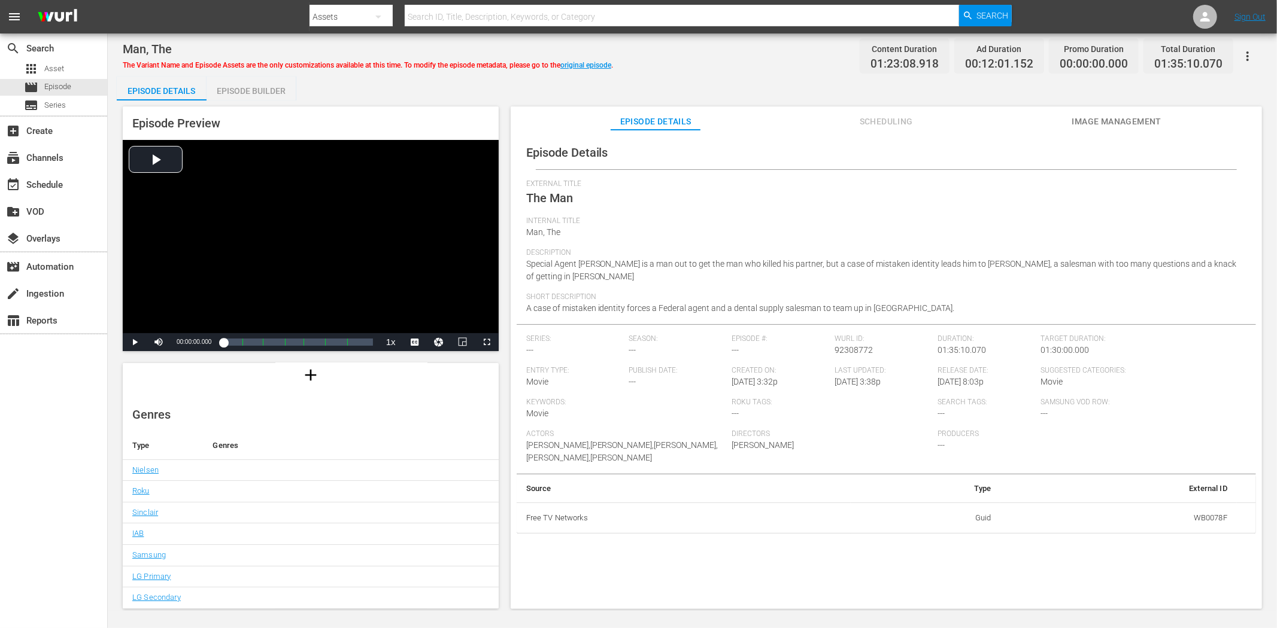
click at [1205, 515] on td "WB0078F" at bounding box center [1118, 518] width 236 height 31
copy td "WB0078F"
click at [53, 60] on div "apps Asset" at bounding box center [44, 68] width 40 height 17
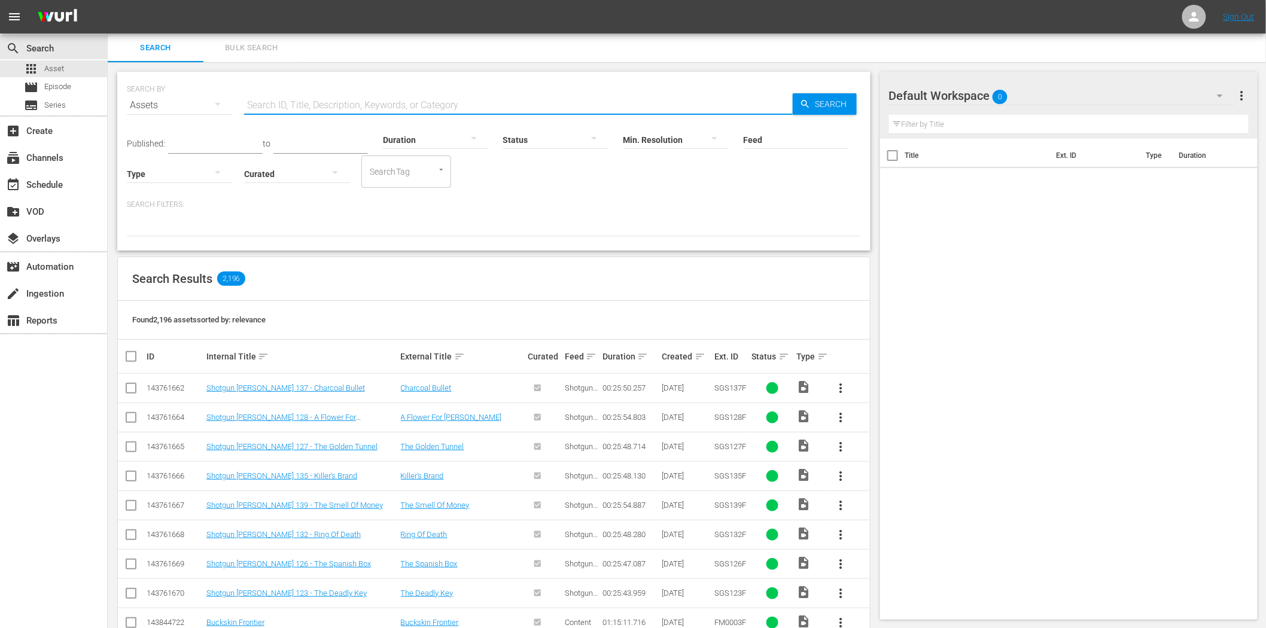
click at [378, 108] on input "text" at bounding box center [518, 105] width 549 height 29
paste input "WB0078F"
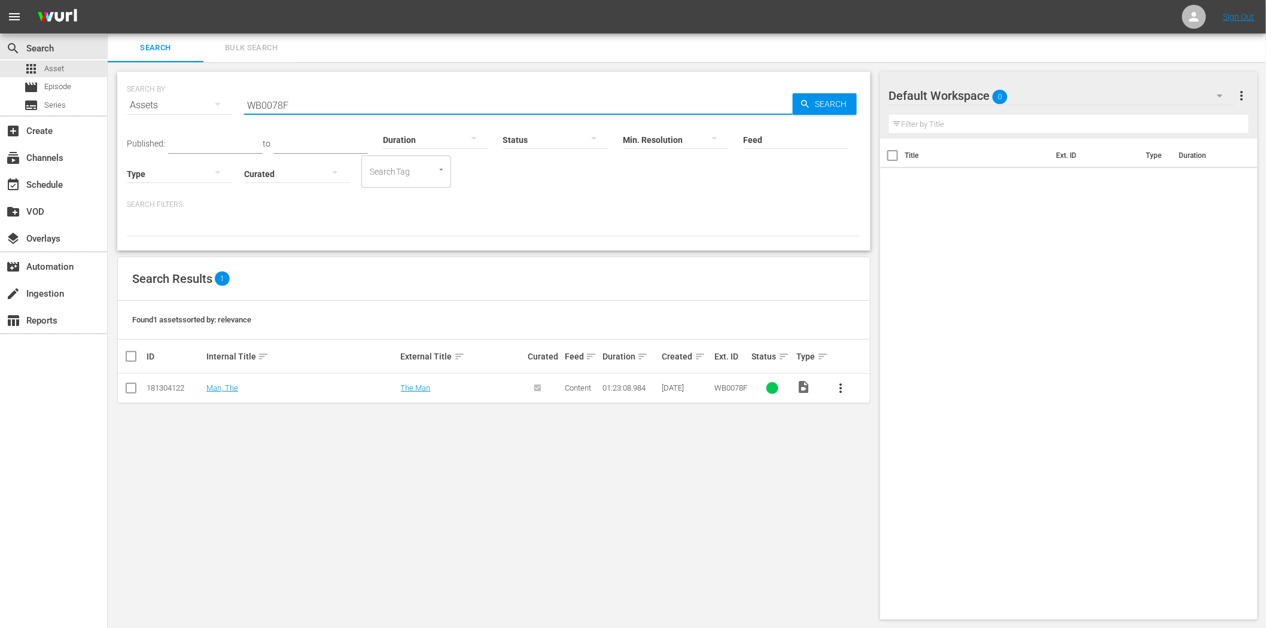
type input "WB0078F"
click at [606, 447] on div "SEARCH BY Search By Assets Search ID, Title, Description, Keywords, or Category…" at bounding box center [494, 345] width 773 height 567
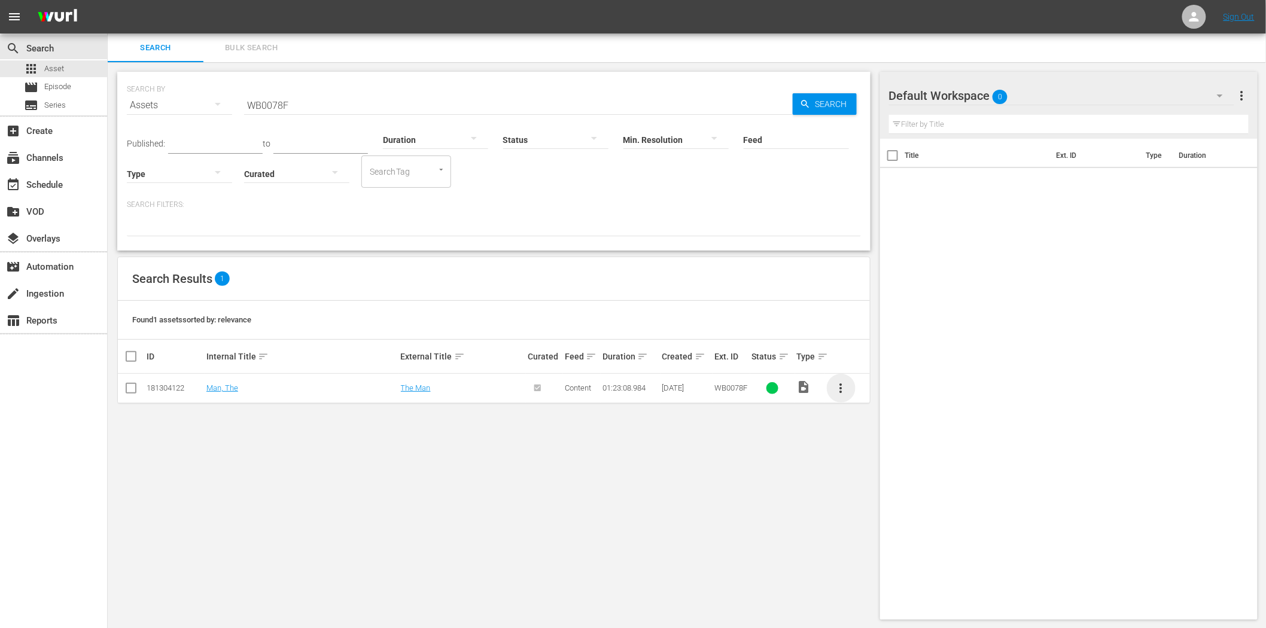
click at [840, 384] on span "more_vert" at bounding box center [841, 388] width 14 height 14
click at [691, 507] on div "SEARCH BY Search By Assets Search ID, Title, Description, Keywords, or Category…" at bounding box center [494, 345] width 773 height 567
click at [411, 385] on link "The Man" at bounding box center [416, 388] width 30 height 9
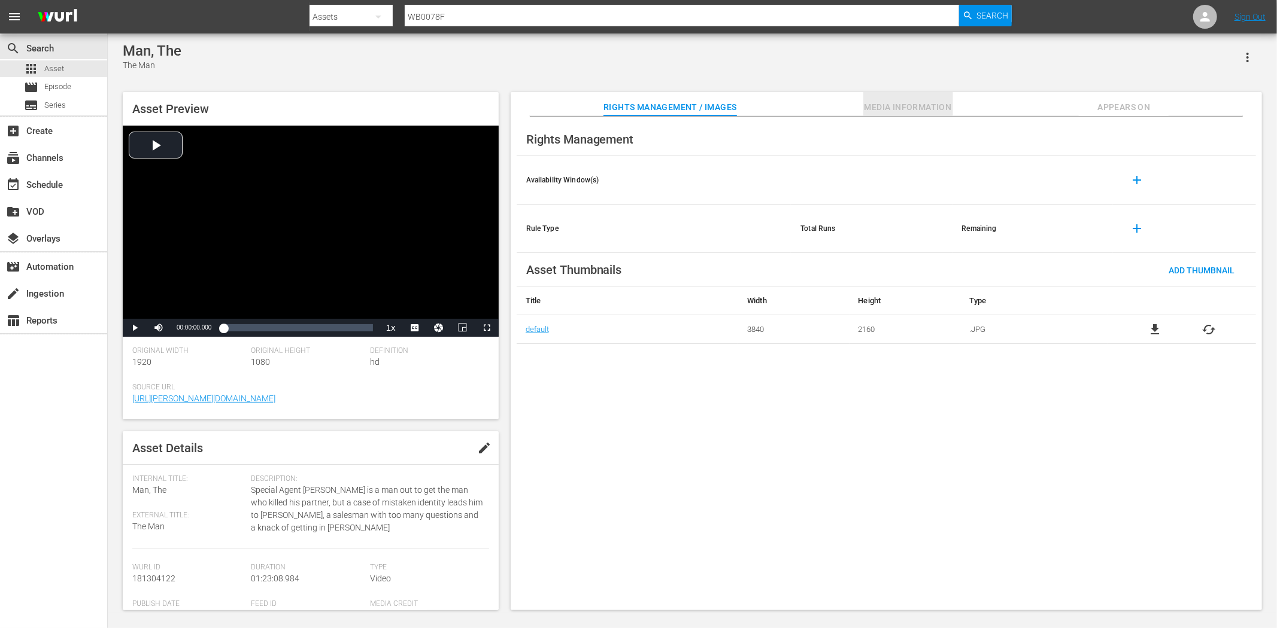
click at [885, 103] on span "Media Information" at bounding box center [908, 107] width 90 height 15
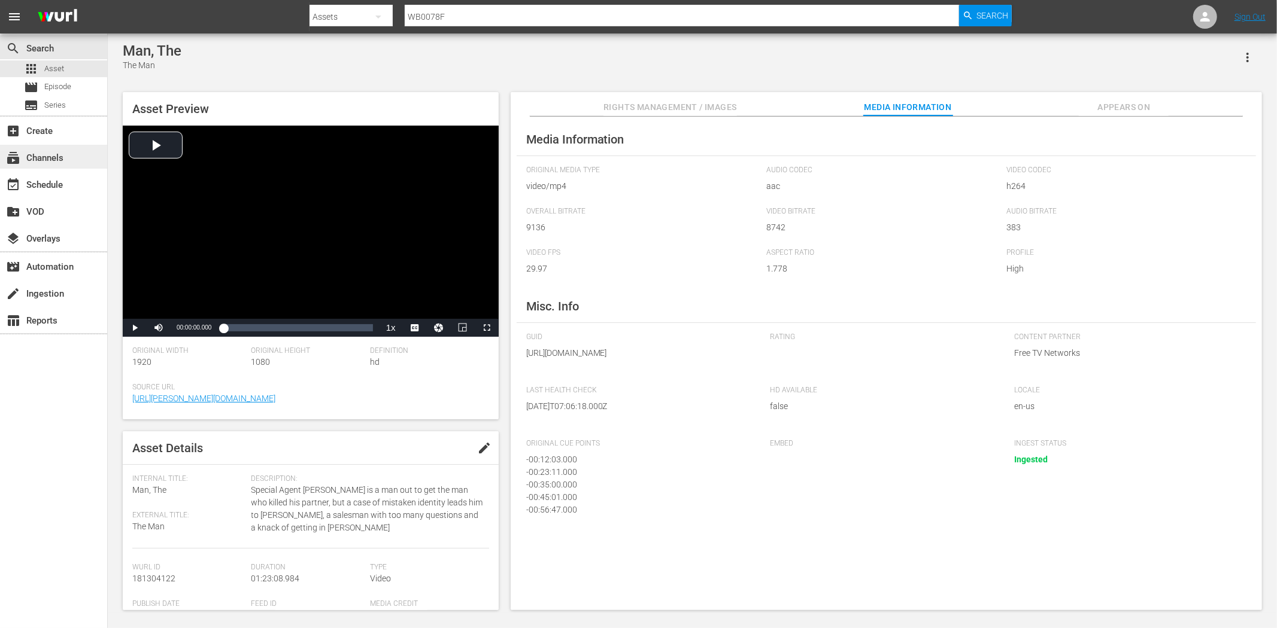
click at [50, 154] on div "subscriptions Channels" at bounding box center [33, 156] width 67 height 11
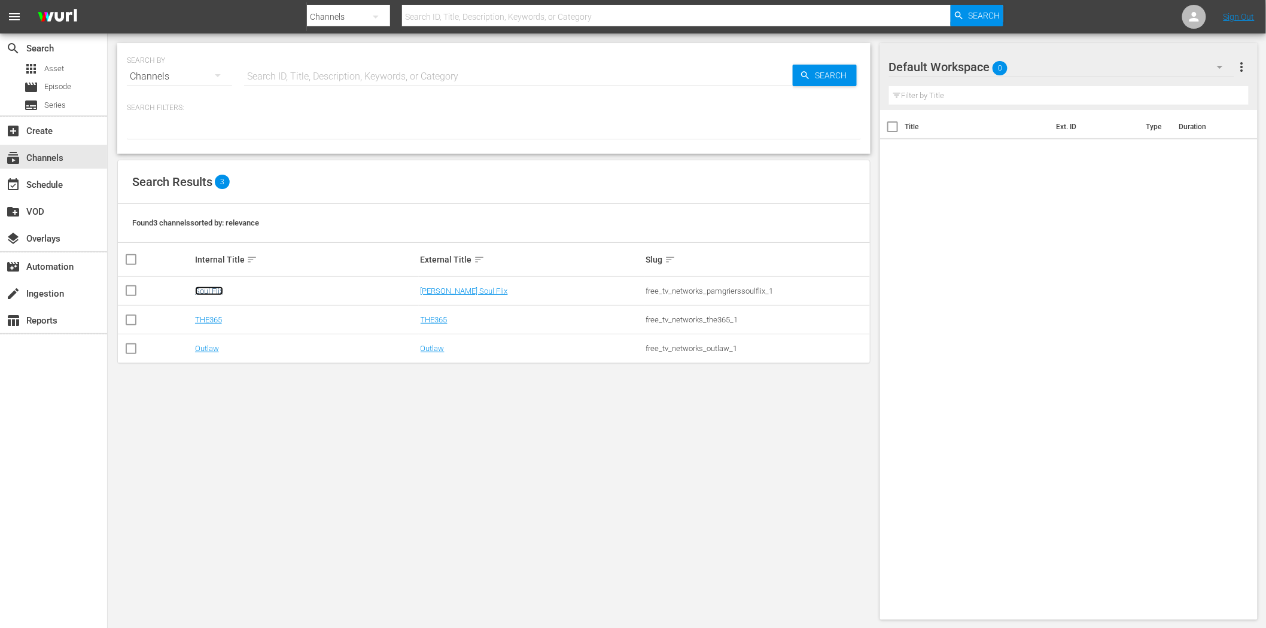
click at [206, 289] on link "Soul Flix" at bounding box center [209, 291] width 28 height 9
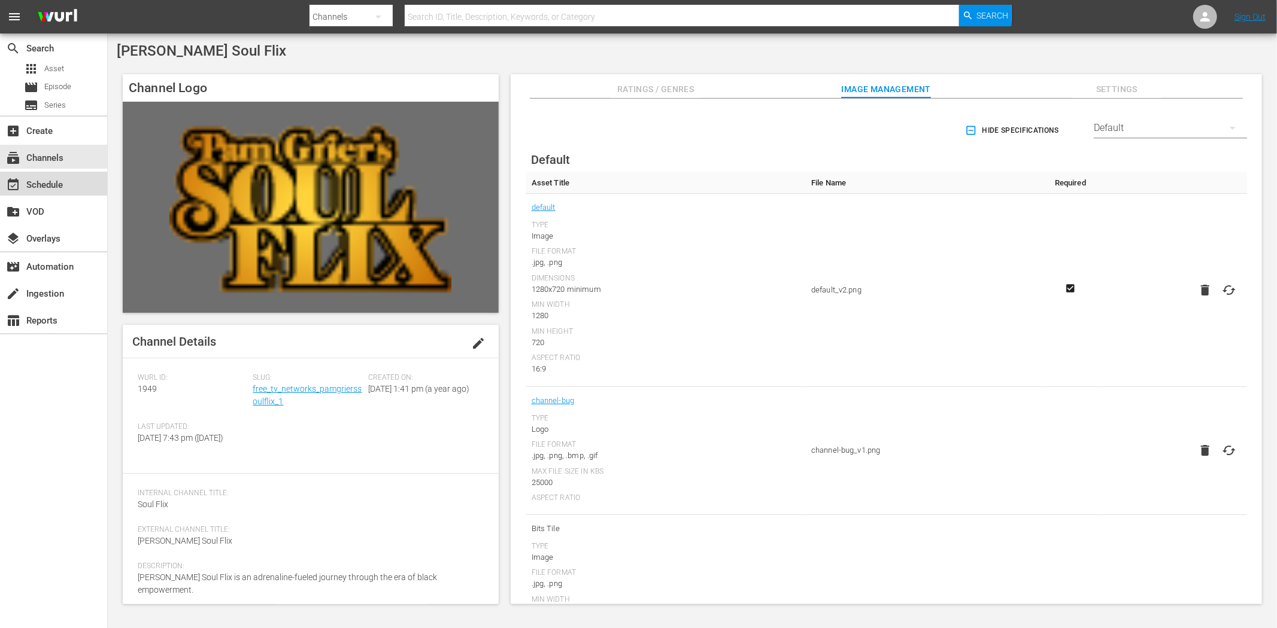
click at [54, 184] on div "event_available Schedule" at bounding box center [33, 183] width 67 height 11
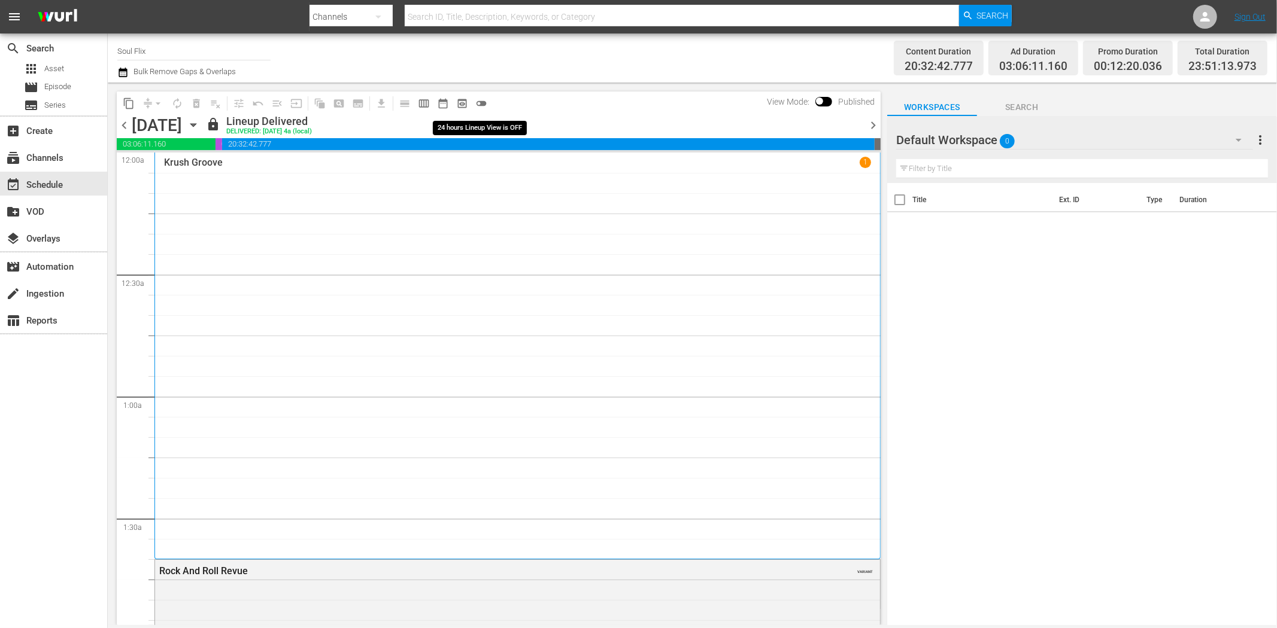
click at [483, 101] on span "toggle_off" at bounding box center [481, 104] width 12 height 12
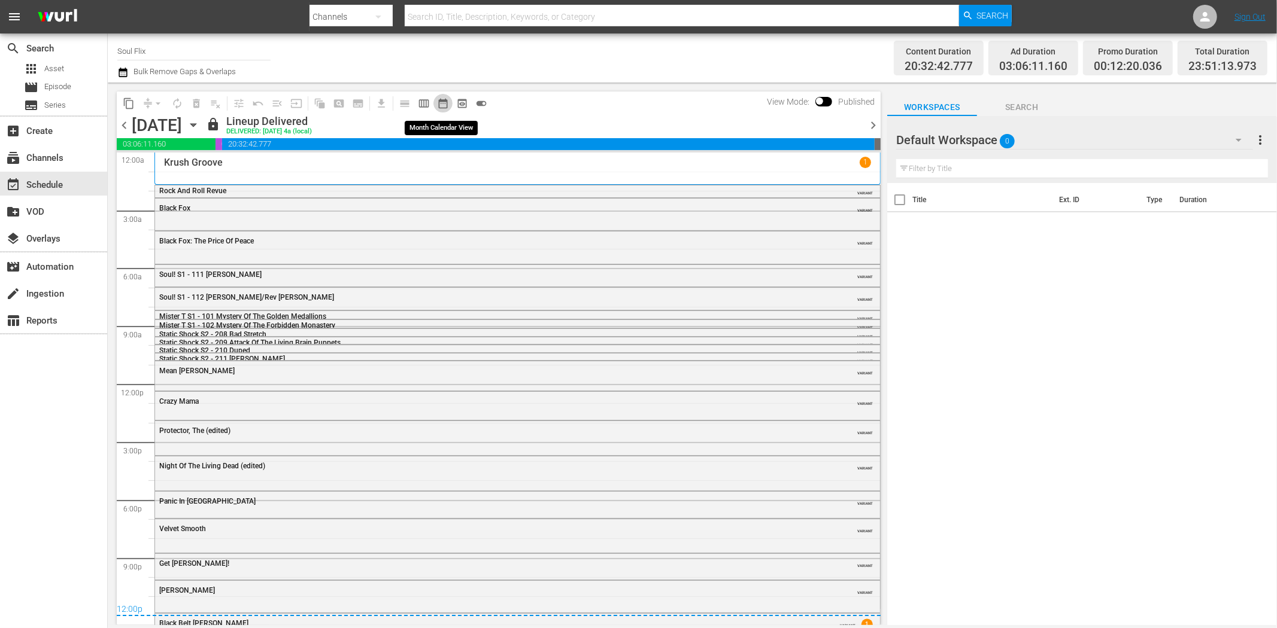
click at [438, 102] on span "date_range_outlined" at bounding box center [443, 104] width 12 height 12
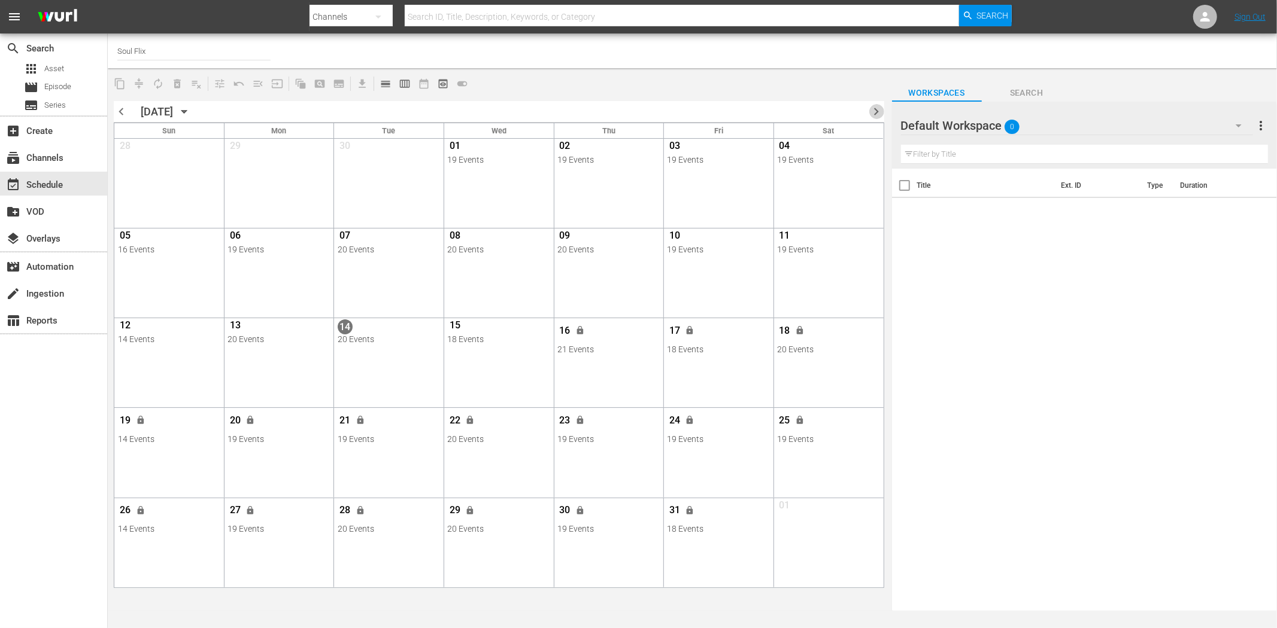
click at [872, 106] on span "chevron_right" at bounding box center [876, 111] width 15 height 15
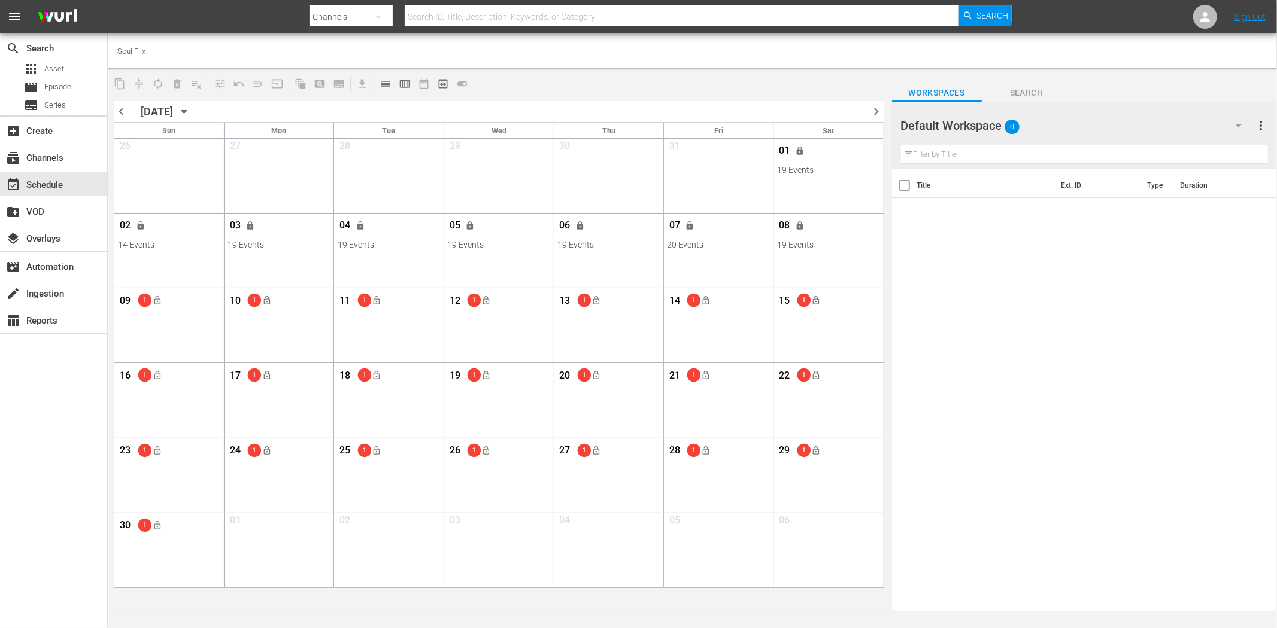
click at [117, 111] on span "chevron_left" at bounding box center [121, 111] width 15 height 15
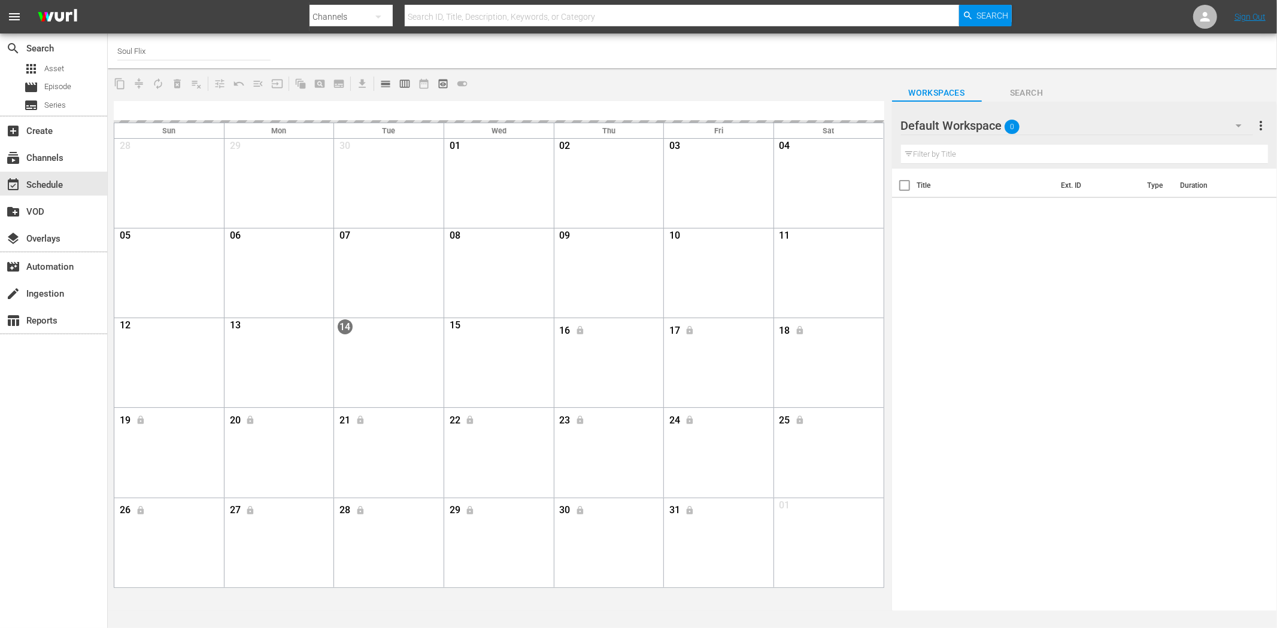
click at [162, 57] on input "Soul Flix" at bounding box center [193, 51] width 153 height 29
click at [171, 50] on input "Soul Flix" at bounding box center [193, 51] width 153 height 29
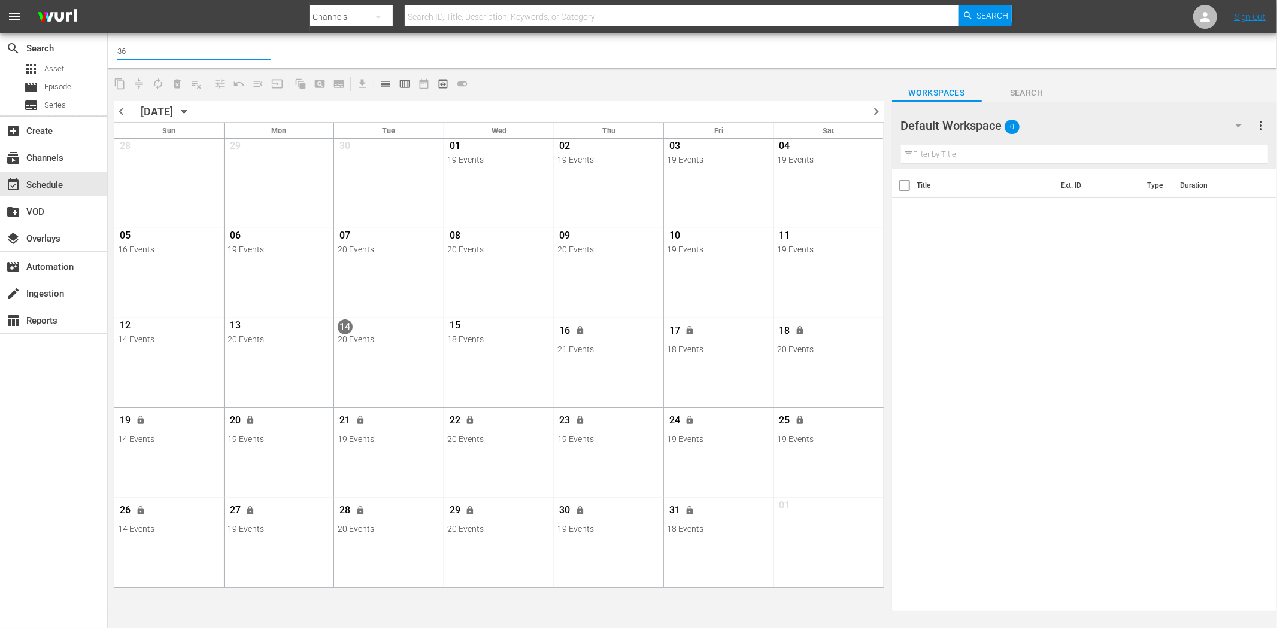
type input "3"
click at [177, 87] on div "THE365 (1804 - free_tv_networks_the365_1)" at bounding box center [282, 84] width 310 height 29
type input "THE365 (1804 - free_tv_networks_the365_1)"
click at [876, 111] on span "chevron_right" at bounding box center [876, 111] width 15 height 15
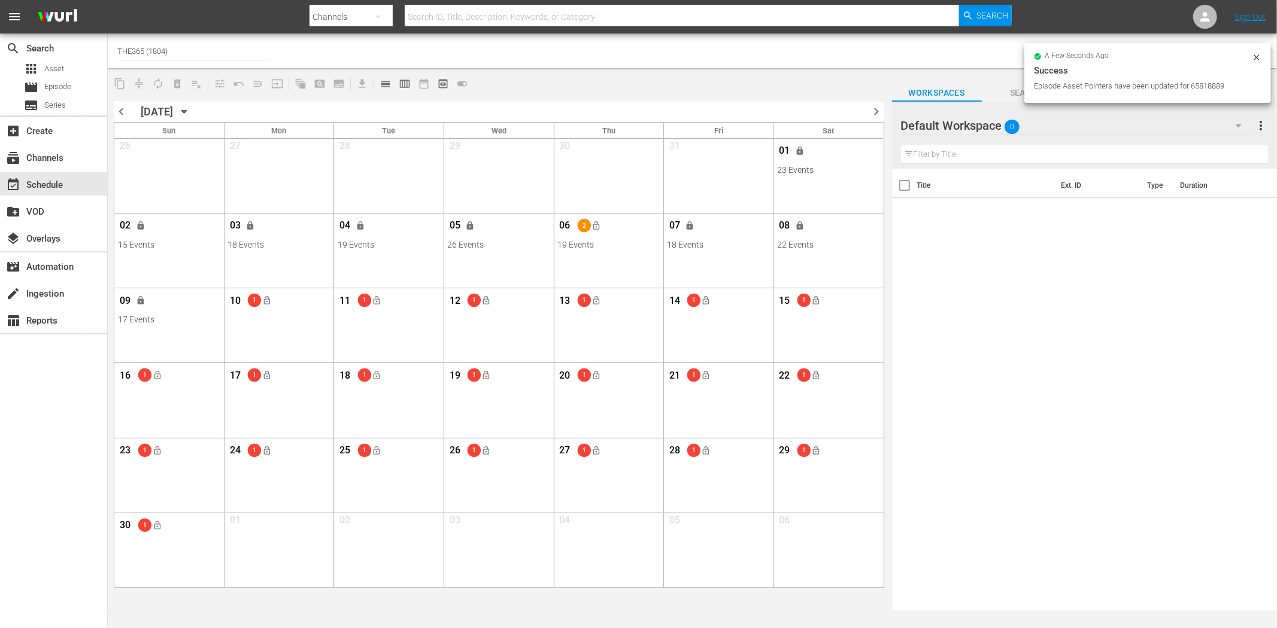
click at [177, 54] on input "THE365 (1804)" at bounding box center [193, 51] width 153 height 29
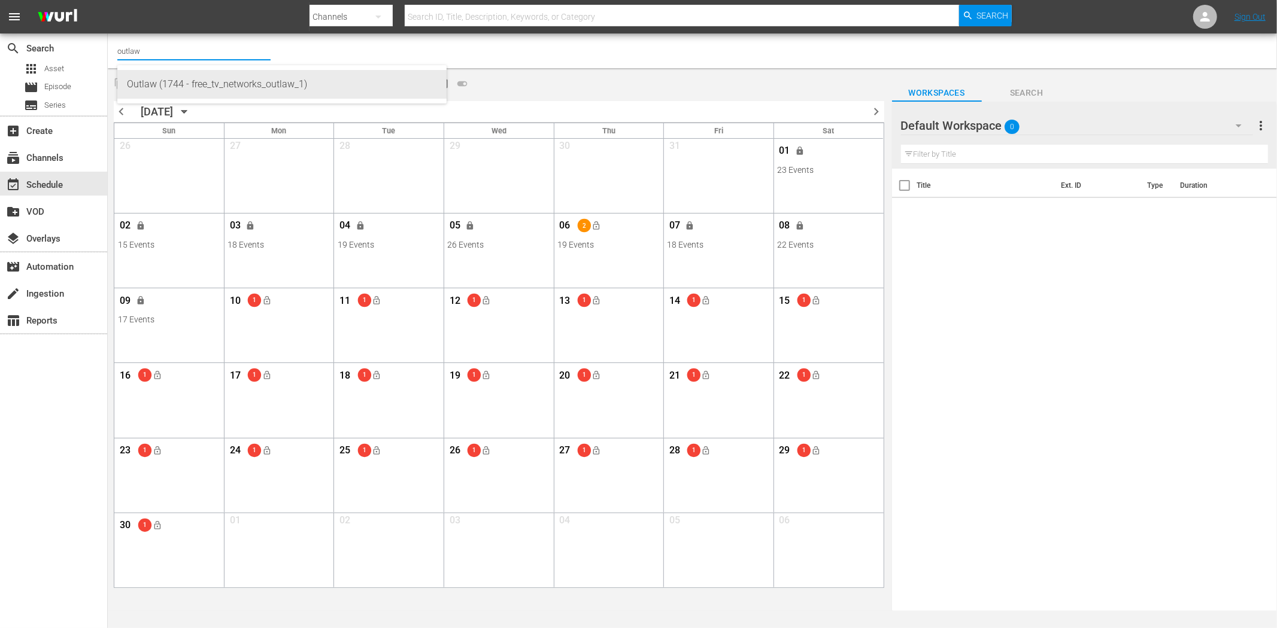
click at [196, 92] on div "Outlaw (1744 - free_tv_networks_outlaw_1)" at bounding box center [282, 84] width 310 height 29
type input "Outlaw (1744 - free_tv_networks_outlaw_1)"
click at [115, 110] on span "chevron_left" at bounding box center [121, 111] width 15 height 15
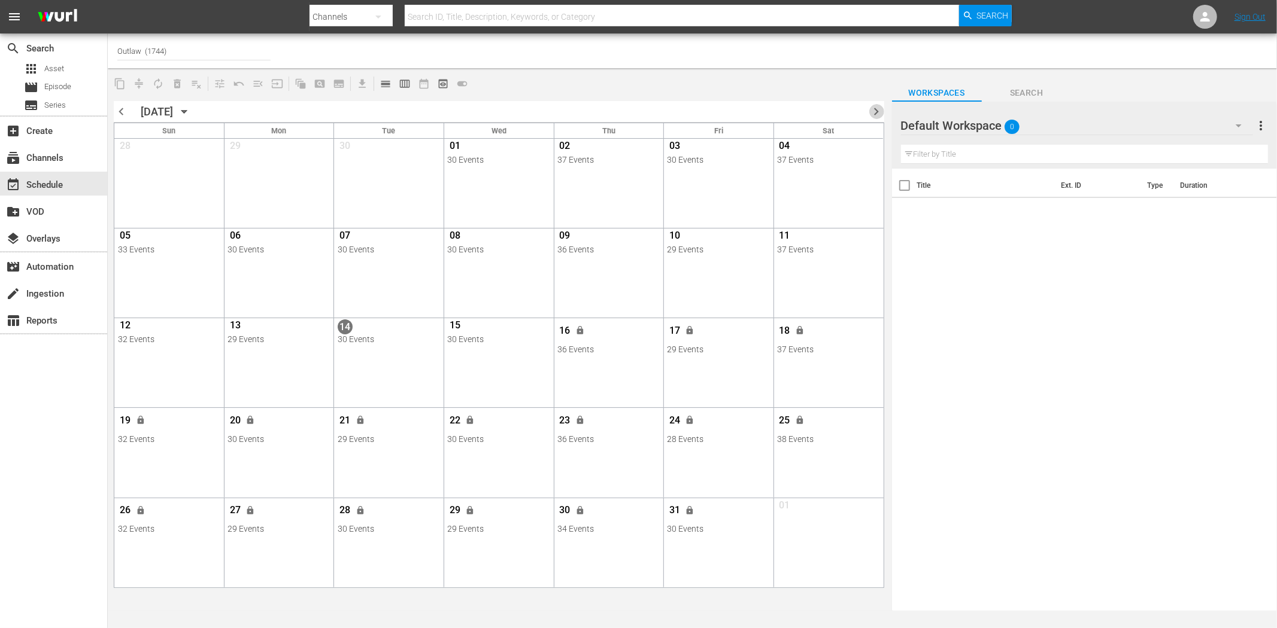
click at [874, 105] on span "chevron_right" at bounding box center [876, 111] width 15 height 15
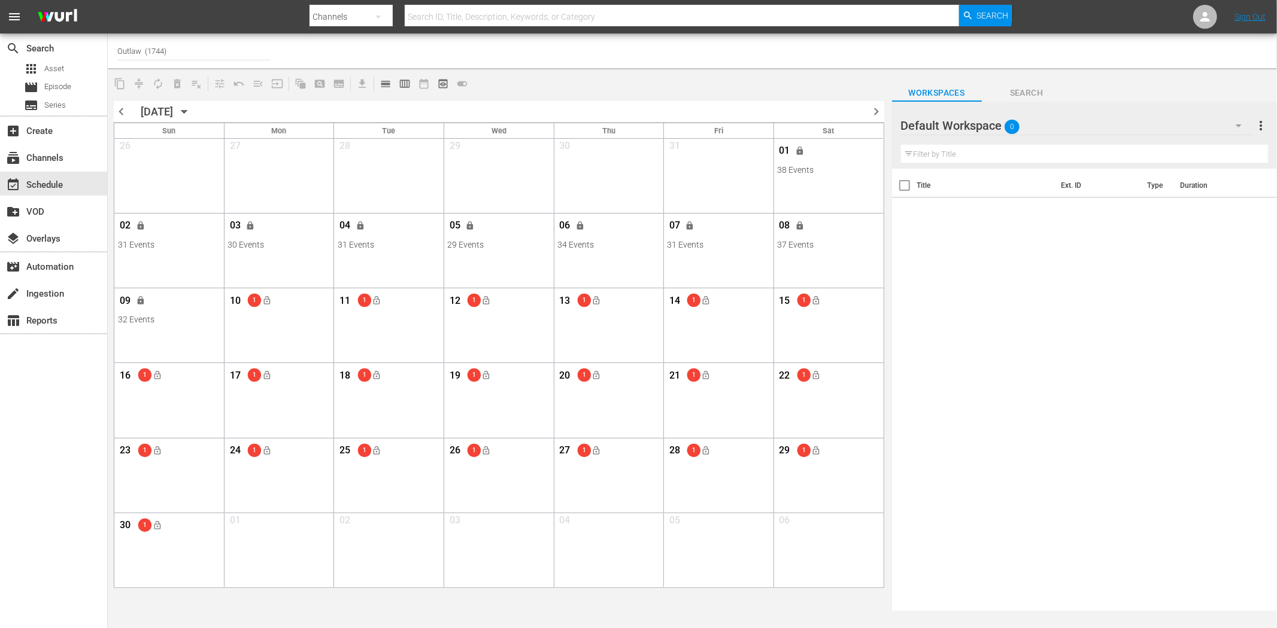
click at [182, 51] on input "Outlaw (1744)" at bounding box center [193, 51] width 153 height 29
type input "1"
type input "3"
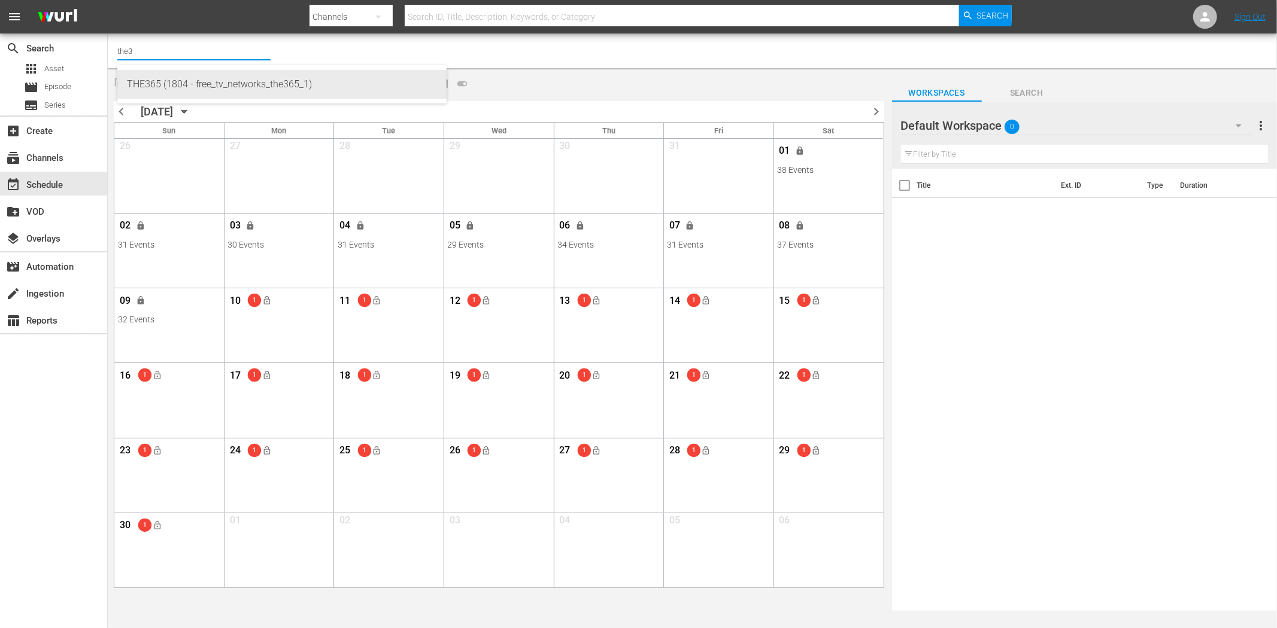
click at [190, 79] on div "THE365 (1804 - free_tv_networks_the365_1)" at bounding box center [282, 84] width 310 height 29
type input "THE365 (1804 - free_tv_networks_the365_1)"
click at [56, 481] on div "search Search apps Asset movie Episode subtitles Series add_box Create subscrip…" at bounding box center [54, 348] width 108 height 628
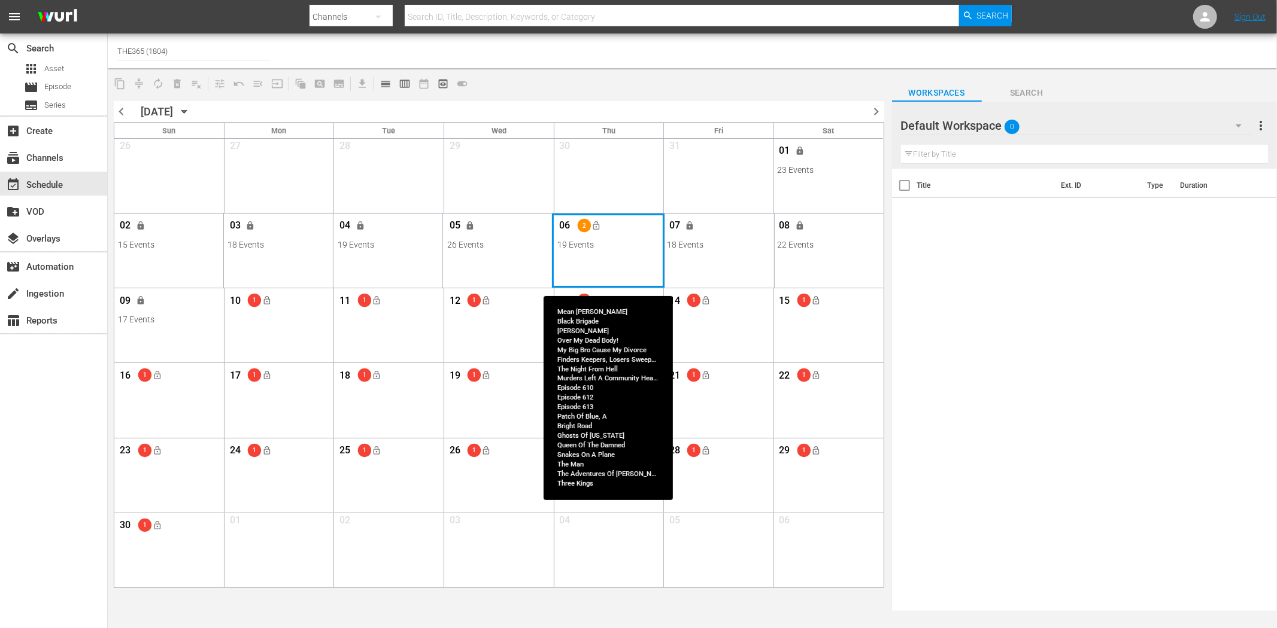
click at [591, 267] on div "Month View" at bounding box center [608, 251] width 113 height 74
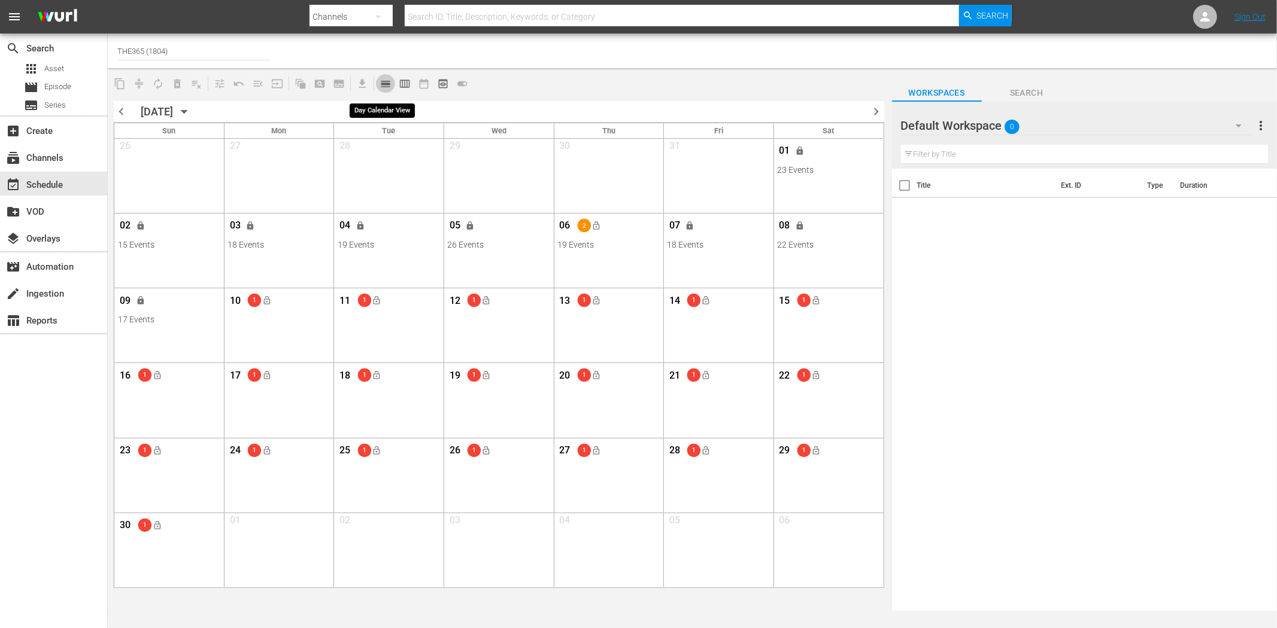
click at [382, 83] on span "calendar_view_day_outlined" at bounding box center [385, 84] width 12 height 12
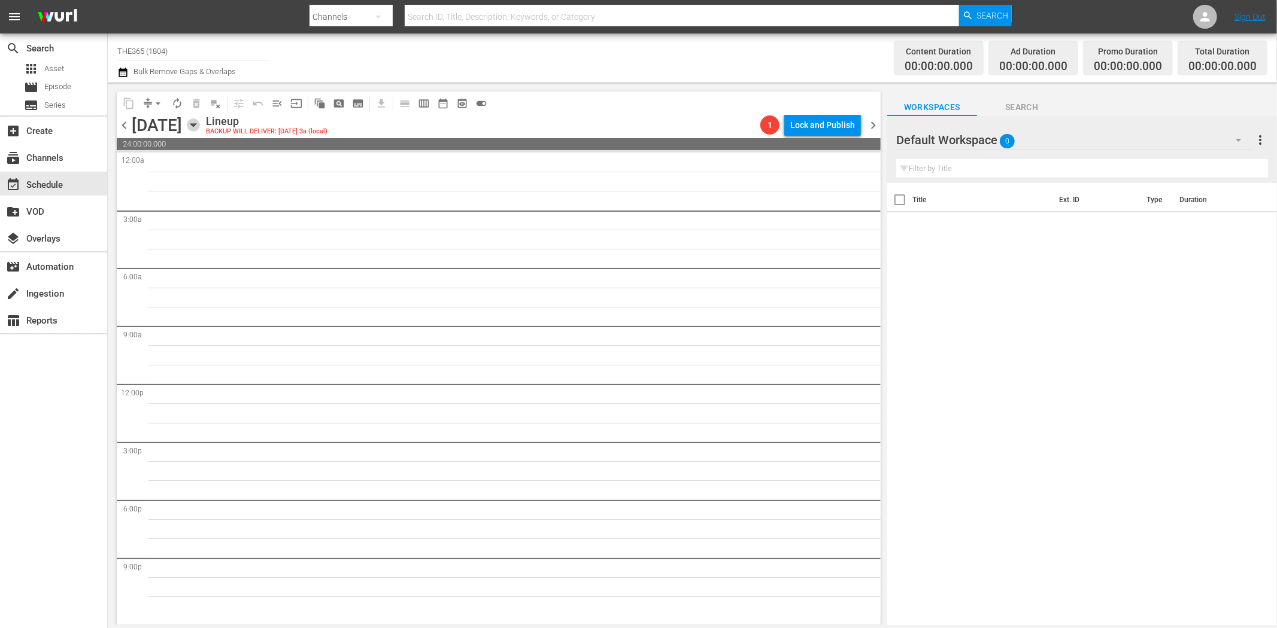
click at [200, 123] on icon "button" at bounding box center [193, 125] width 13 height 13
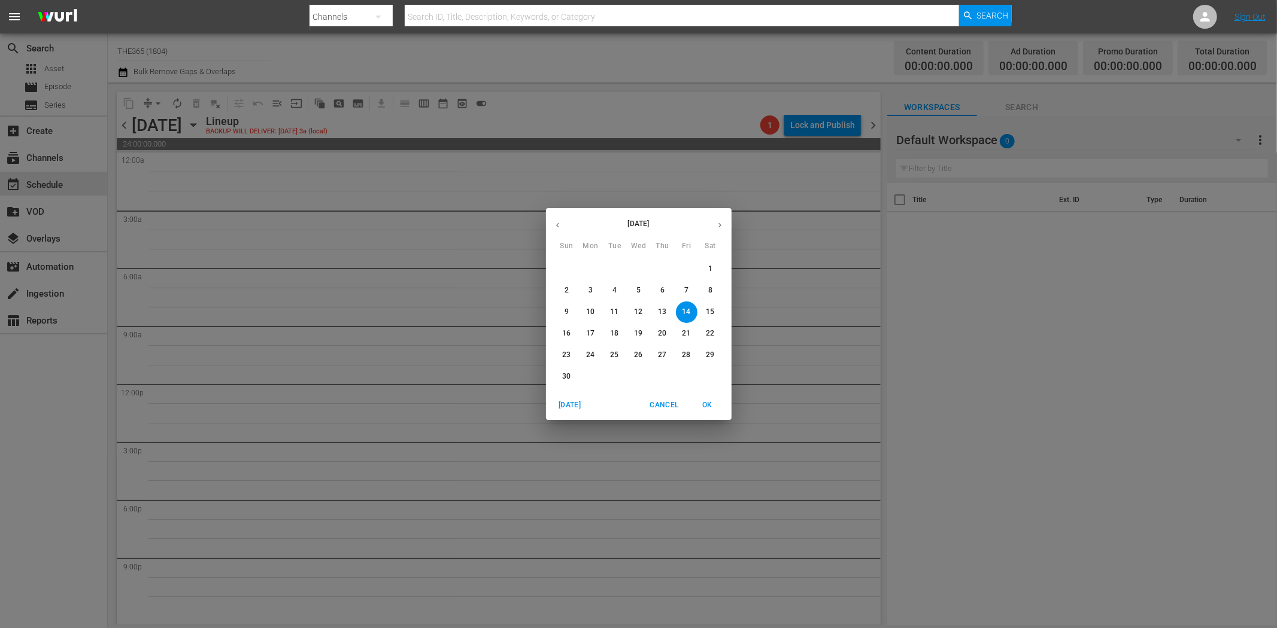
click at [660, 290] on p "6" at bounding box center [662, 290] width 4 height 10
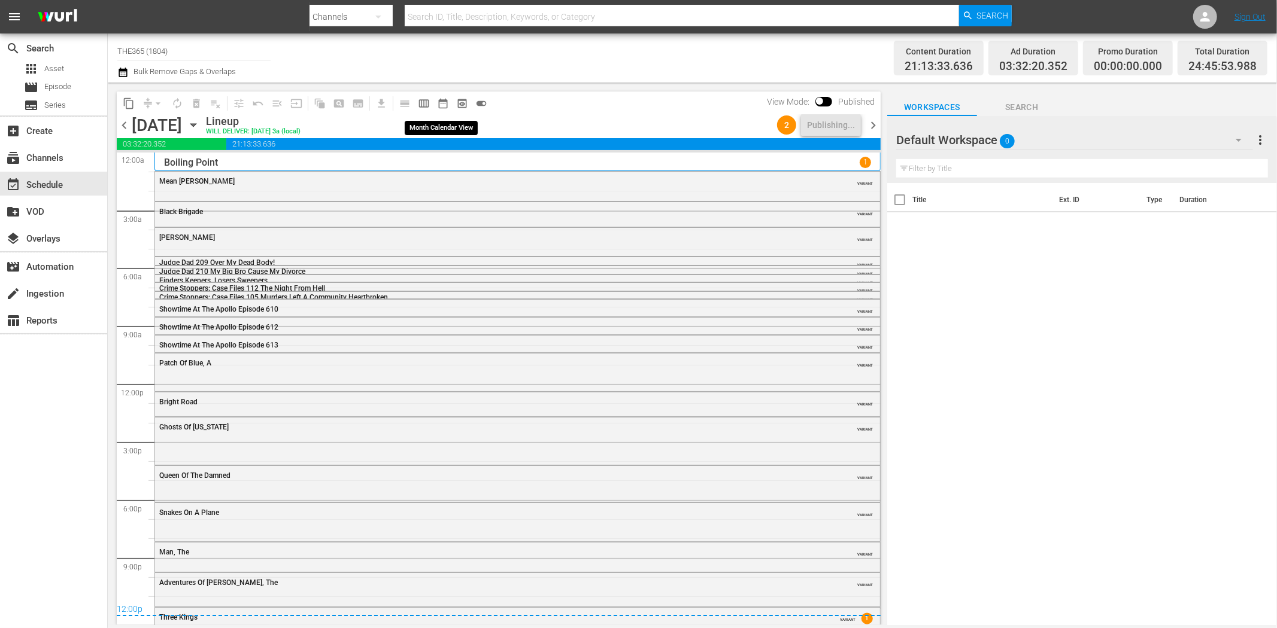
click at [438, 106] on span "date_range_outlined" at bounding box center [443, 104] width 12 height 12
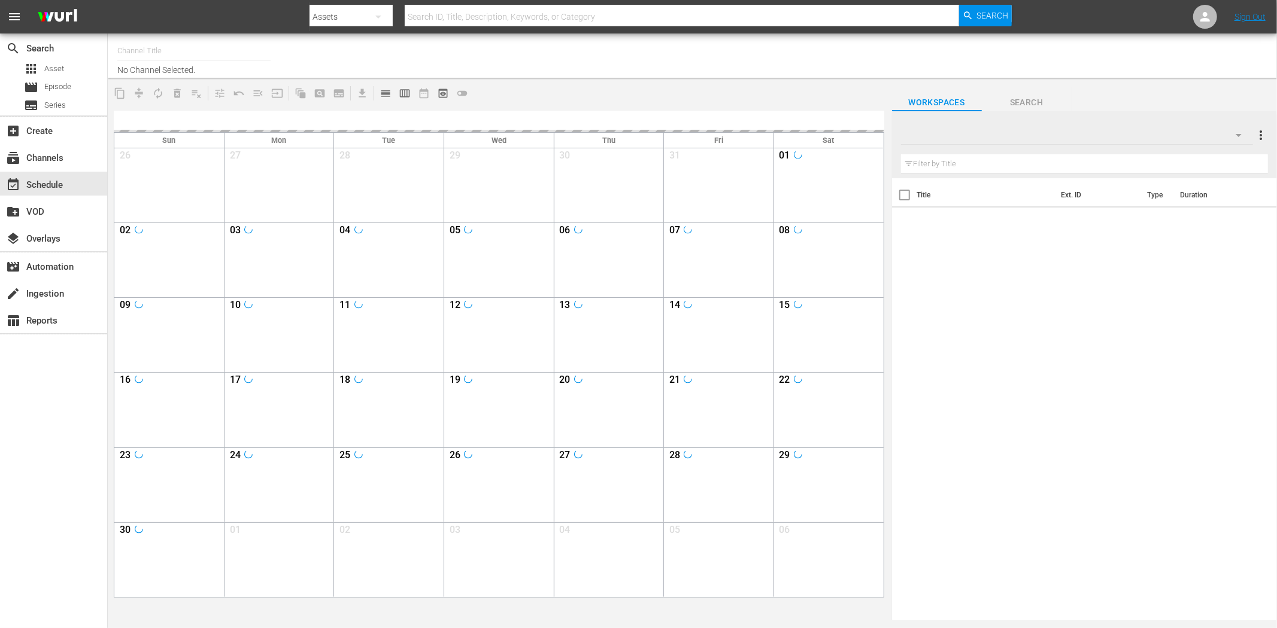
type input "THE365 (1804)"
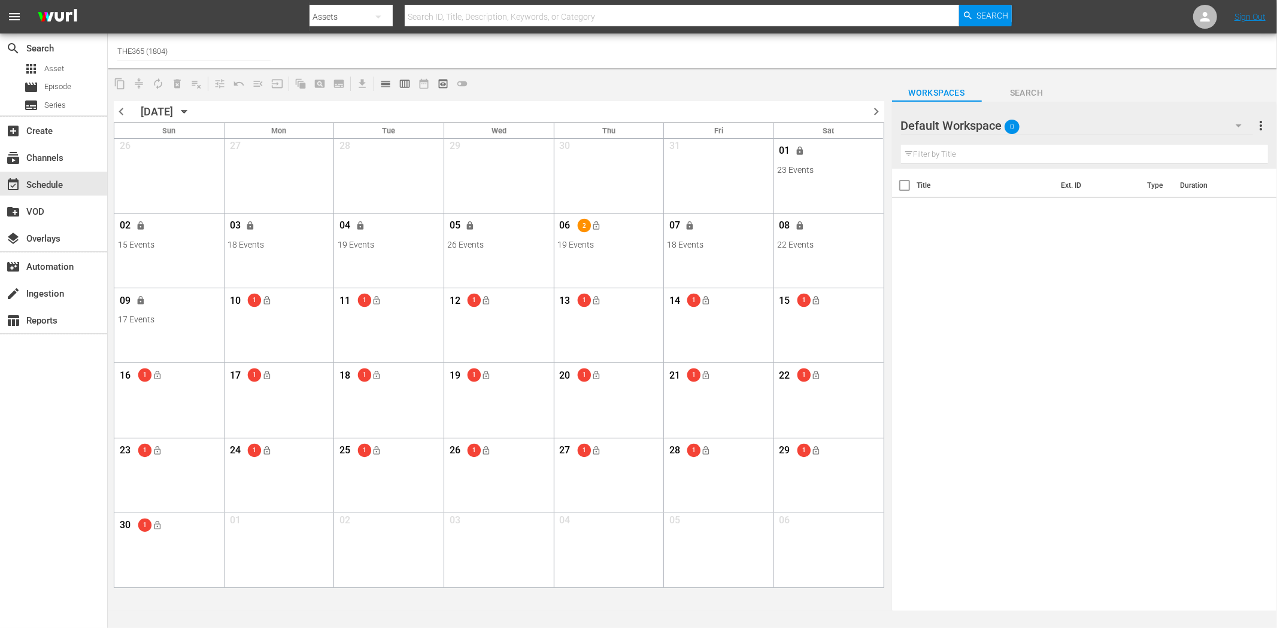
click at [876, 108] on span "chevron_right" at bounding box center [876, 111] width 15 height 15
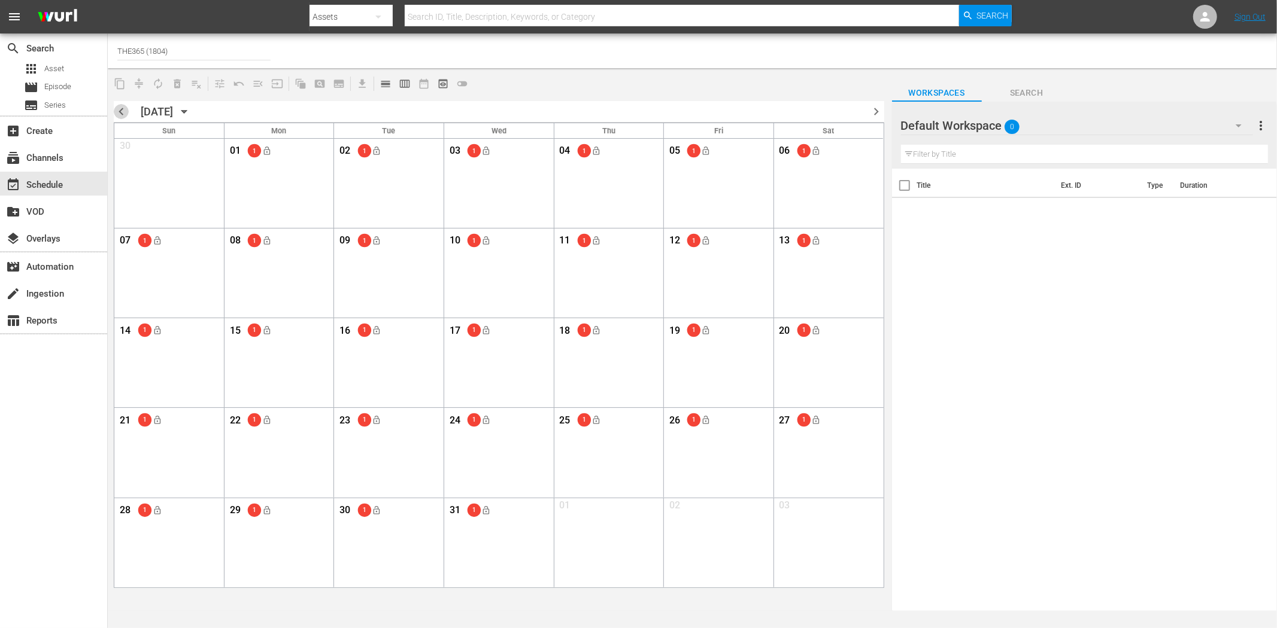
click at [119, 105] on span "chevron_left" at bounding box center [121, 111] width 15 height 15
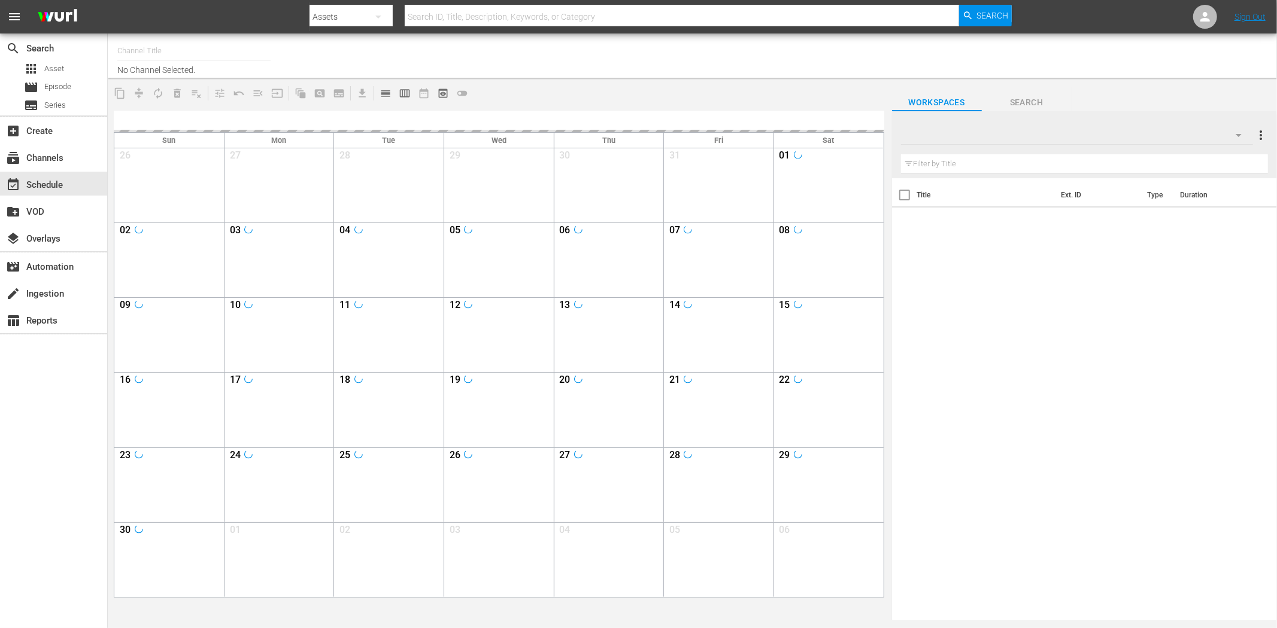
type input "THE365 (1804)"
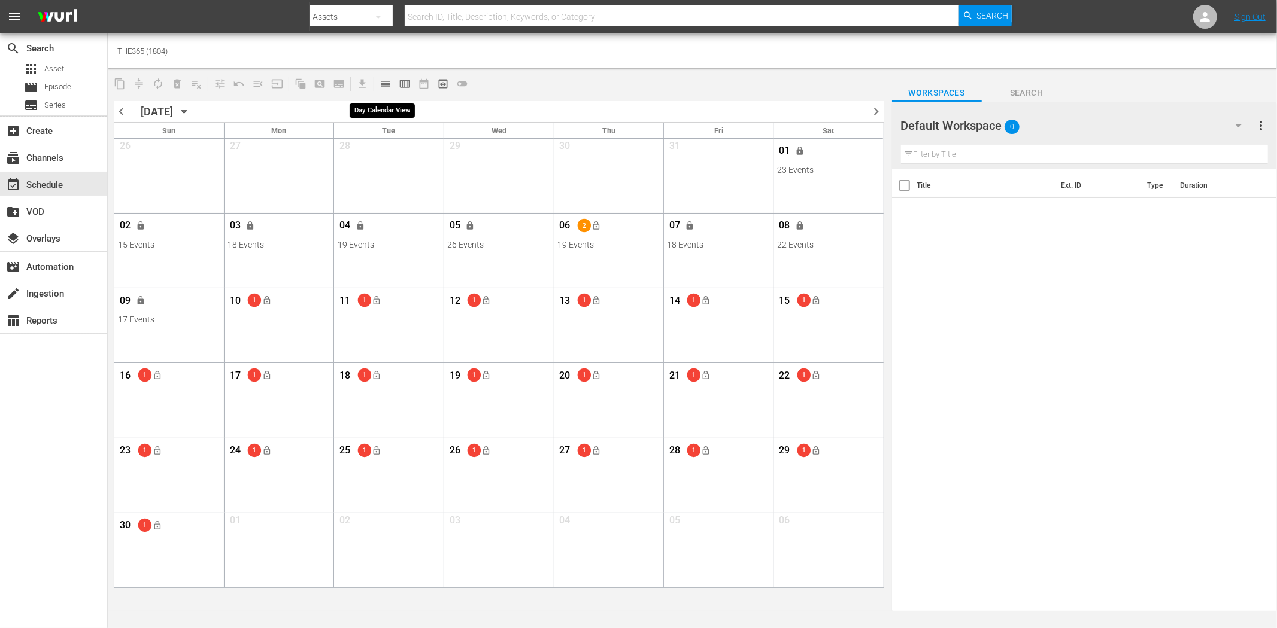
click at [381, 75] on button "calendar_view_day_outlined" at bounding box center [385, 83] width 19 height 19
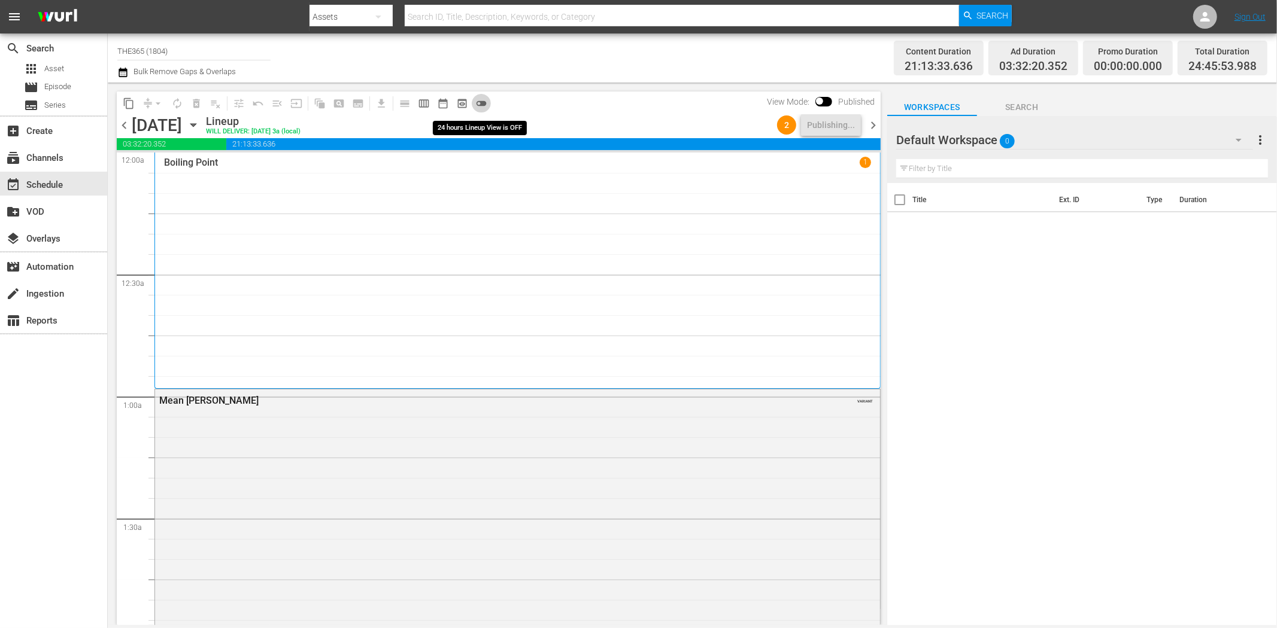
click at [483, 102] on span "toggle_off" at bounding box center [481, 104] width 12 height 12
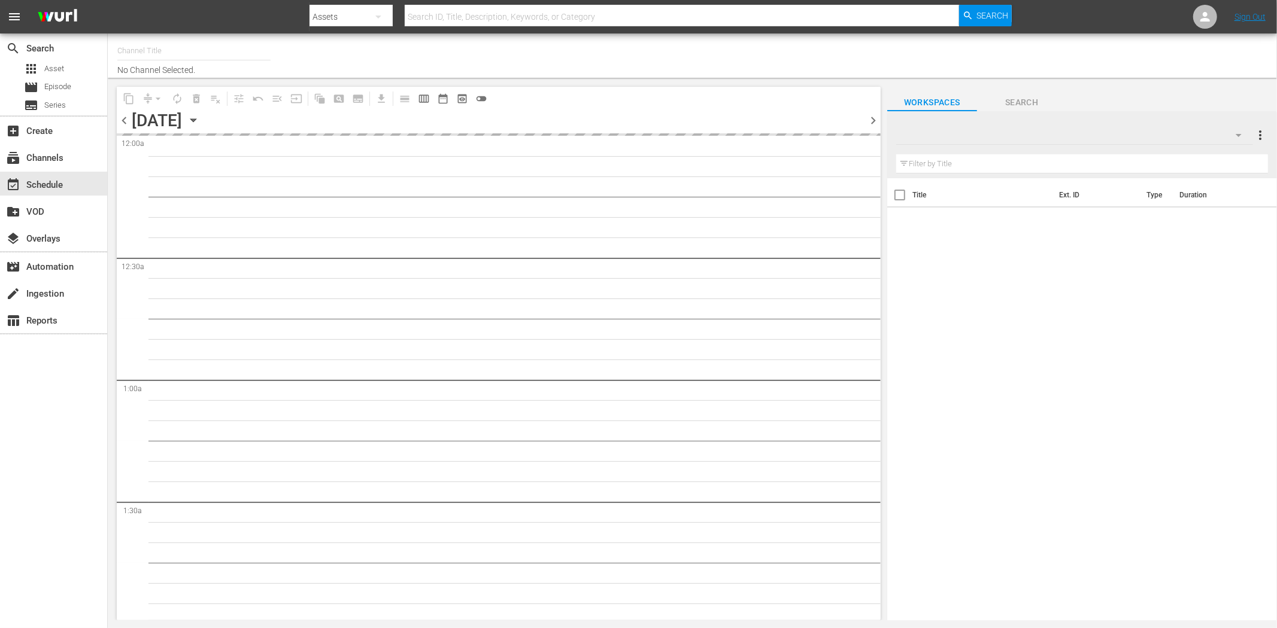
type input "THE365 (1804)"
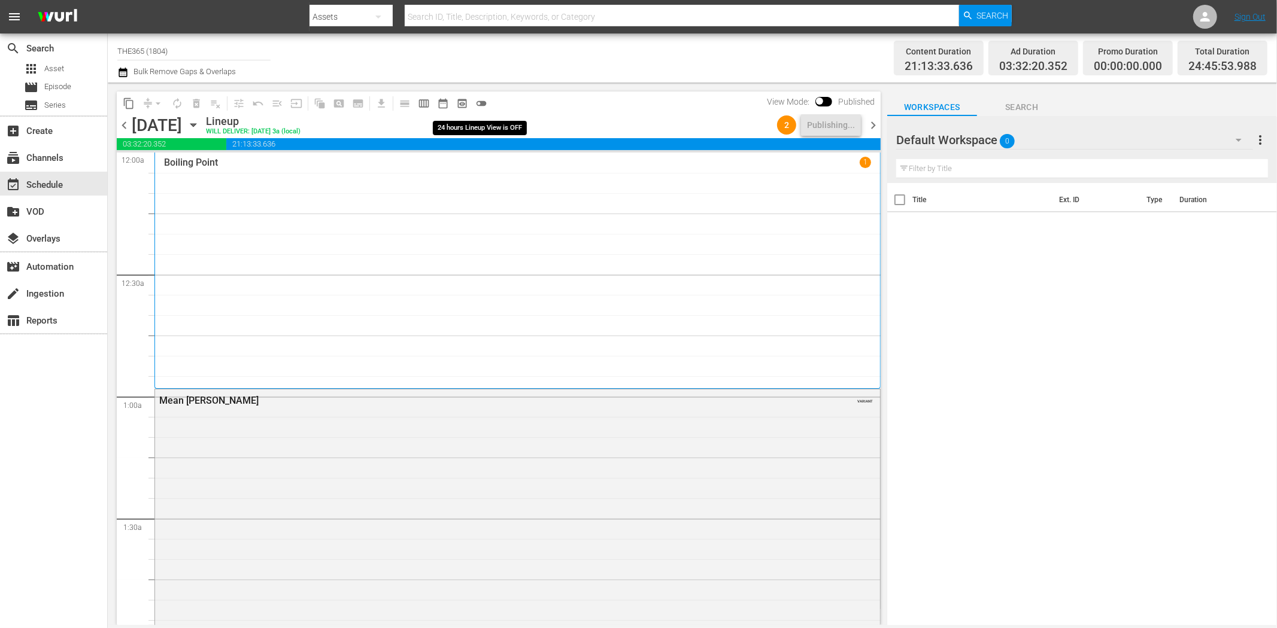
click at [487, 100] on span "toggle_off" at bounding box center [481, 104] width 12 height 12
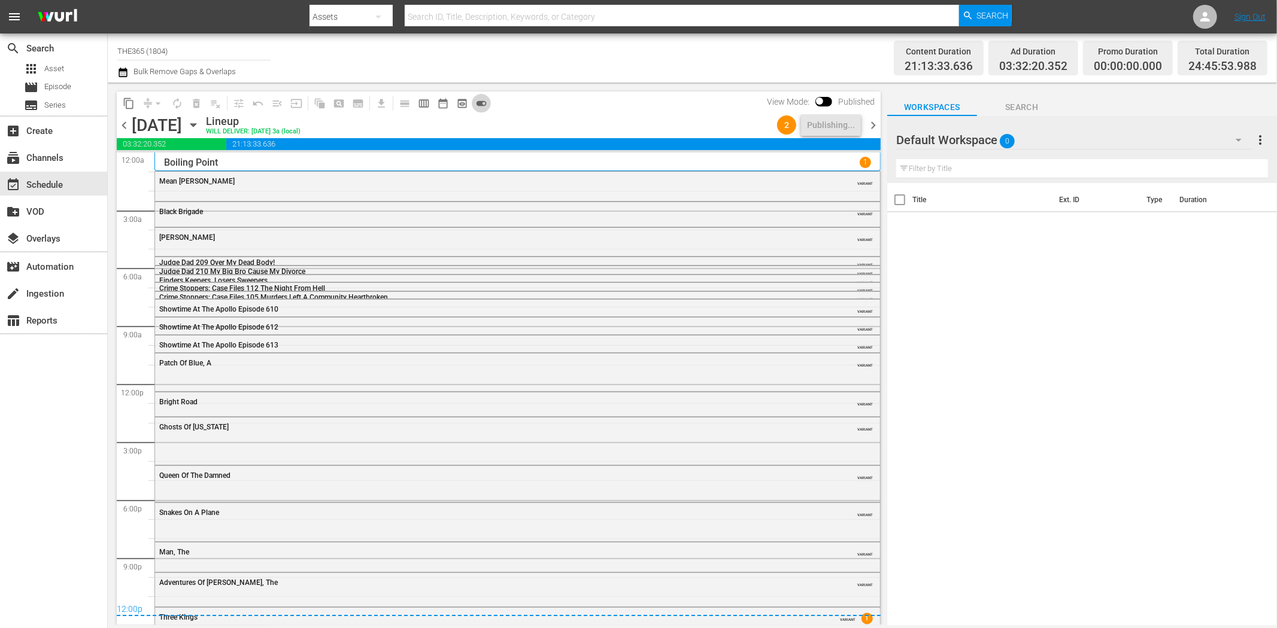
click at [127, 121] on span "chevron_left" at bounding box center [124, 125] width 15 height 15
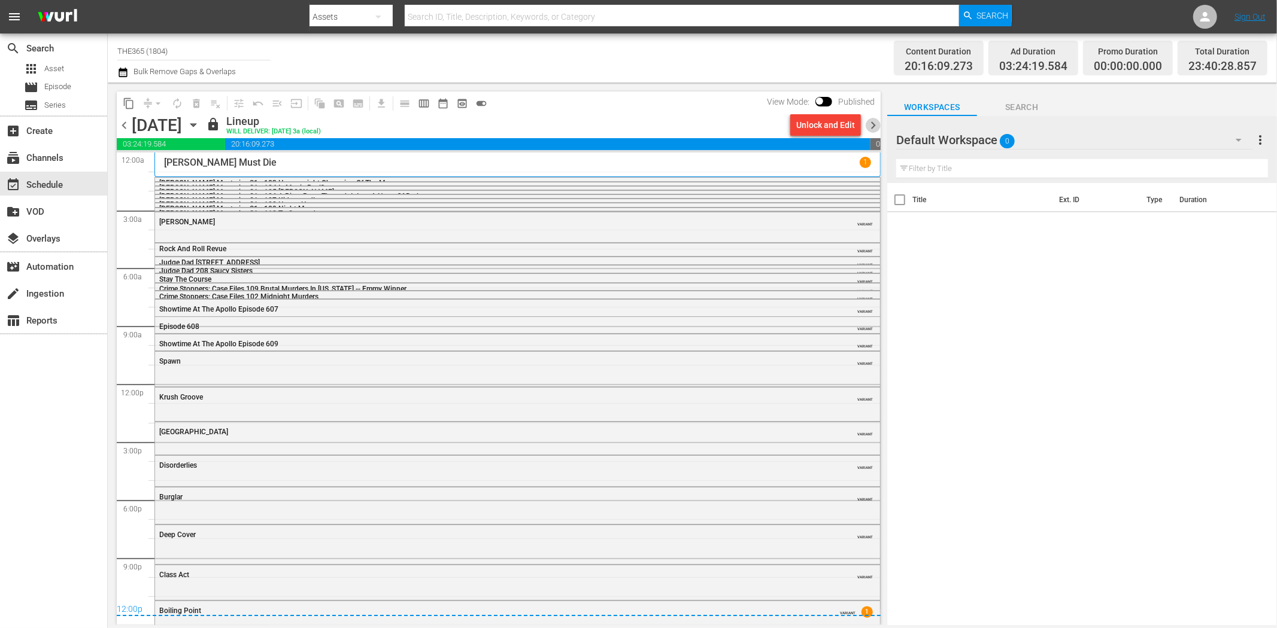
click at [870, 122] on span "chevron_right" at bounding box center [872, 125] width 15 height 15
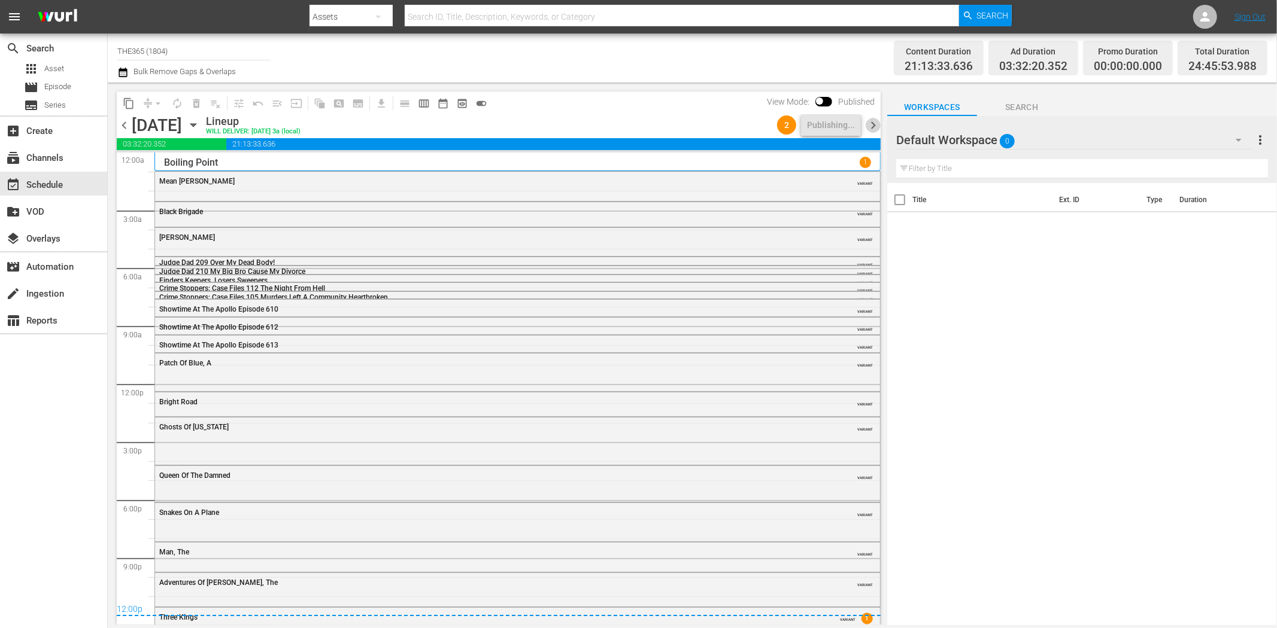
click at [870, 122] on span "chevron_right" at bounding box center [872, 125] width 15 height 15
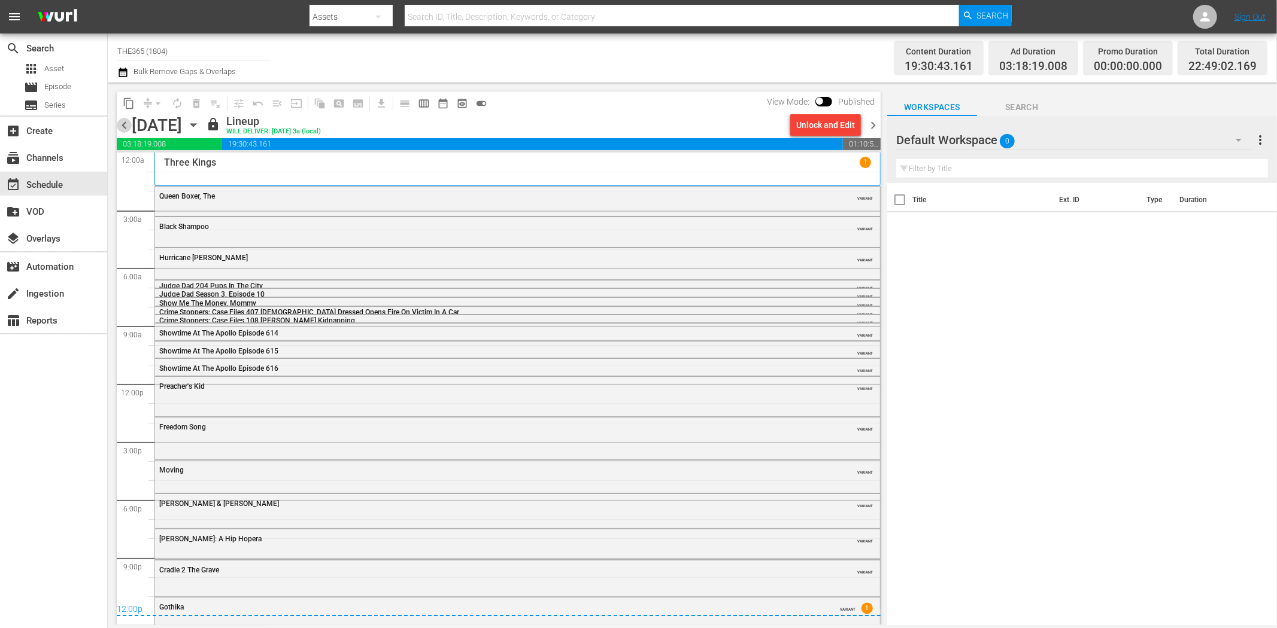
click at [126, 120] on span "chevron_left" at bounding box center [124, 125] width 15 height 15
